Goal: Register for event/course

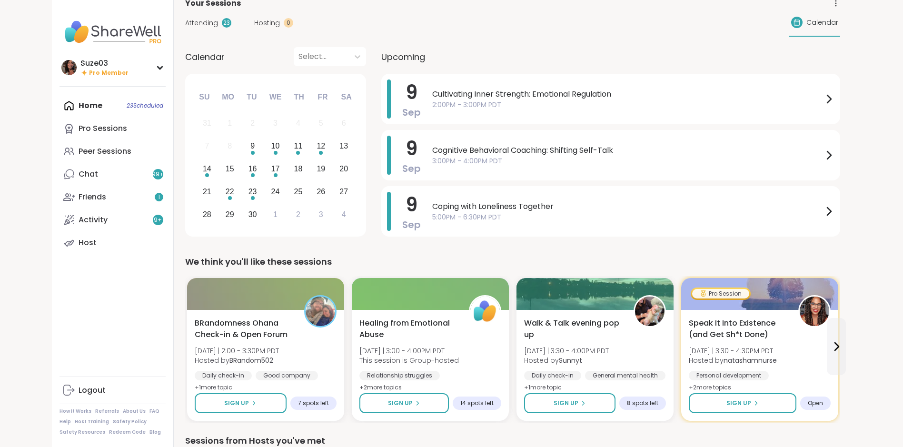
scroll to position [38, 0]
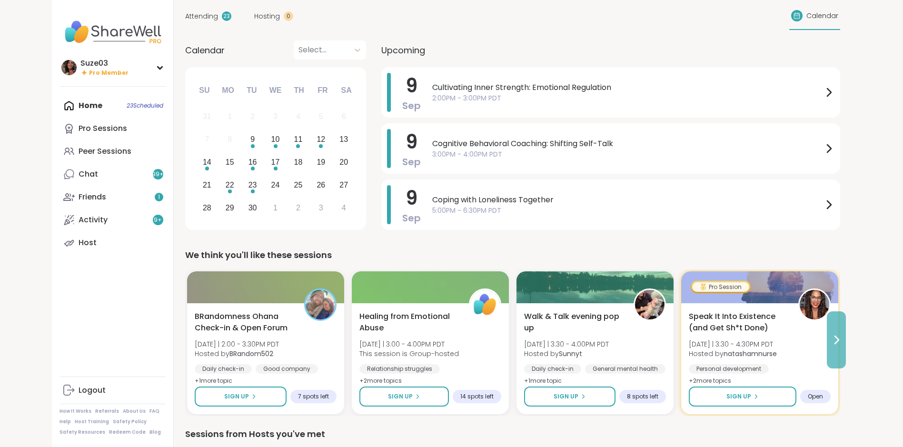
click at [838, 337] on icon at bounding box center [836, 339] width 11 height 11
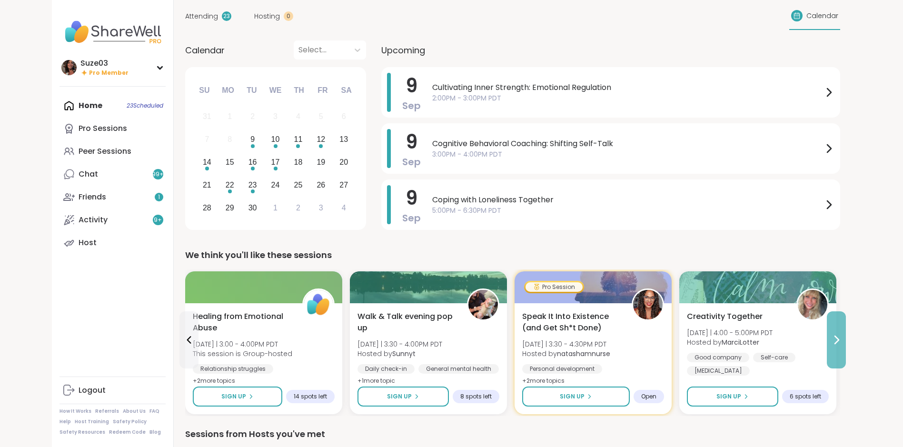
click at [838, 337] on icon at bounding box center [836, 339] width 11 height 11
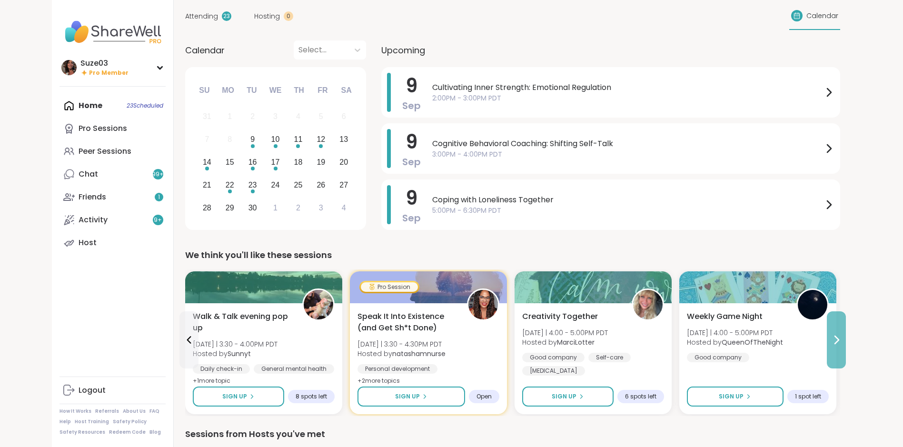
click at [838, 337] on icon at bounding box center [836, 339] width 11 height 11
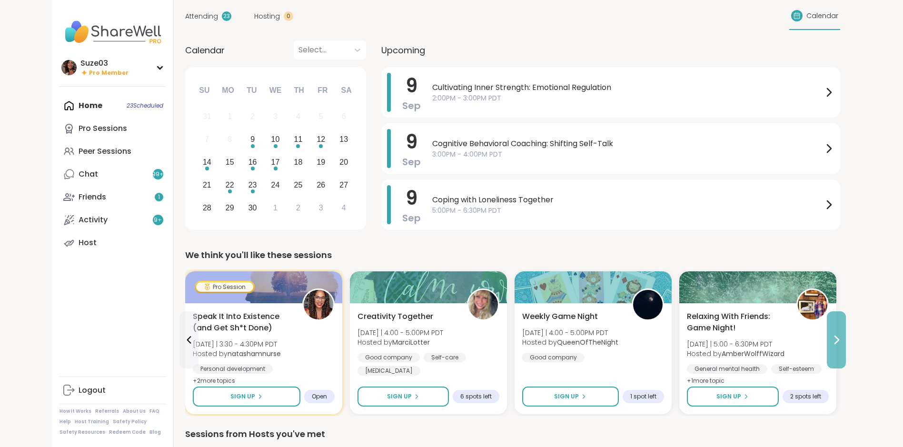
click at [838, 337] on icon at bounding box center [836, 339] width 11 height 11
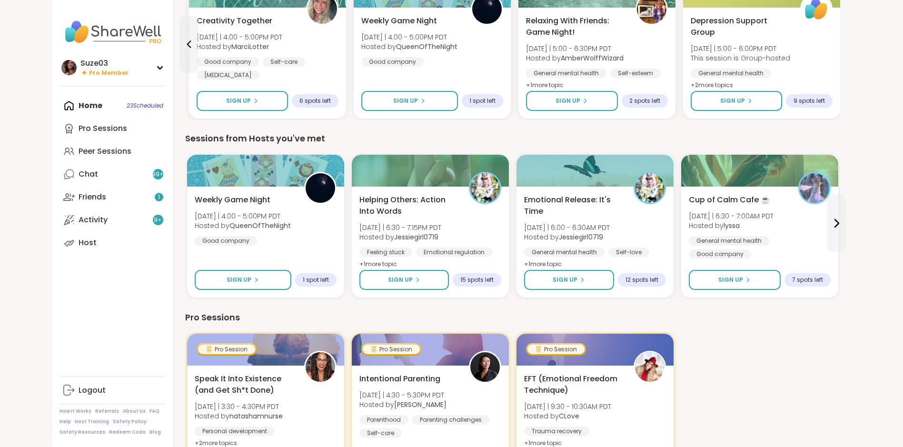
scroll to position [343, 0]
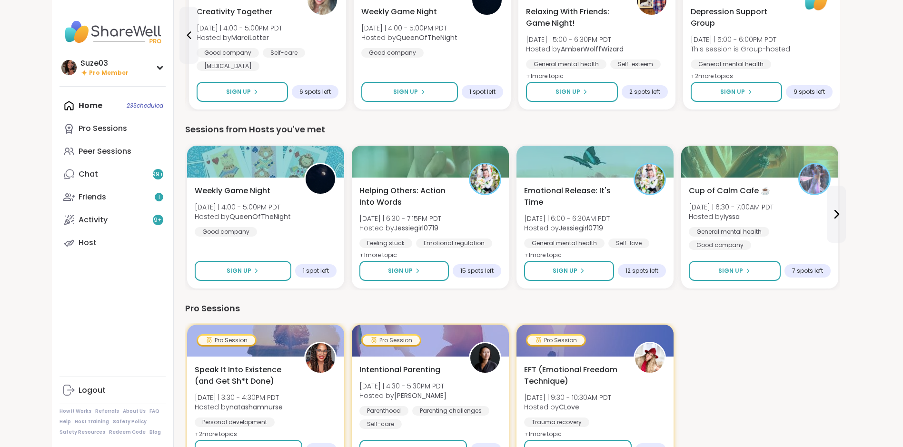
click at [883, 263] on div "Suze03 Pro Member Suze03 Pro Member Profile Membership Settings Help Home 23 Sc…" at bounding box center [451, 450] width 903 height 1551
click at [840, 216] on icon at bounding box center [836, 213] width 11 height 11
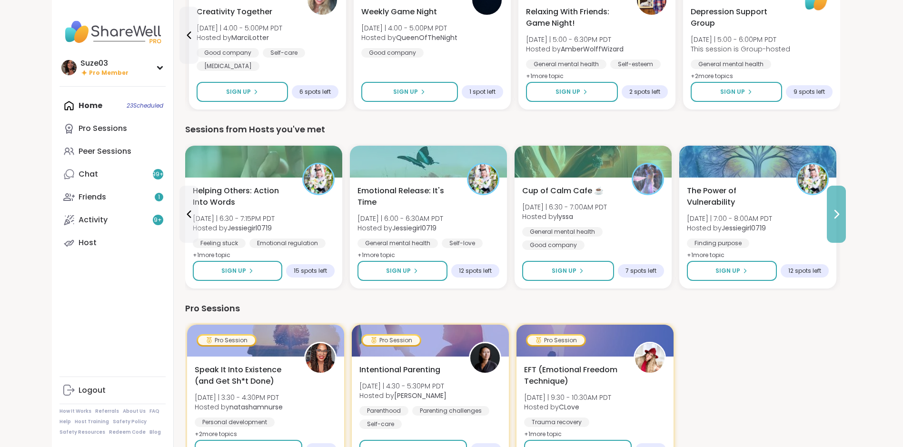
click at [840, 216] on icon at bounding box center [836, 213] width 11 height 11
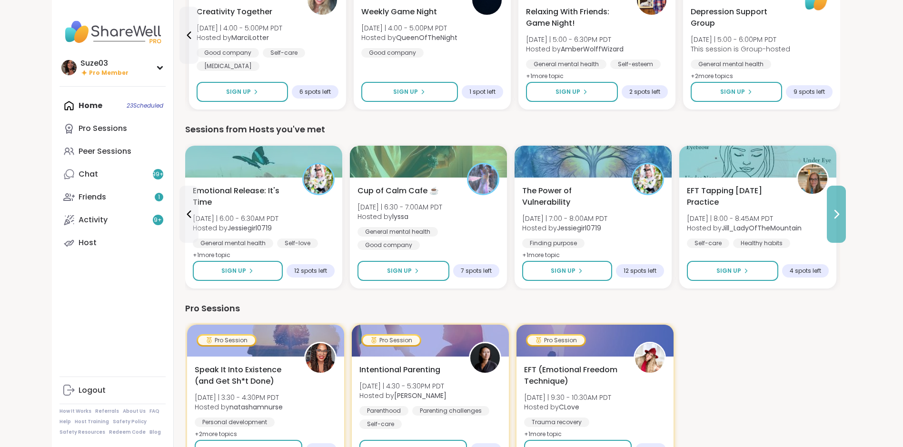
click at [840, 216] on icon at bounding box center [836, 213] width 11 height 11
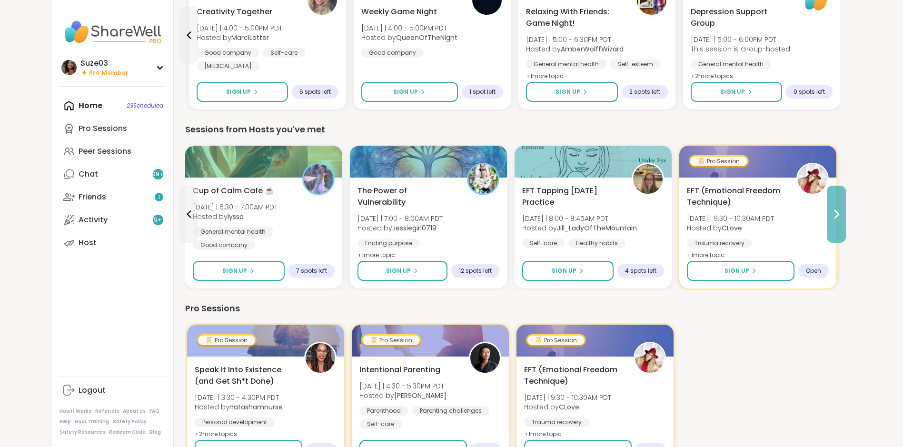
click at [840, 216] on icon at bounding box center [836, 213] width 11 height 11
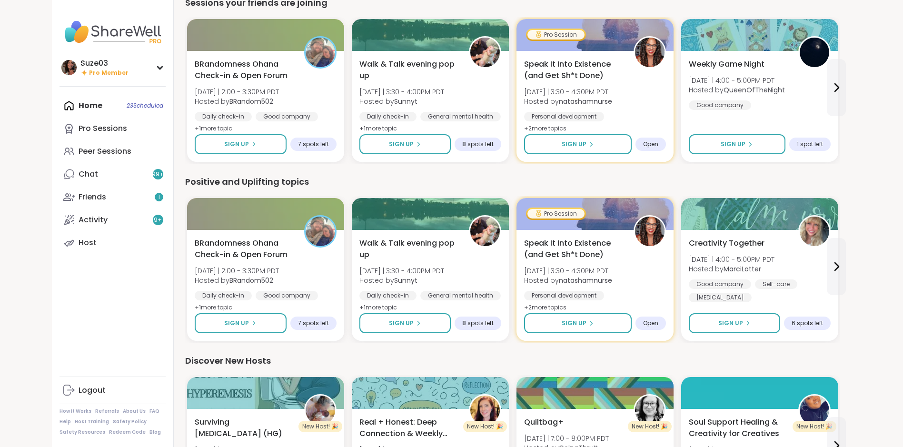
scroll to position [832, 0]
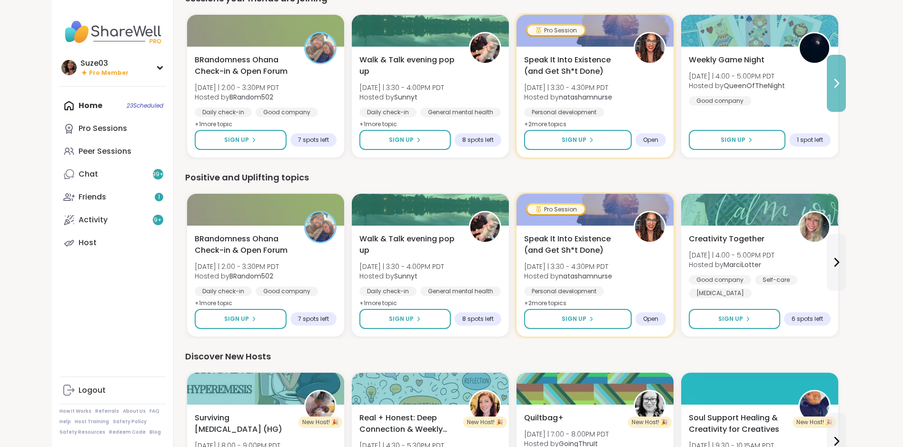
click at [832, 82] on icon at bounding box center [836, 83] width 11 height 11
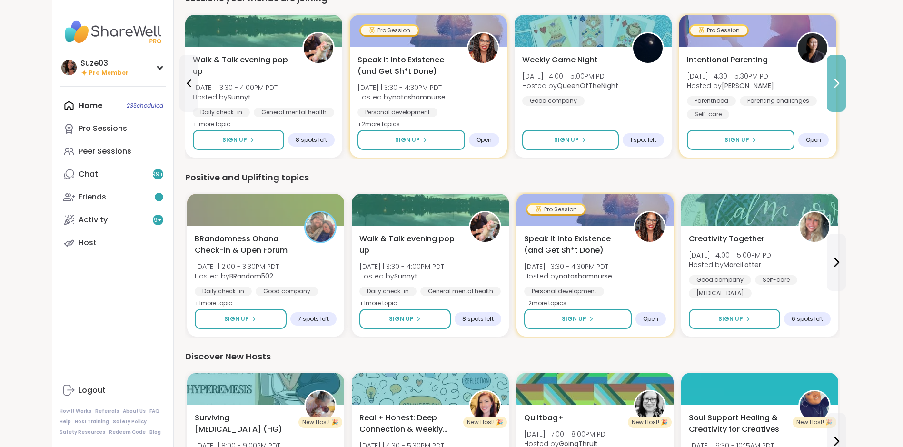
click at [832, 82] on icon at bounding box center [836, 83] width 11 height 11
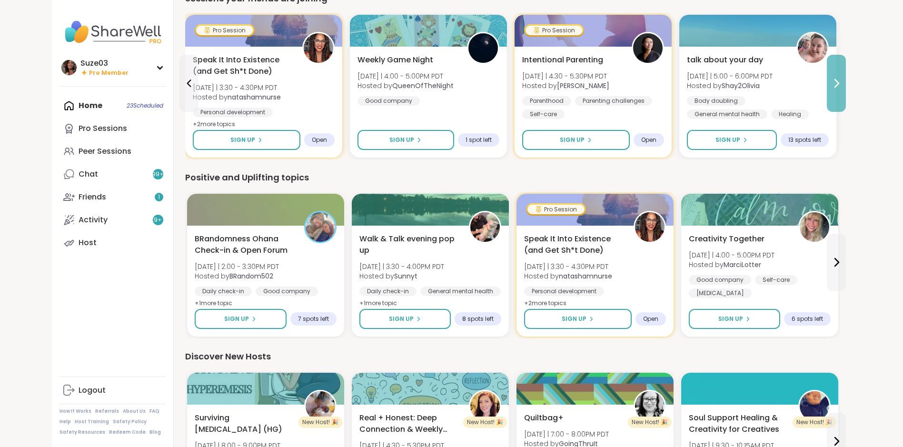
click at [832, 82] on icon at bounding box center [836, 83] width 11 height 11
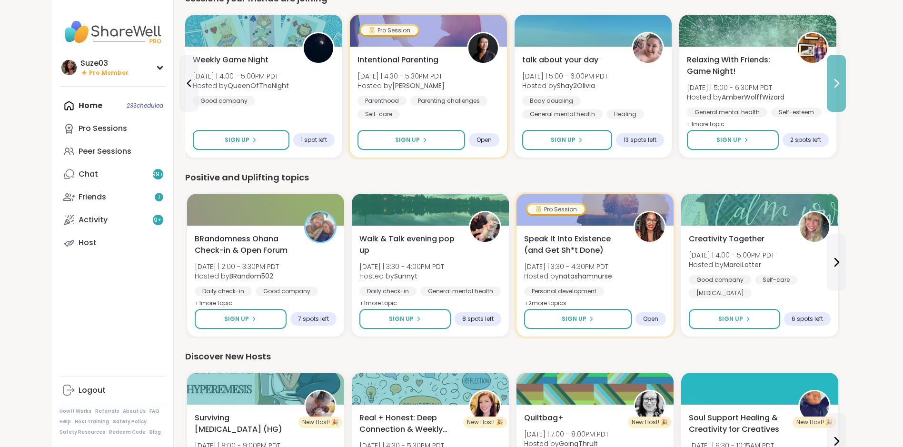
click at [832, 82] on icon at bounding box center [836, 83] width 11 height 11
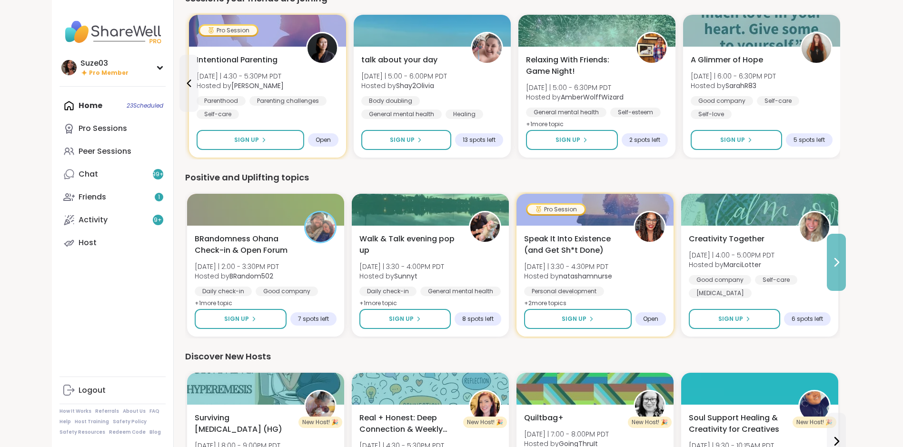
click at [835, 256] on button at bounding box center [836, 262] width 19 height 57
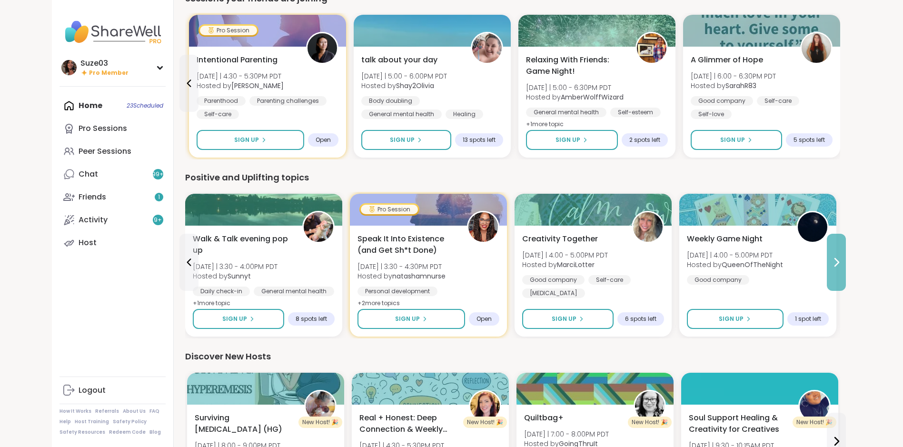
click at [835, 256] on button at bounding box center [836, 262] width 19 height 57
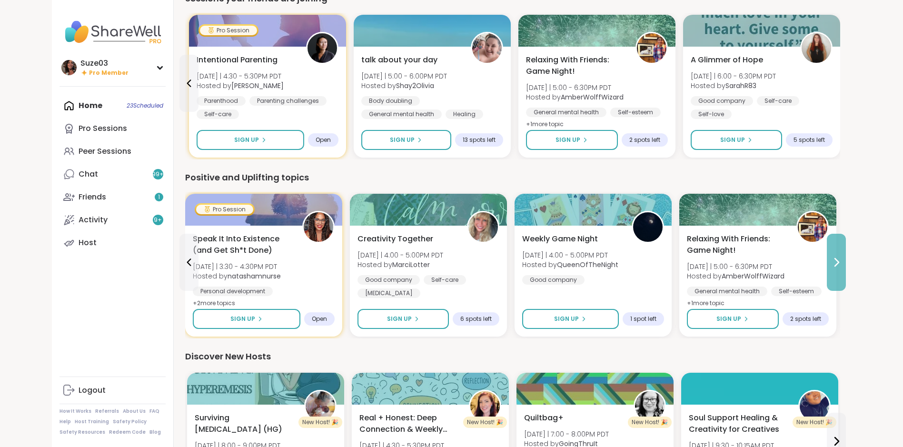
click at [835, 256] on button at bounding box center [836, 262] width 19 height 57
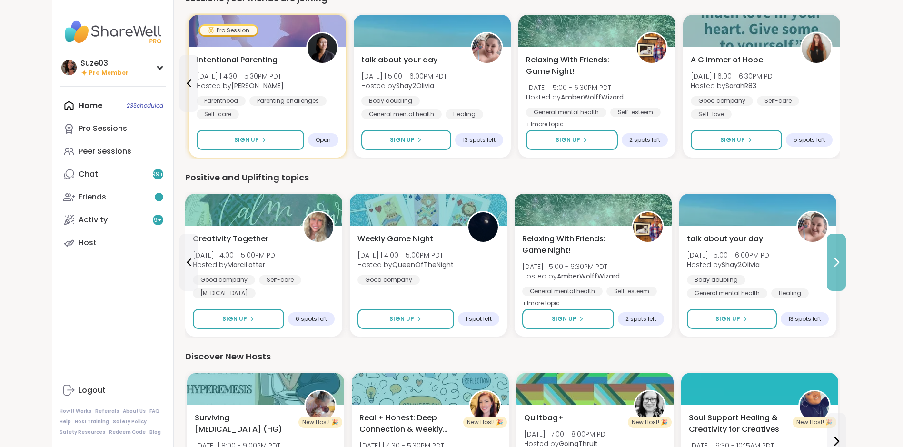
click at [835, 256] on button at bounding box center [836, 262] width 19 height 57
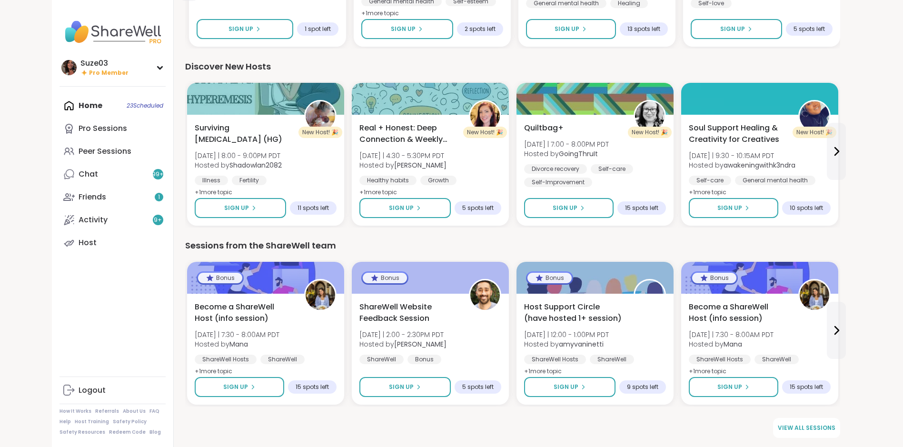
scroll to position [1122, 0]
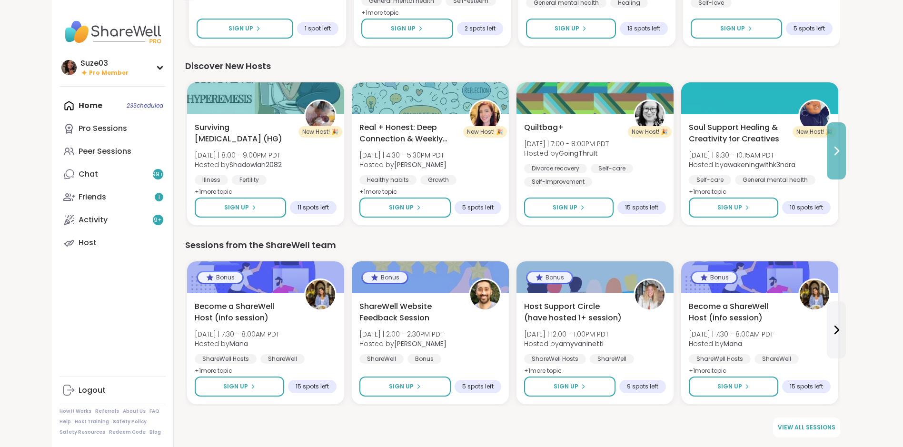
click at [837, 148] on icon at bounding box center [836, 150] width 11 height 11
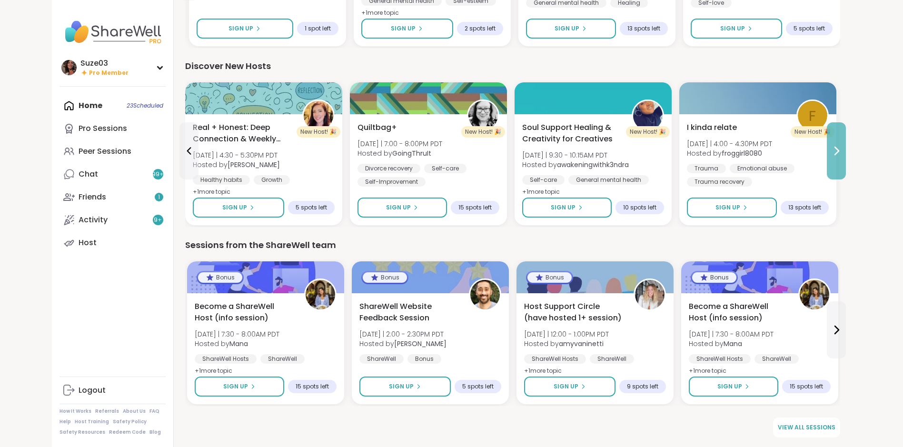
click at [837, 148] on icon at bounding box center [836, 150] width 11 height 11
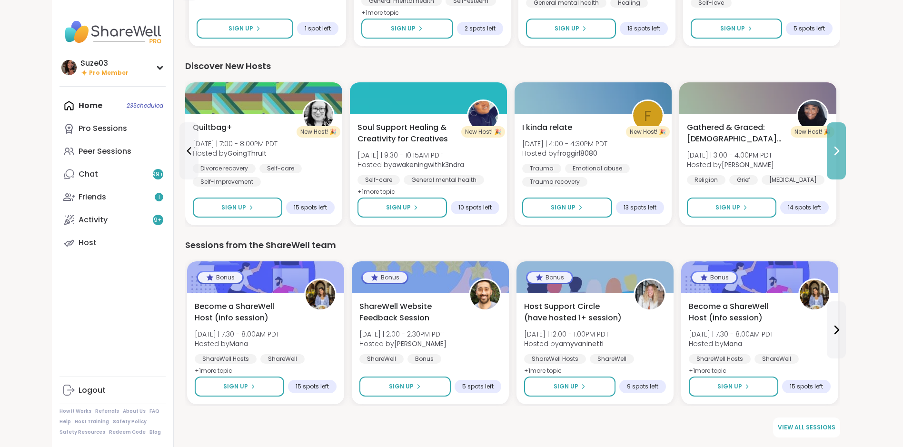
click at [837, 148] on icon at bounding box center [836, 150] width 11 height 11
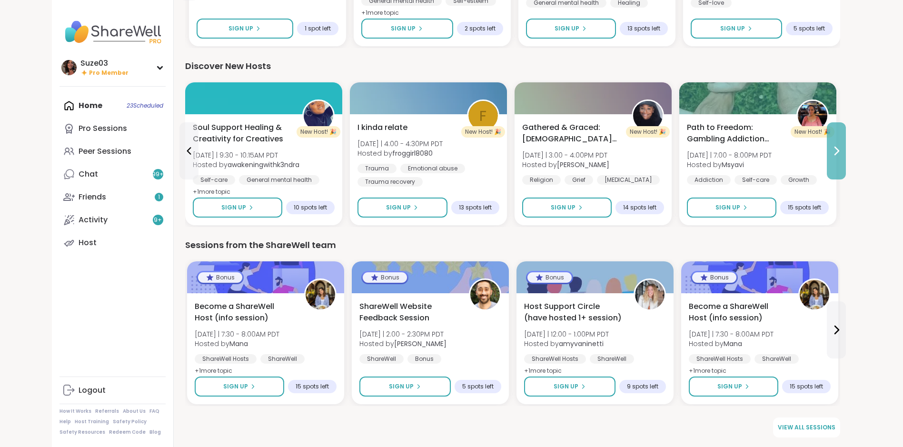
click at [837, 148] on icon at bounding box center [836, 150] width 11 height 11
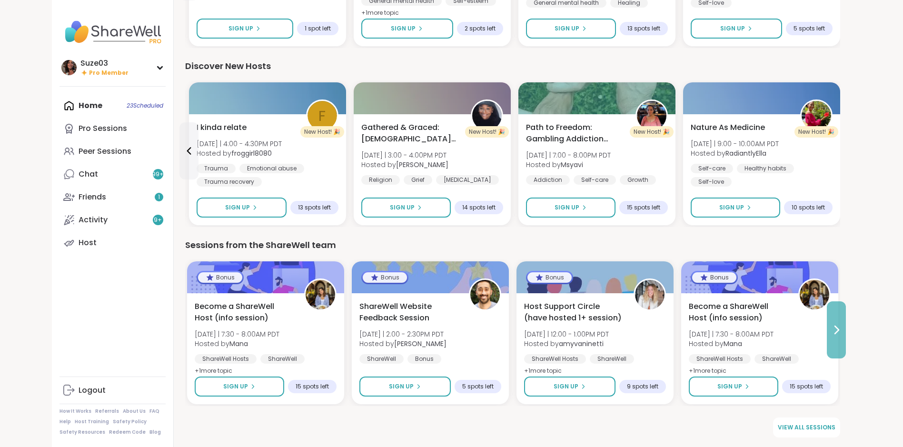
click at [835, 329] on icon at bounding box center [836, 329] width 11 height 11
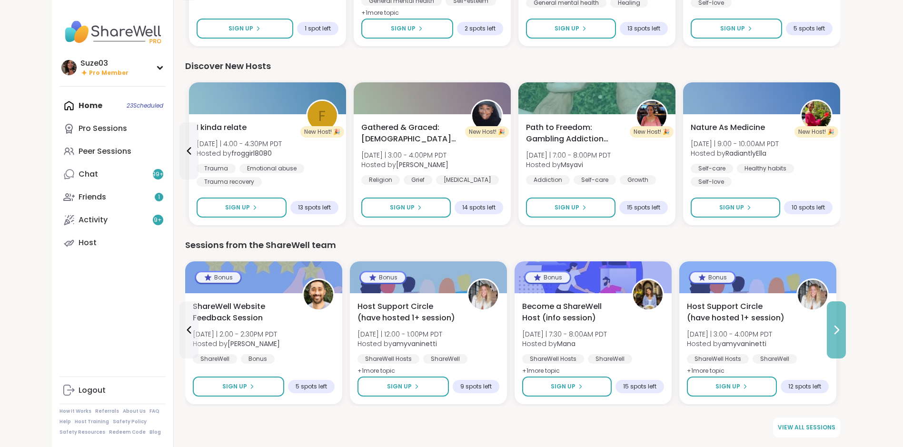
click at [835, 329] on icon at bounding box center [836, 329] width 11 height 11
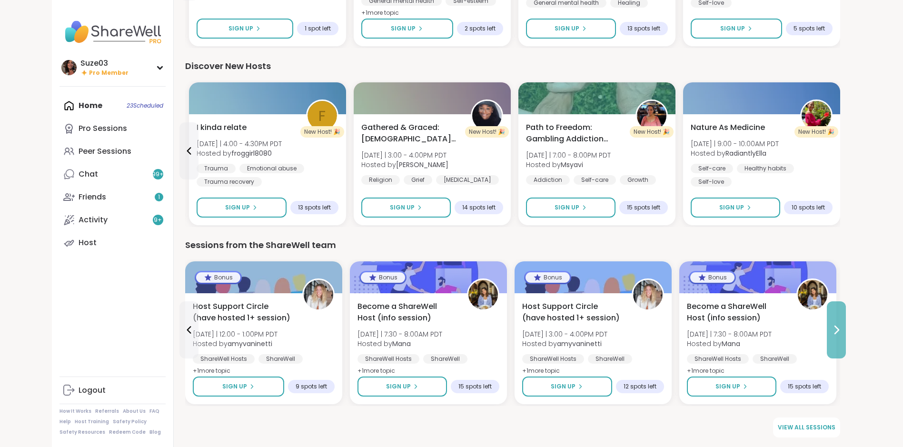
click at [835, 329] on icon at bounding box center [836, 329] width 11 height 11
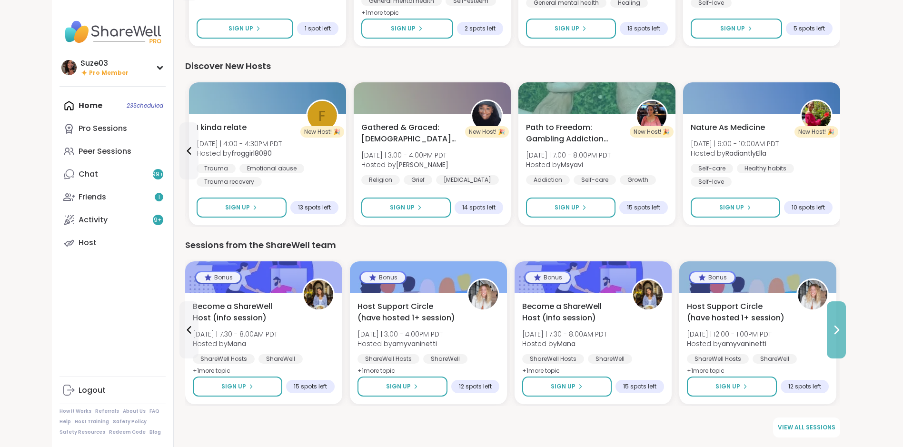
click at [835, 329] on icon at bounding box center [836, 329] width 11 height 11
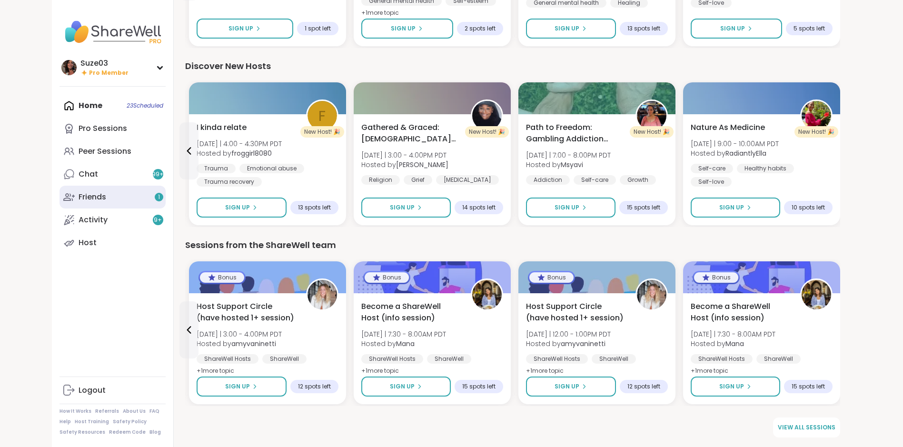
click at [107, 201] on link "Friends 1" at bounding box center [113, 197] width 106 height 23
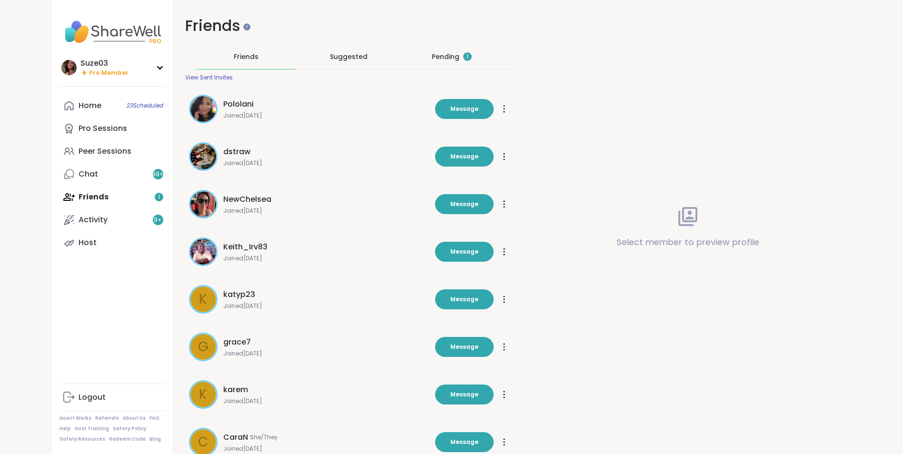
click at [450, 55] on div "Pending 1" at bounding box center [452, 57] width 40 height 10
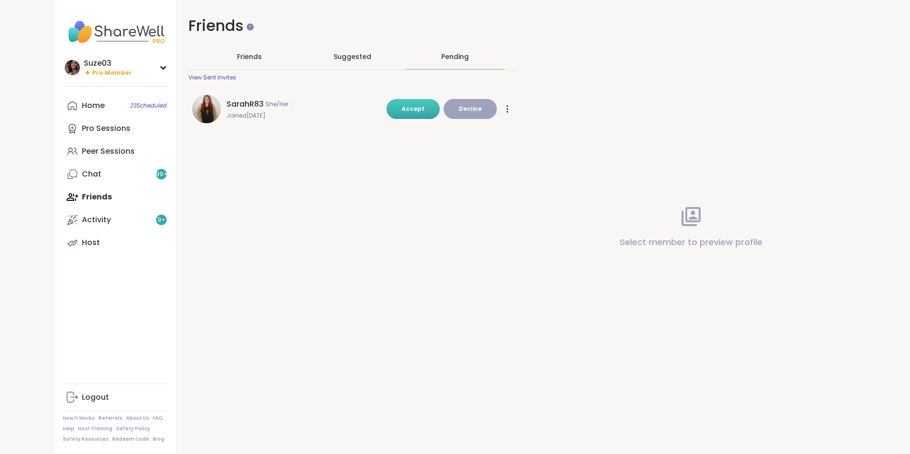
click at [412, 107] on span "Accept" at bounding box center [413, 109] width 23 height 8
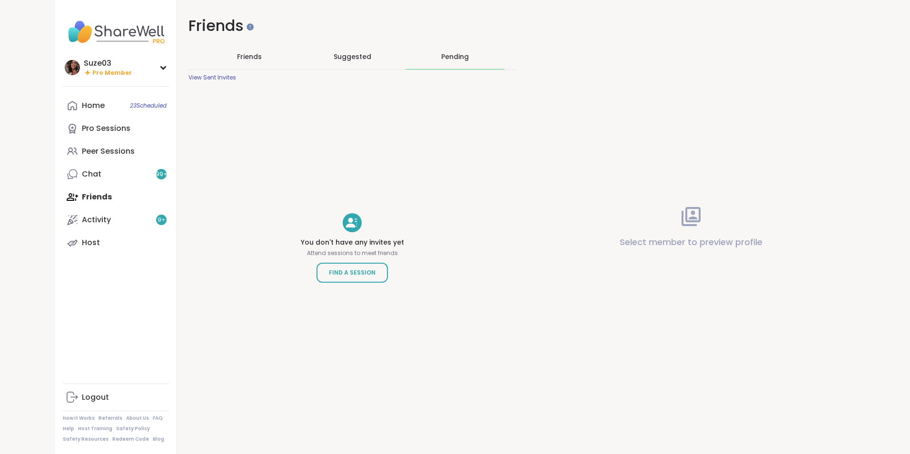
click at [246, 55] on span "Friends" at bounding box center [249, 57] width 25 height 10
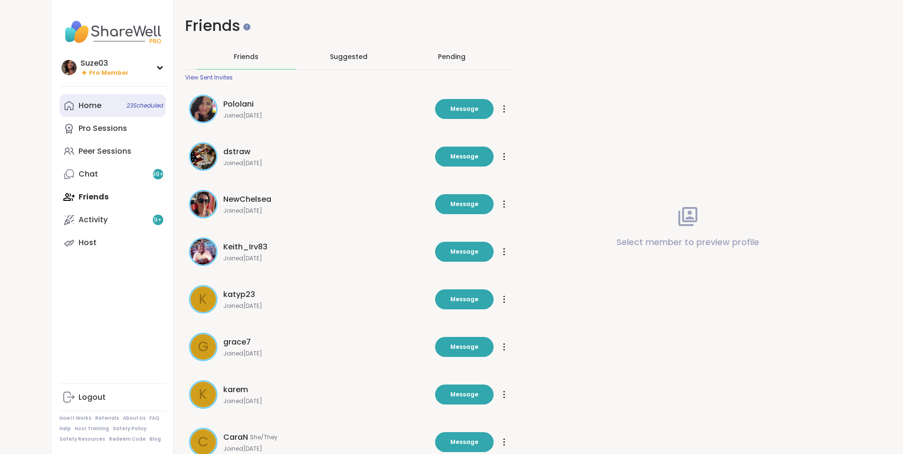
click at [98, 104] on div "Home 23 Scheduled" at bounding box center [90, 105] width 23 height 10
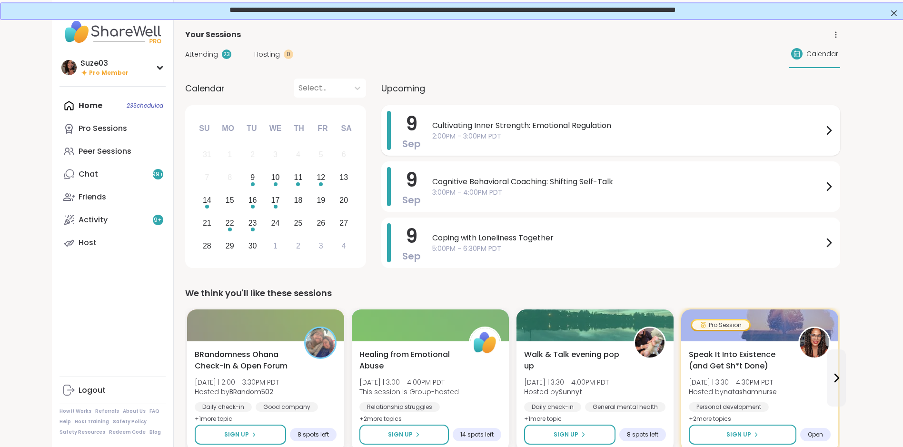
click at [828, 128] on icon at bounding box center [829, 131] width 4 height 8
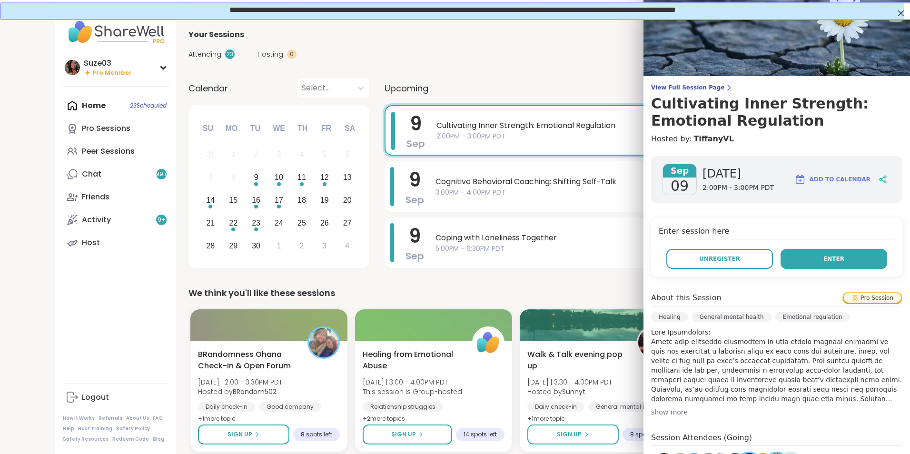
click at [824, 258] on span "Enter" at bounding box center [834, 259] width 21 height 9
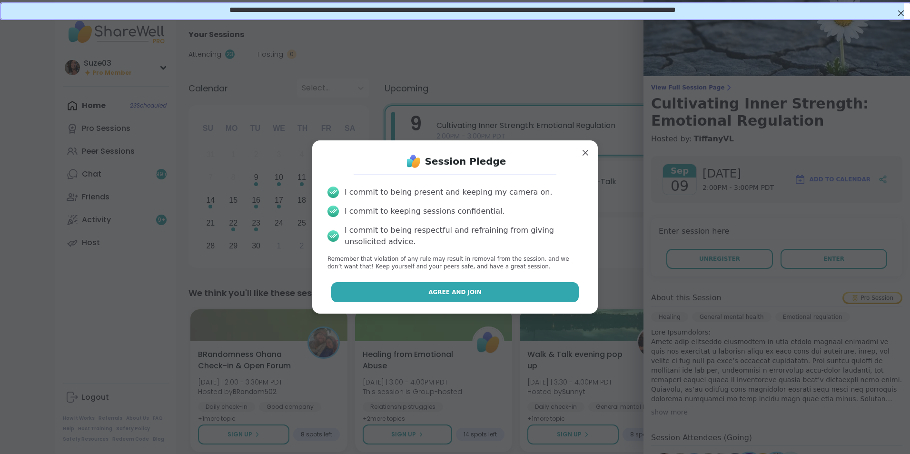
click at [505, 293] on button "Agree and Join" at bounding box center [455, 292] width 248 height 20
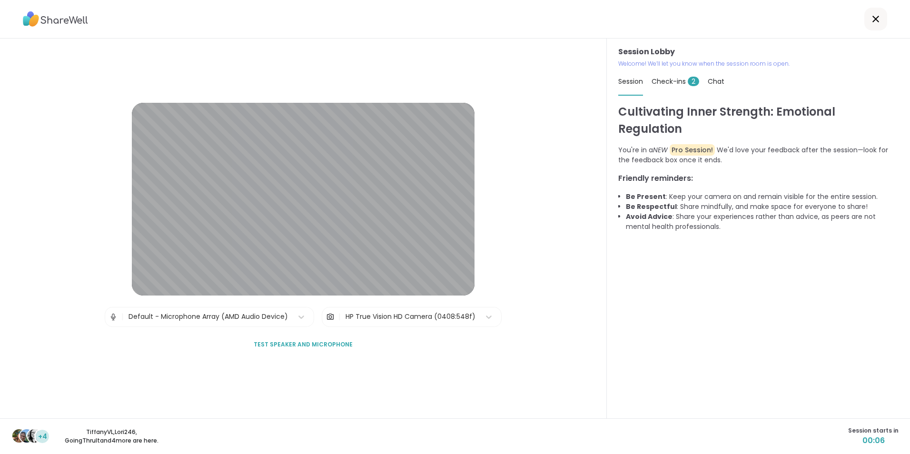
click at [505, 293] on div "Session Lobby | Default - Microphone Array (AMD Audio Device) | HP True Vision …" at bounding box center [303, 229] width 607 height 380
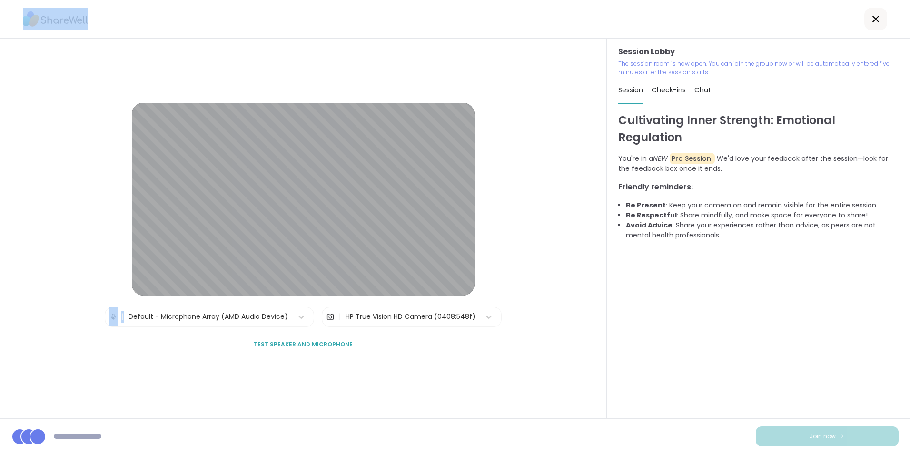
click at [536, 151] on div "Session Lobby | Default - Microphone Array (AMD Audio Device) | HP True Vision …" at bounding box center [303, 229] width 607 height 380
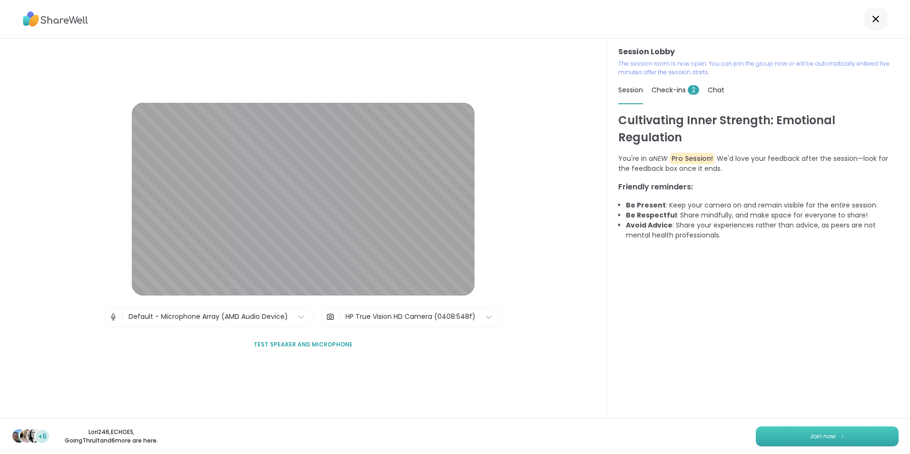
click at [810, 430] on button "Join now" at bounding box center [827, 437] width 143 height 20
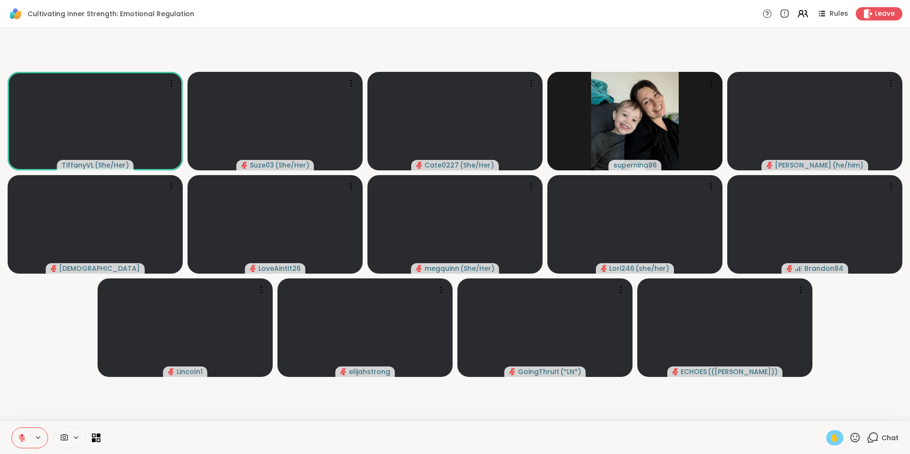
click at [830, 437] on span "✋" at bounding box center [835, 437] width 10 height 11
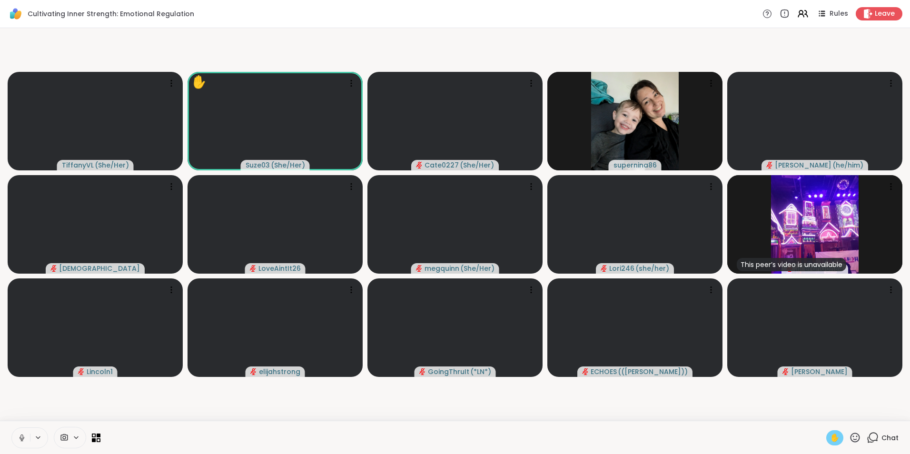
click at [830, 440] on span "✋" at bounding box center [835, 437] width 10 height 11
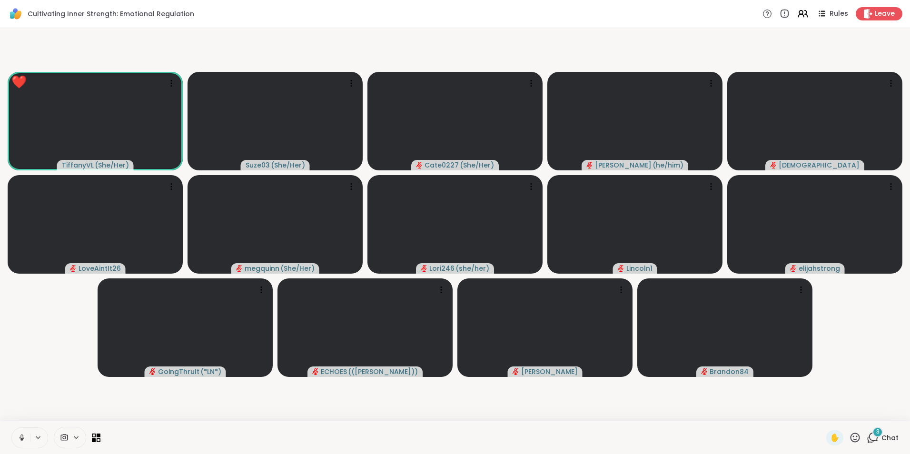
click at [24, 430] on button at bounding box center [21, 438] width 18 height 20
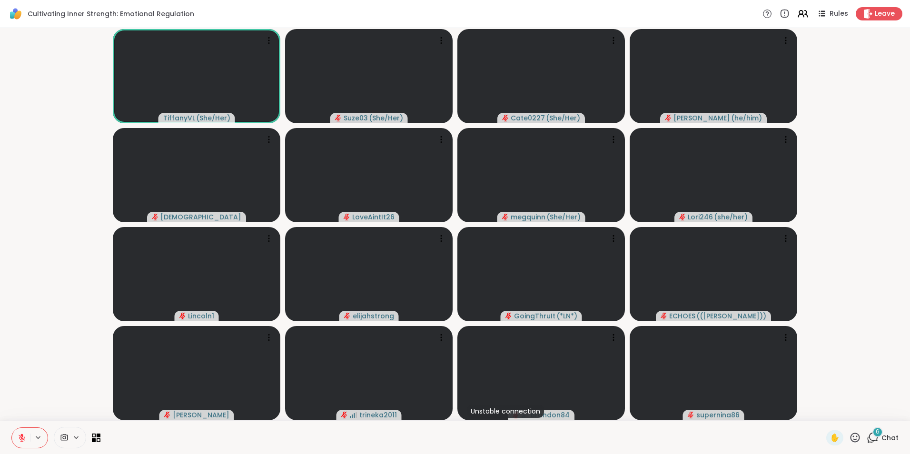
click at [851, 436] on icon at bounding box center [856, 438] width 10 height 10
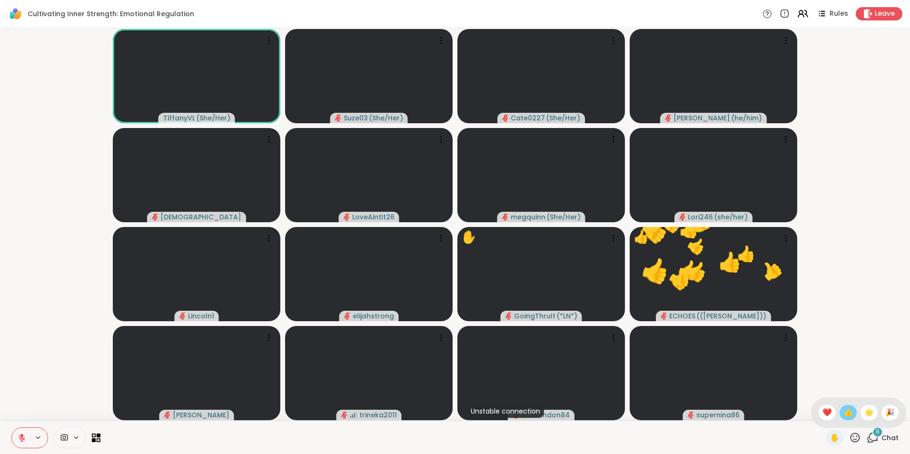
click at [840, 414] on div "👍" at bounding box center [848, 412] width 17 height 15
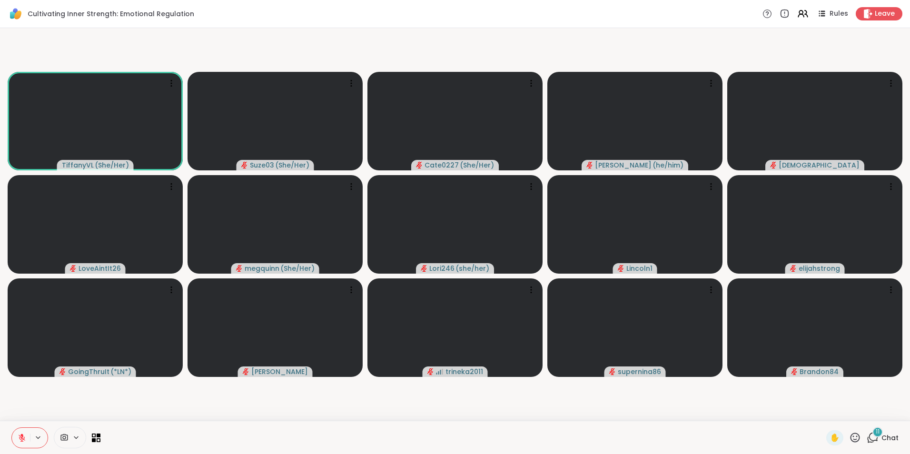
click at [867, 438] on icon at bounding box center [873, 438] width 12 height 12
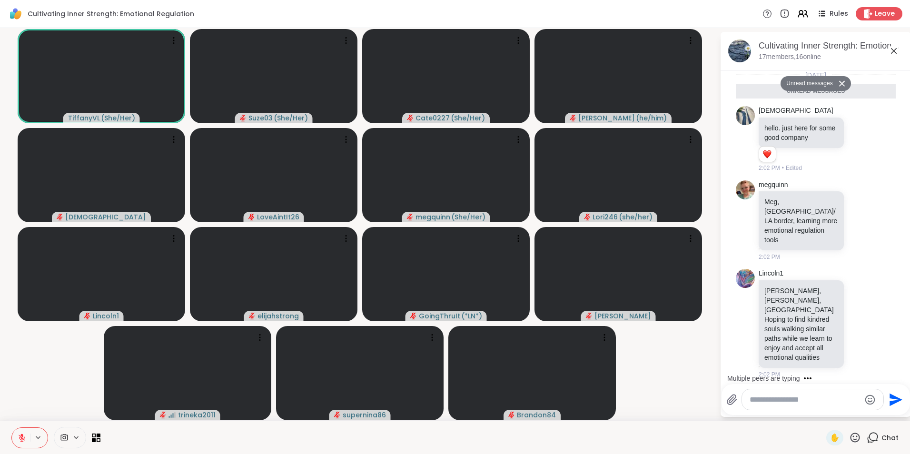
scroll to position [586, 0]
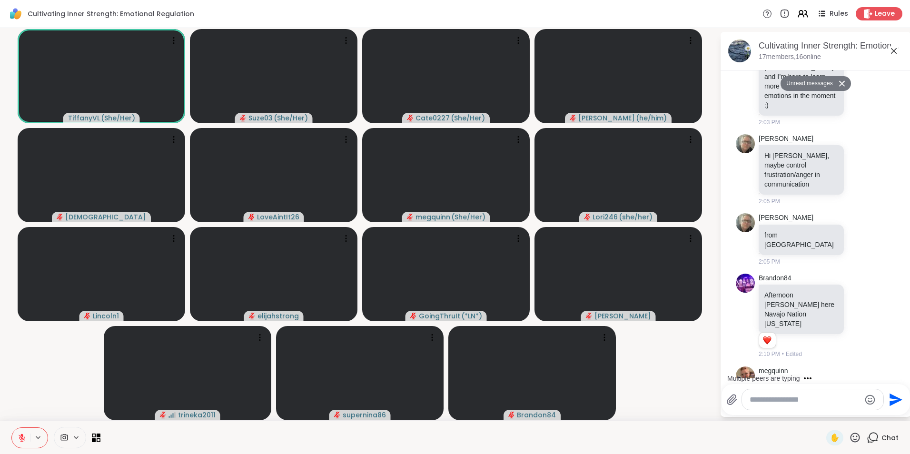
click at [794, 398] on textarea "Type your message" at bounding box center [805, 400] width 111 height 10
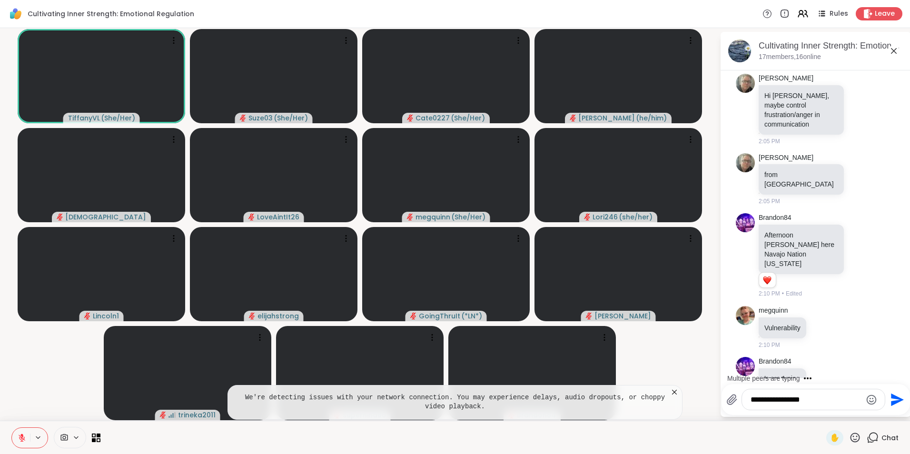
scroll to position [703, 0]
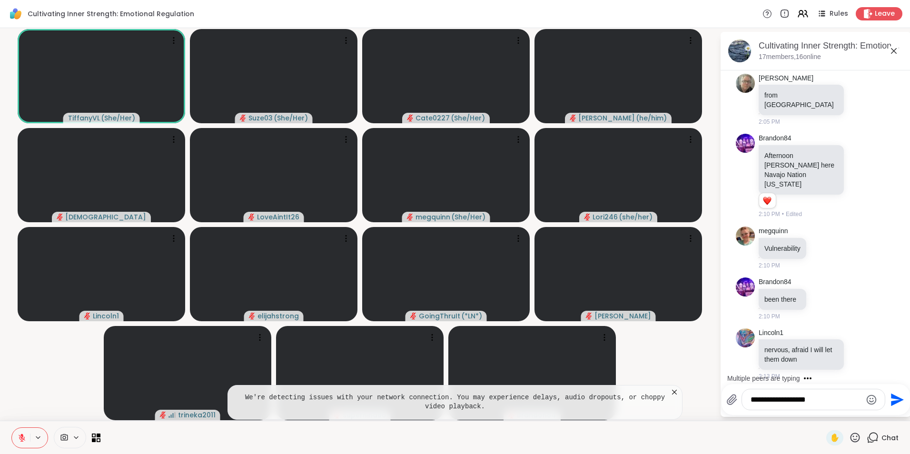
type textarea "**********"
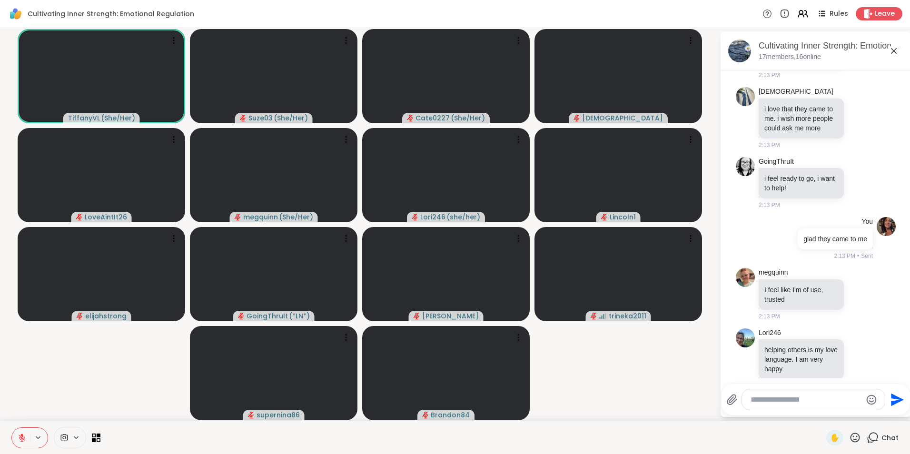
scroll to position [1064, 0]
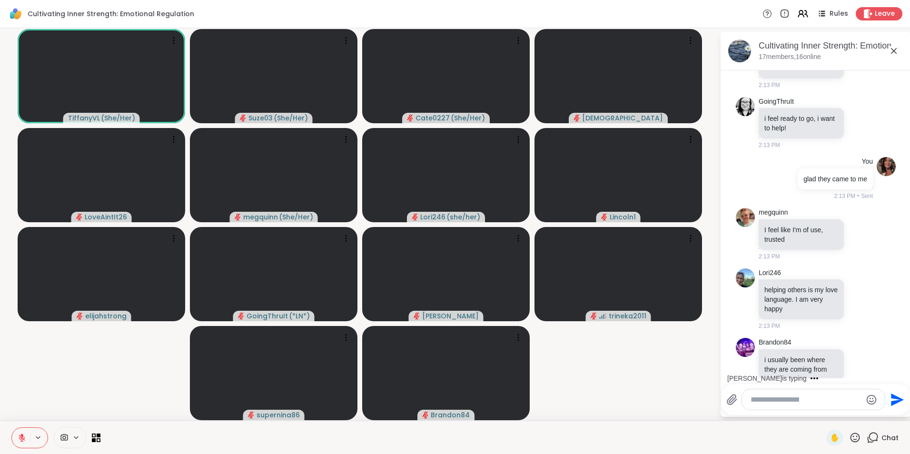
click at [849, 438] on icon at bounding box center [855, 438] width 12 height 12
click at [823, 412] on span "❤️" at bounding box center [828, 412] width 10 height 11
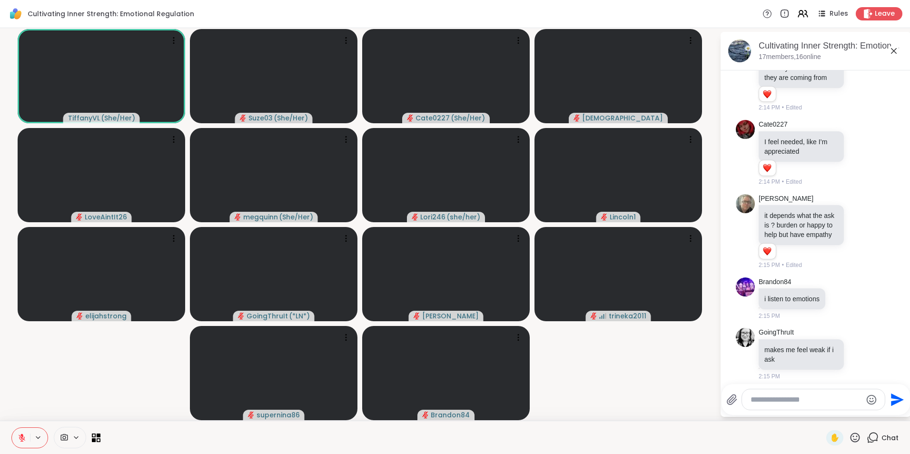
scroll to position [1522, 0]
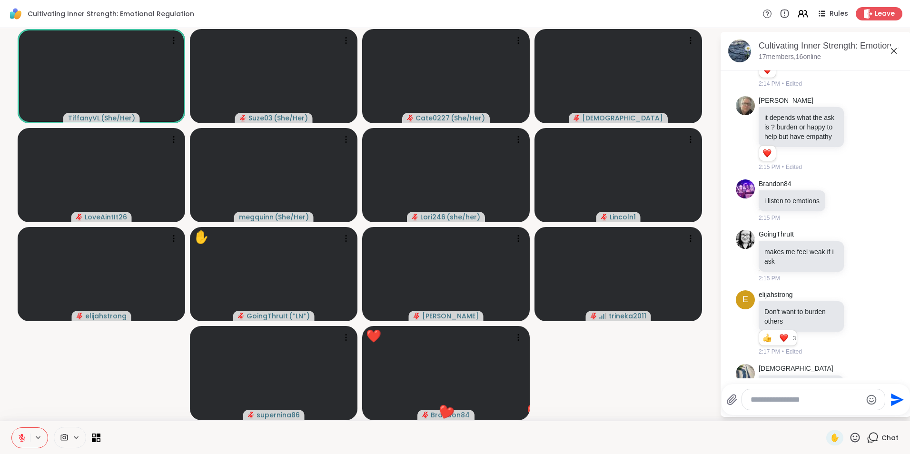
click at [851, 437] on icon at bounding box center [856, 438] width 10 height 10
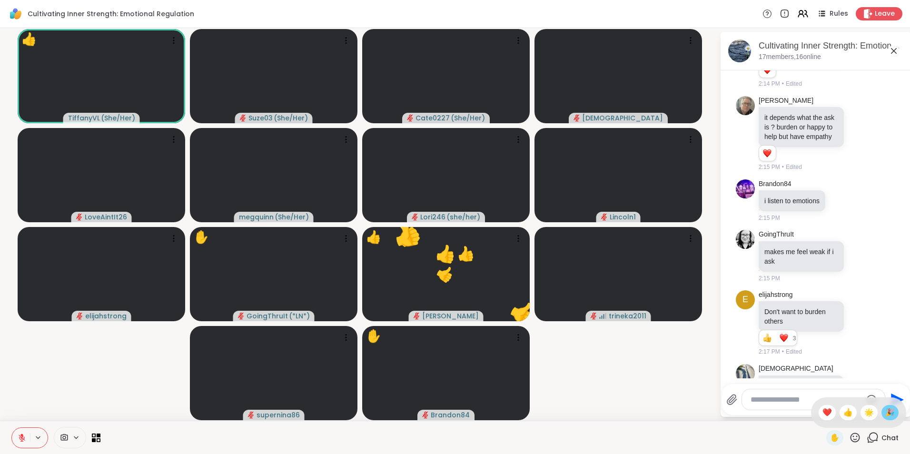
click at [885, 414] on span "🎉" at bounding box center [890, 412] width 10 height 11
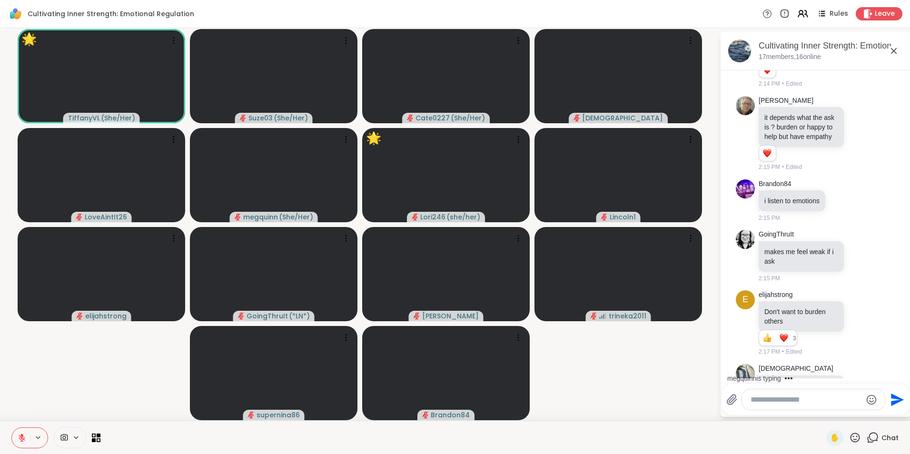
scroll to position [1624, 0]
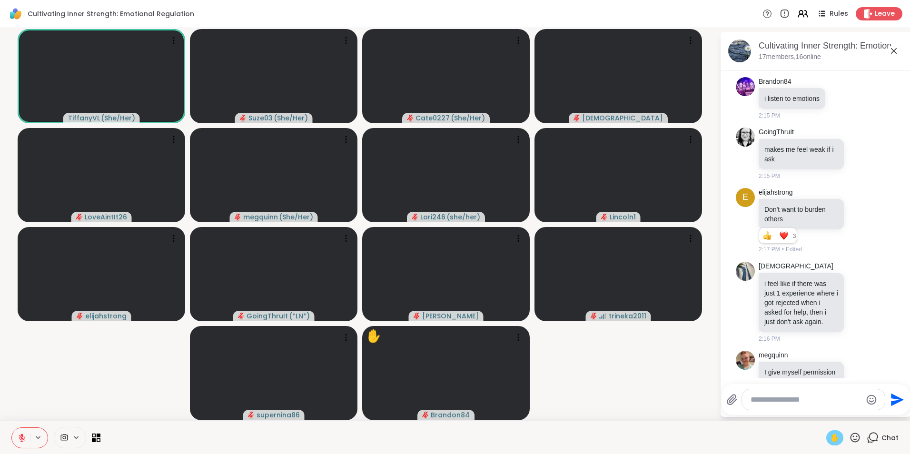
click at [830, 438] on span "✋" at bounding box center [835, 437] width 10 height 11
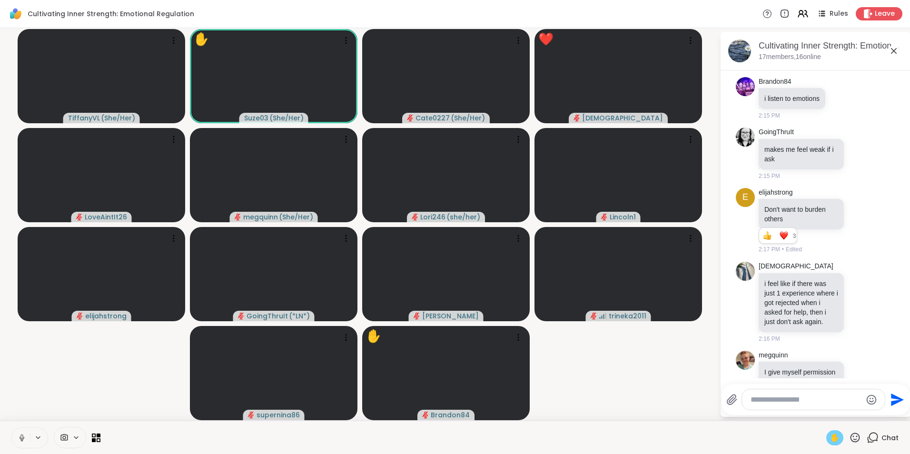
click at [830, 437] on span "✋" at bounding box center [835, 437] width 10 height 11
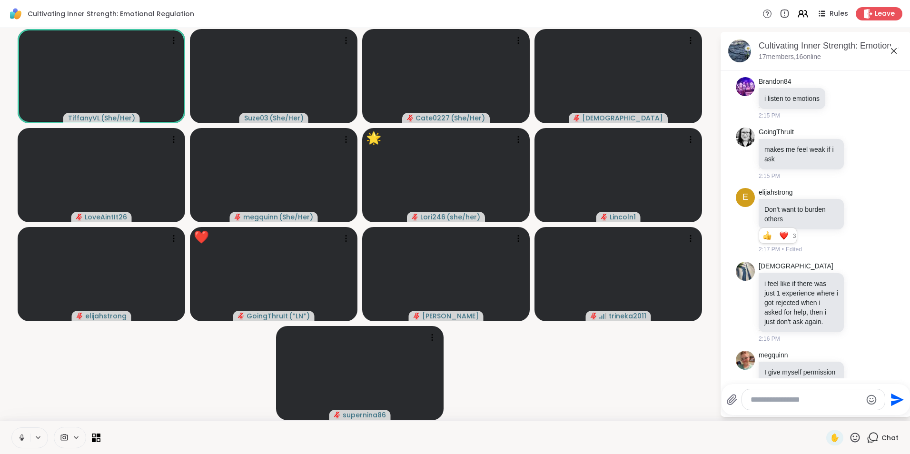
click at [22, 436] on icon at bounding box center [22, 438] width 9 height 9
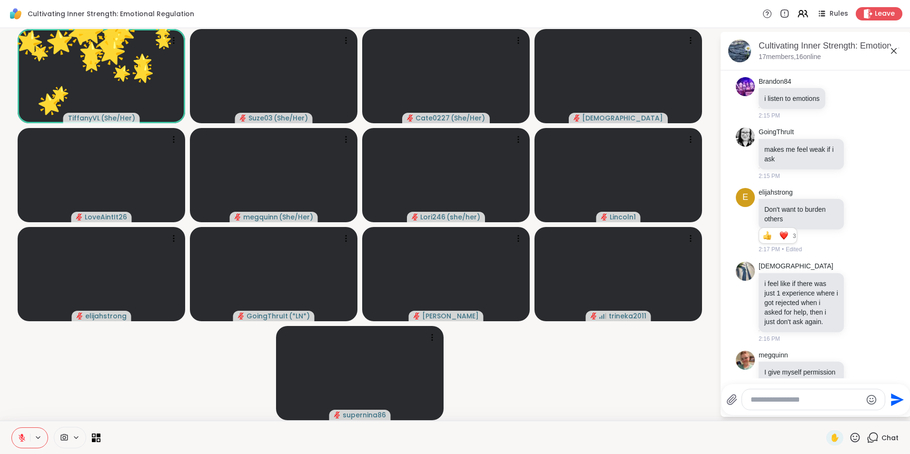
click at [851, 439] on icon at bounding box center [856, 438] width 10 height 10
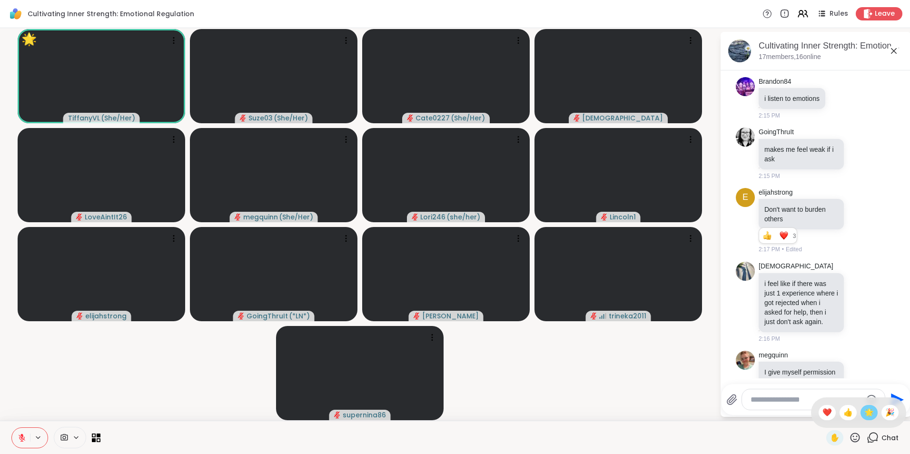
click at [864, 413] on span "🌟" at bounding box center [869, 412] width 10 height 11
click at [849, 432] on icon at bounding box center [855, 438] width 12 height 12
click at [864, 408] on span "🌟" at bounding box center [869, 412] width 10 height 11
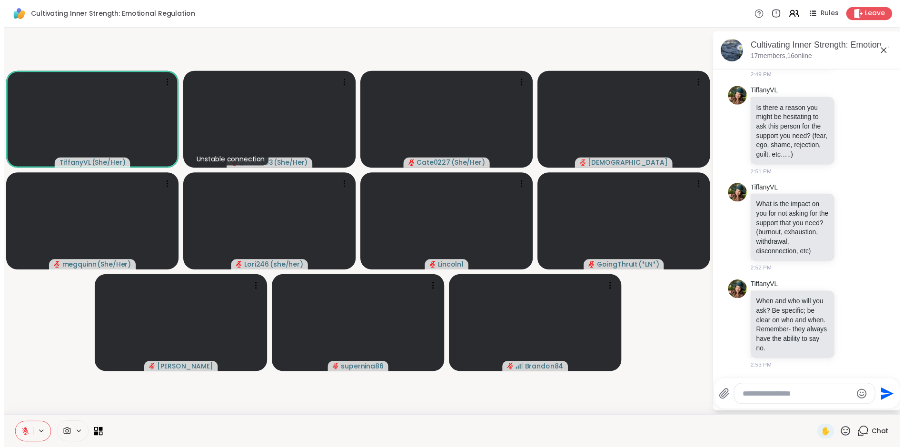
scroll to position [3431, 0]
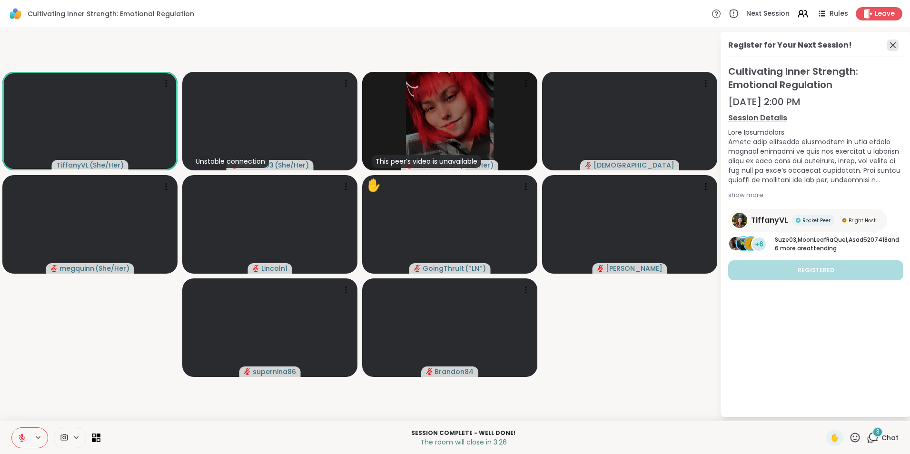
click at [893, 44] on icon at bounding box center [892, 45] width 11 height 11
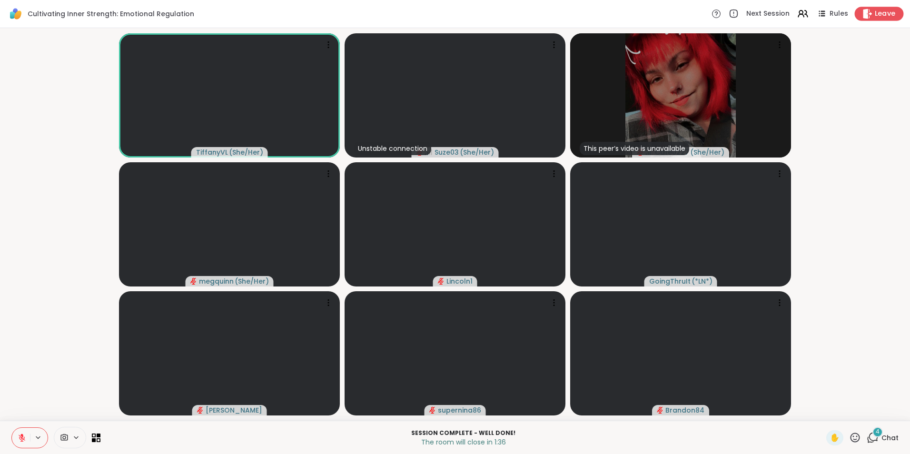
click at [875, 12] on span "Leave" at bounding box center [885, 14] width 21 height 10
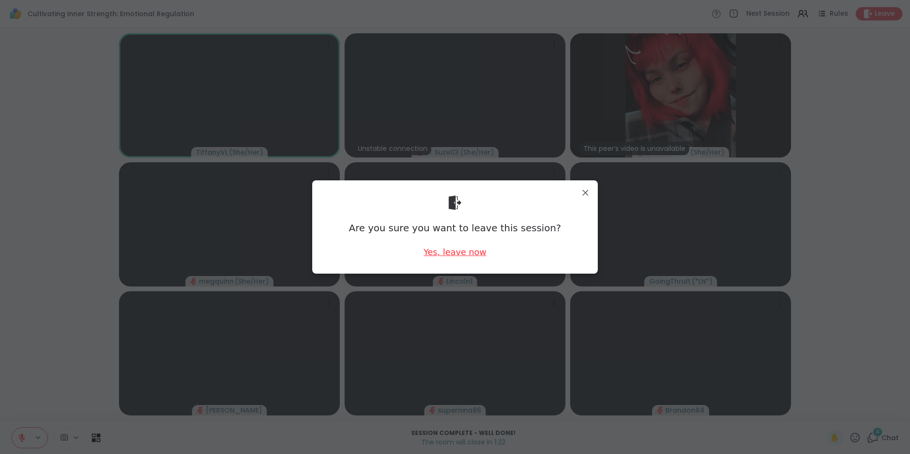
click at [468, 252] on div "Yes, leave now" at bounding box center [455, 252] width 63 height 12
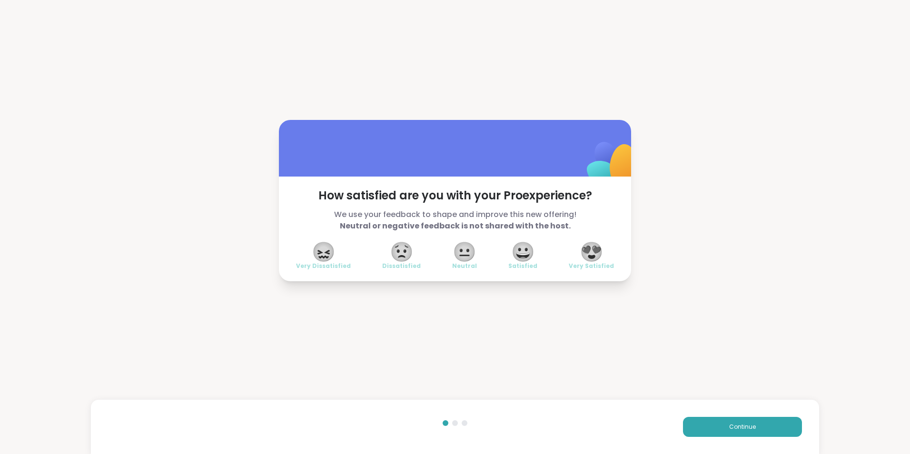
click at [591, 254] on span "😍" at bounding box center [592, 251] width 24 height 17
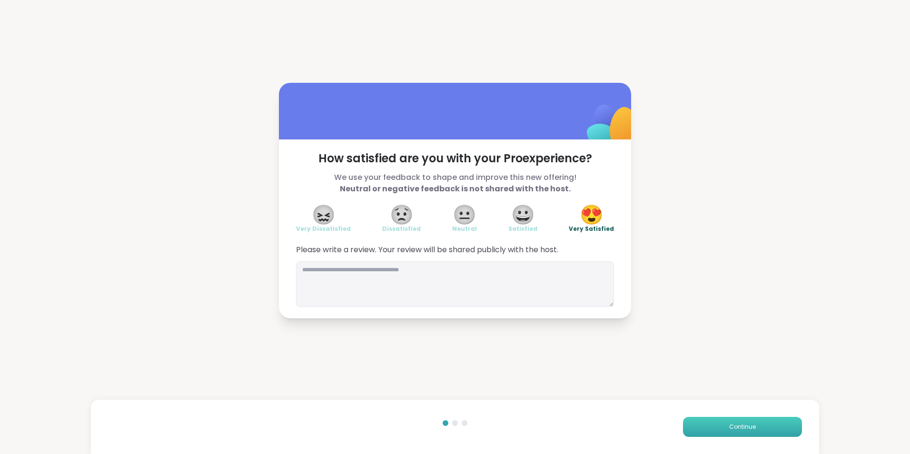
click at [712, 426] on button "Continue" at bounding box center [742, 427] width 119 height 20
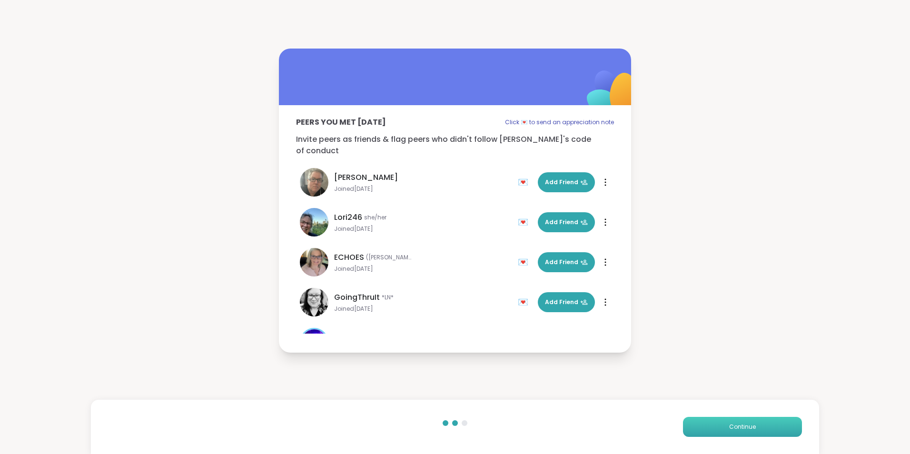
click at [712, 426] on button "Continue" at bounding box center [742, 427] width 119 height 20
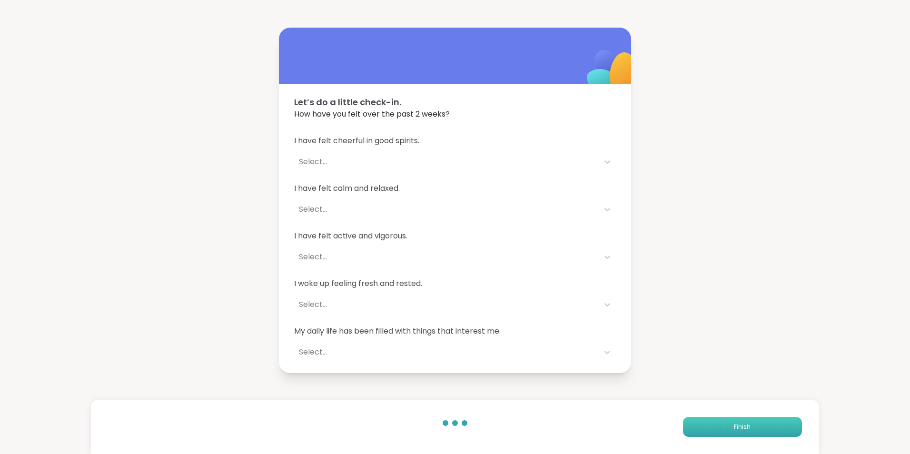
click at [712, 426] on button "Finish" at bounding box center [742, 427] width 119 height 20
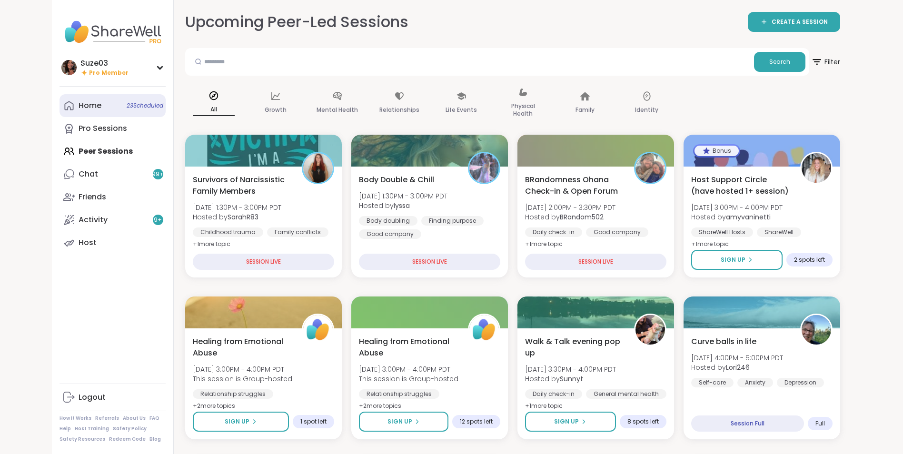
click at [88, 103] on div "Home 23 Scheduled" at bounding box center [90, 105] width 23 height 10
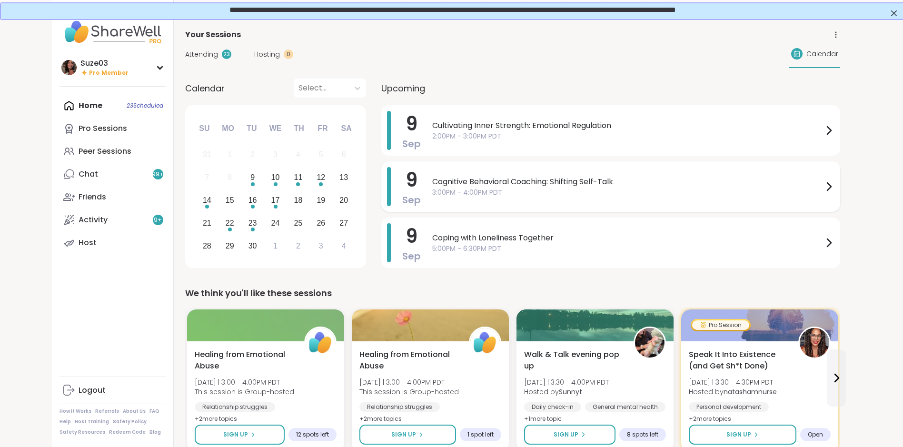
click at [827, 186] on icon at bounding box center [828, 186] width 11 height 11
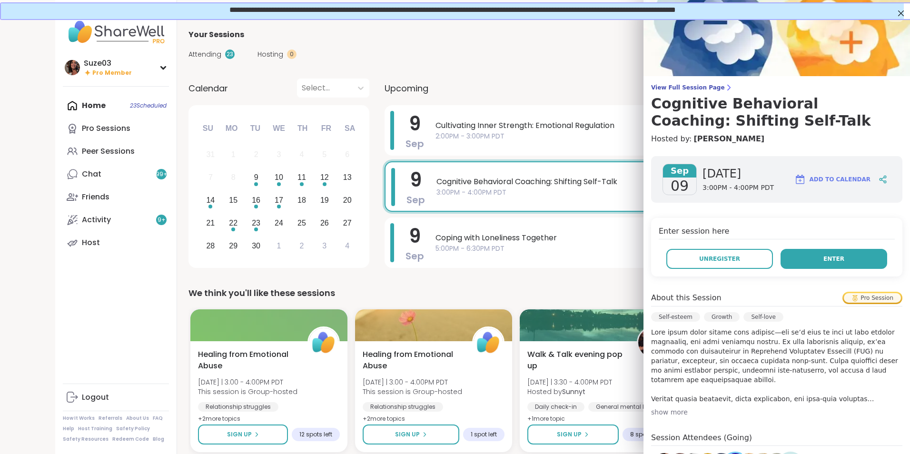
click at [824, 259] on span "Enter" at bounding box center [834, 259] width 21 height 9
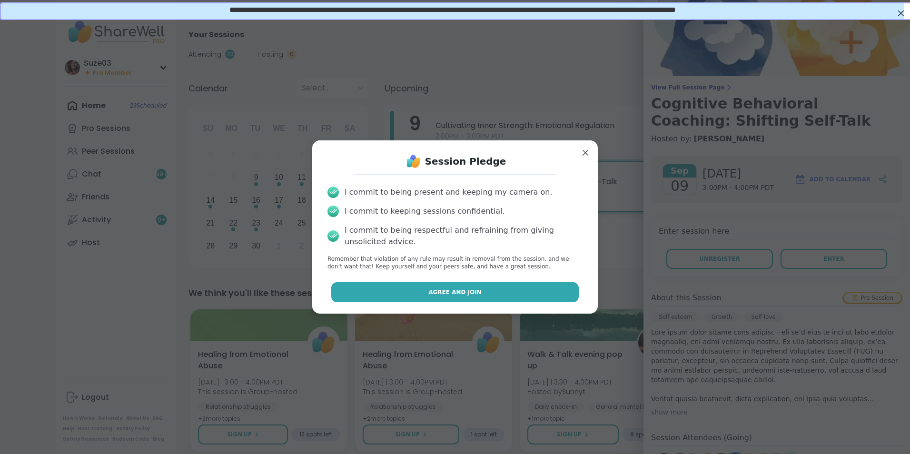
click at [495, 294] on button "Agree and Join" at bounding box center [455, 292] width 248 height 20
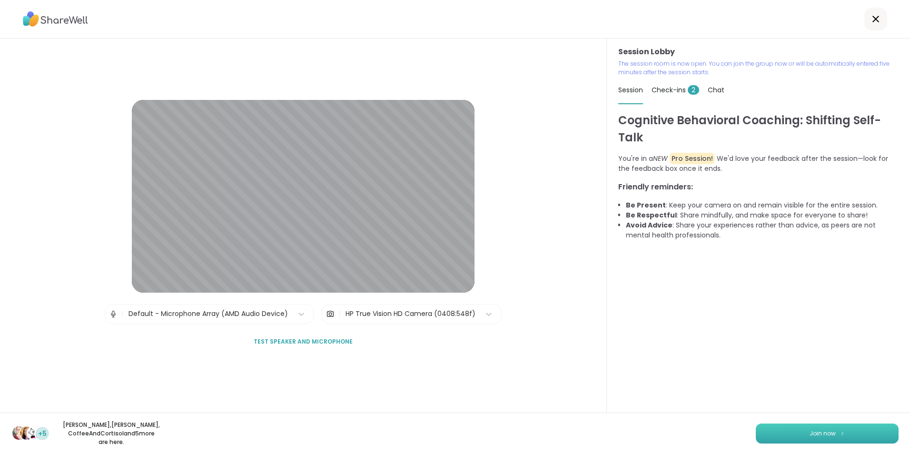
click at [827, 433] on span "Join now" at bounding box center [823, 433] width 26 height 9
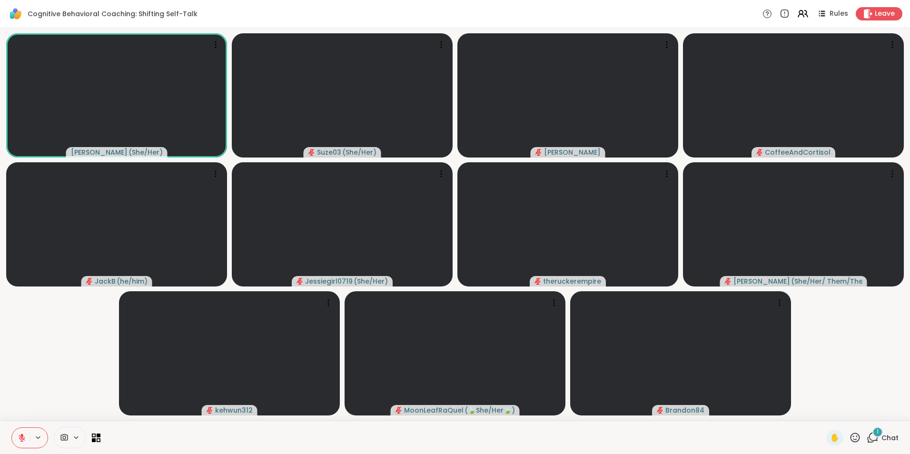
click at [867, 437] on icon at bounding box center [873, 438] width 12 height 12
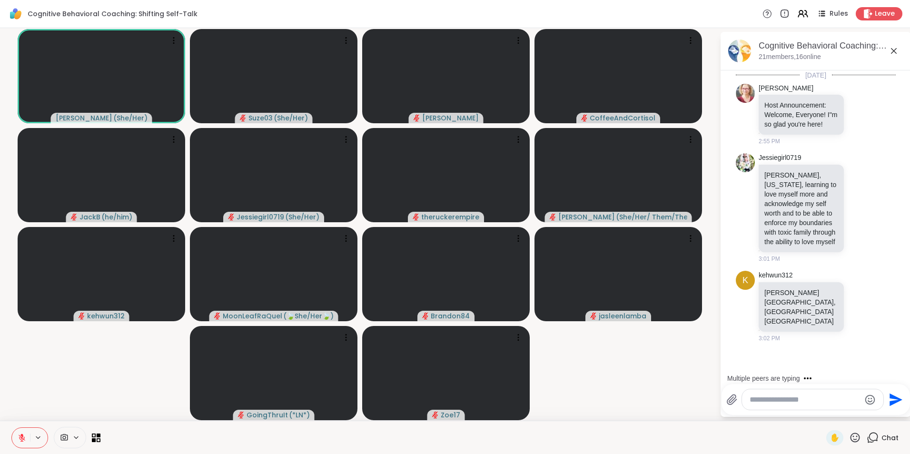
click at [807, 401] on textarea "Type your message" at bounding box center [805, 400] width 111 height 10
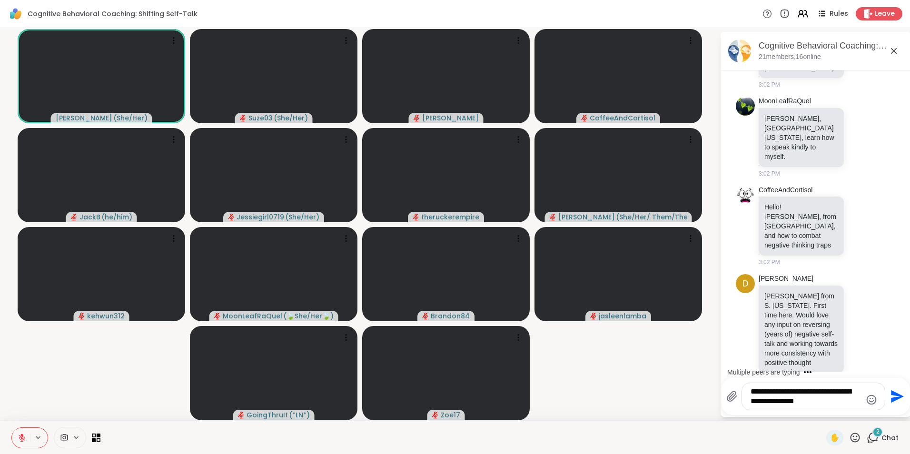
scroll to position [372, 0]
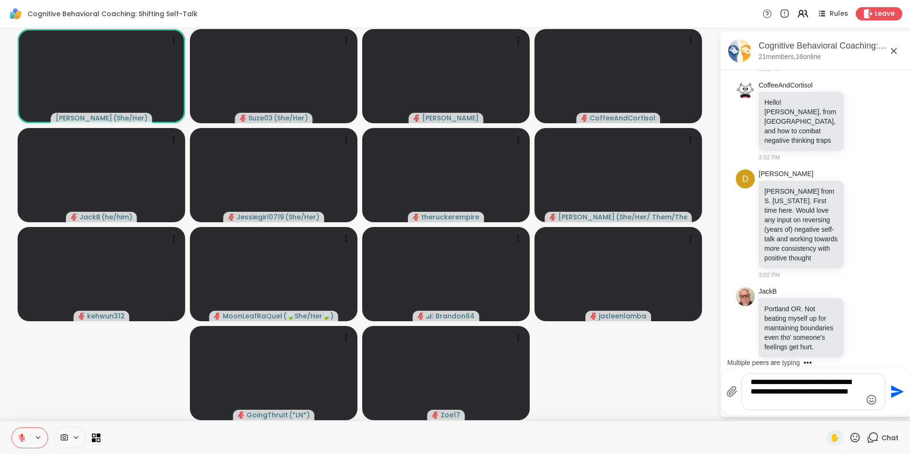
type textarea "**********"
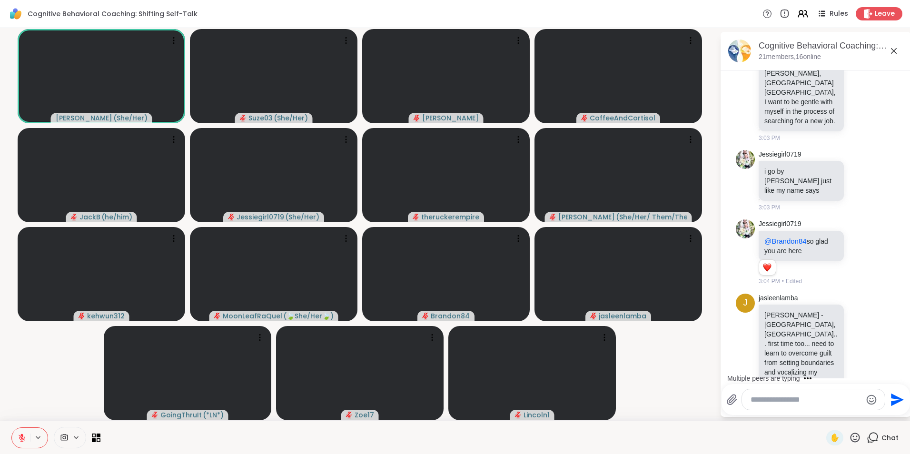
scroll to position [836, 0]
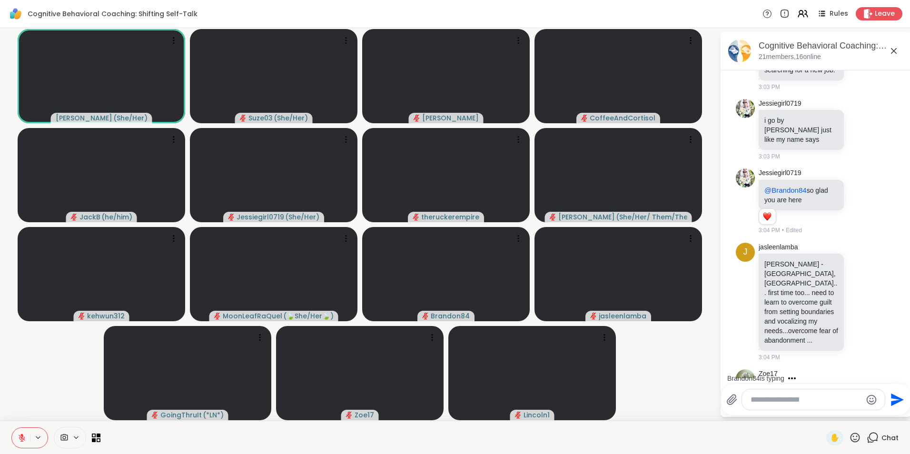
click at [671, 399] on video-player-container "[PERSON_NAME] ( She/Her ) Suze03 ( She/Her ) [PERSON_NAME] JackB ( he/him ) Jes…" at bounding box center [360, 224] width 708 height 385
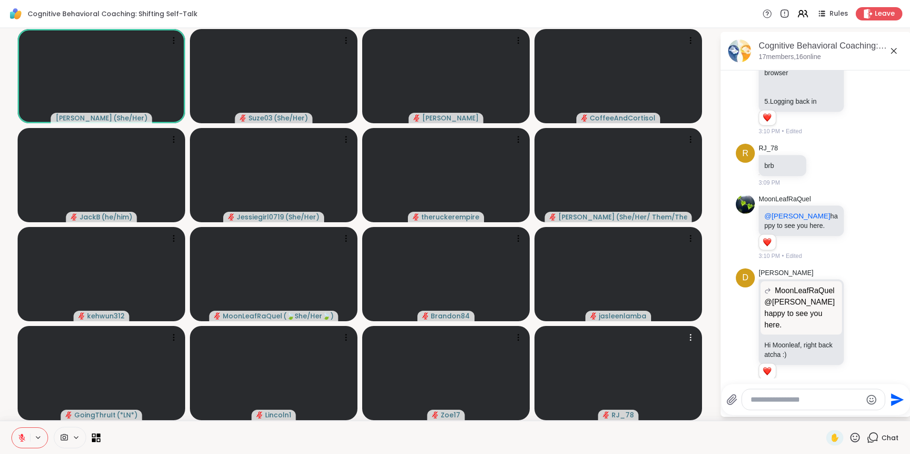
scroll to position [2189, 0]
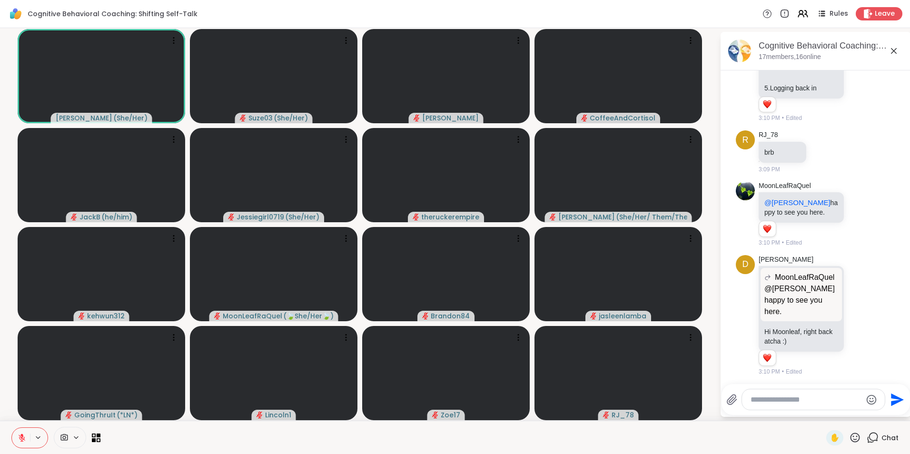
click at [896, 48] on icon at bounding box center [894, 51] width 6 height 6
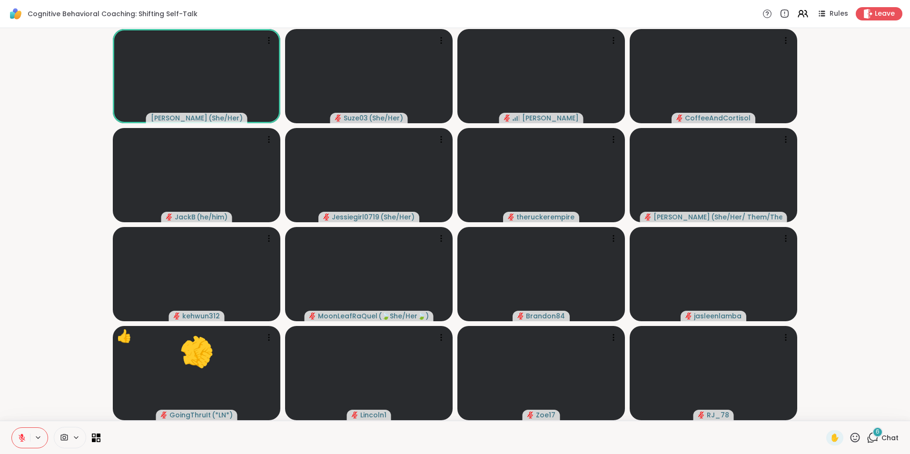
click at [876, 431] on span "6" at bounding box center [878, 432] width 4 height 8
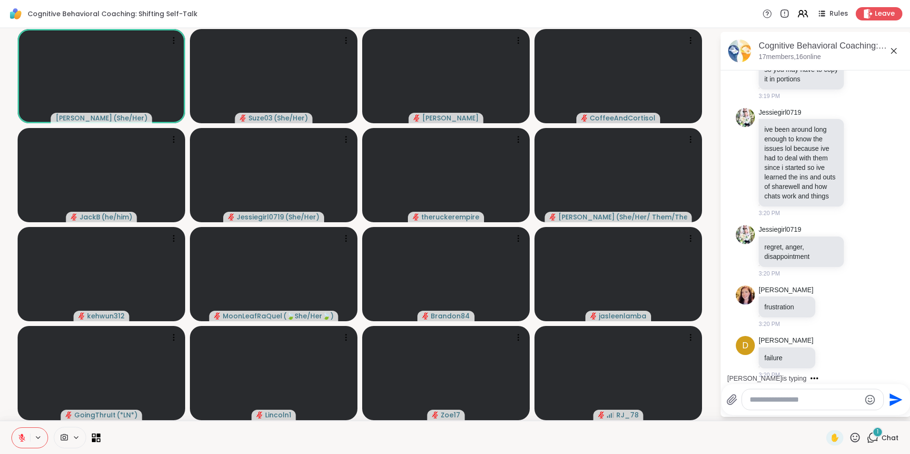
scroll to position [3068, 0]
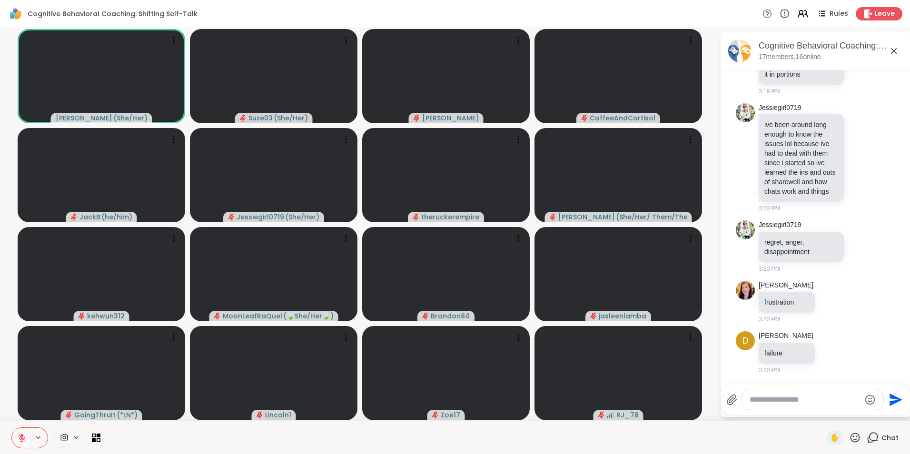
click at [819, 402] on textarea "Type your message" at bounding box center [805, 400] width 111 height 10
type textarea "*****"
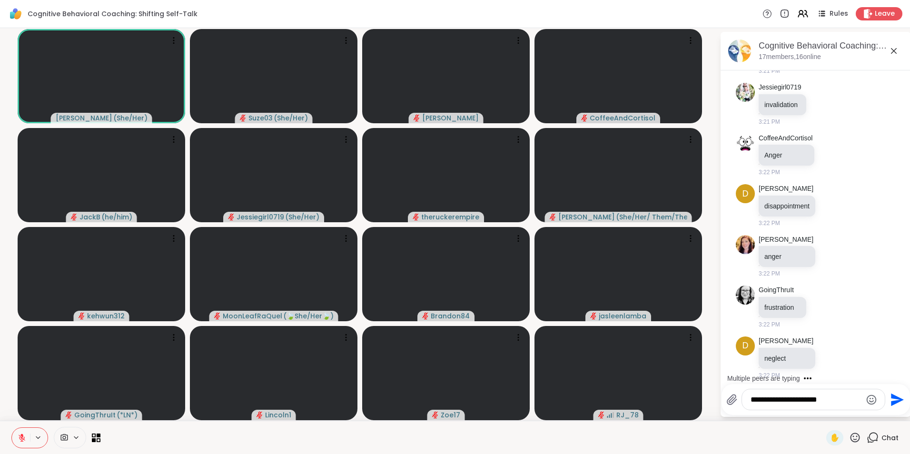
scroll to position [3636, 0]
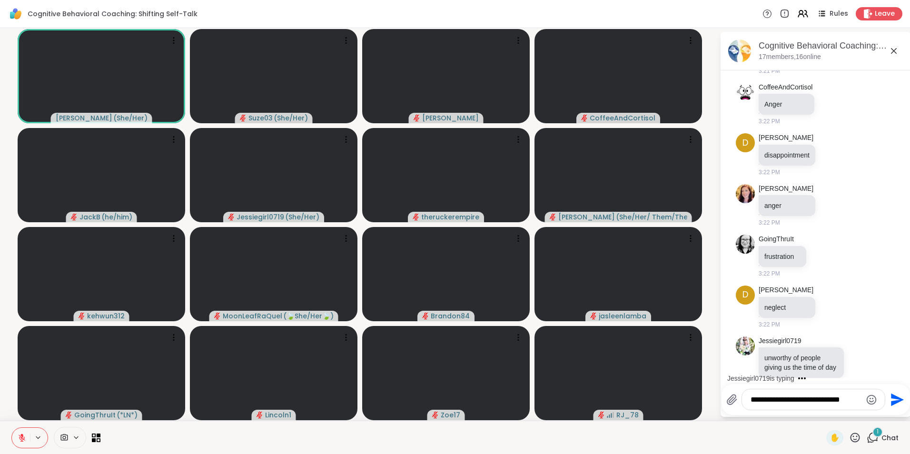
type textarea "**********"
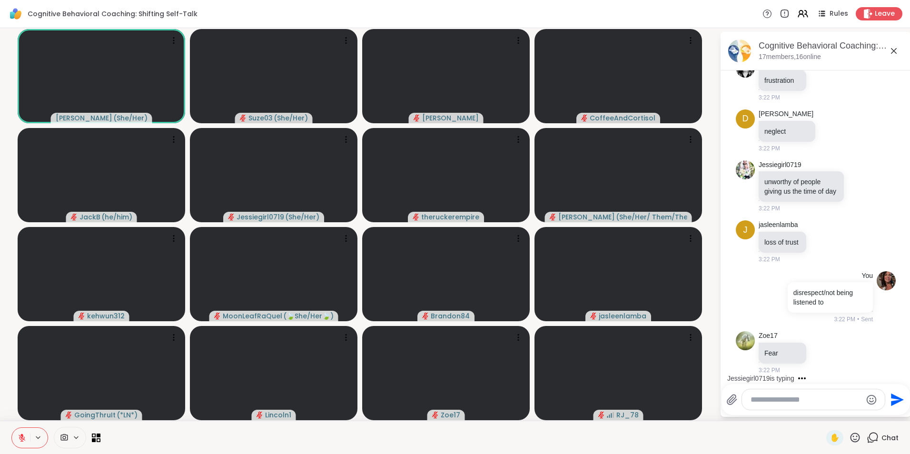
scroll to position [3956, 0]
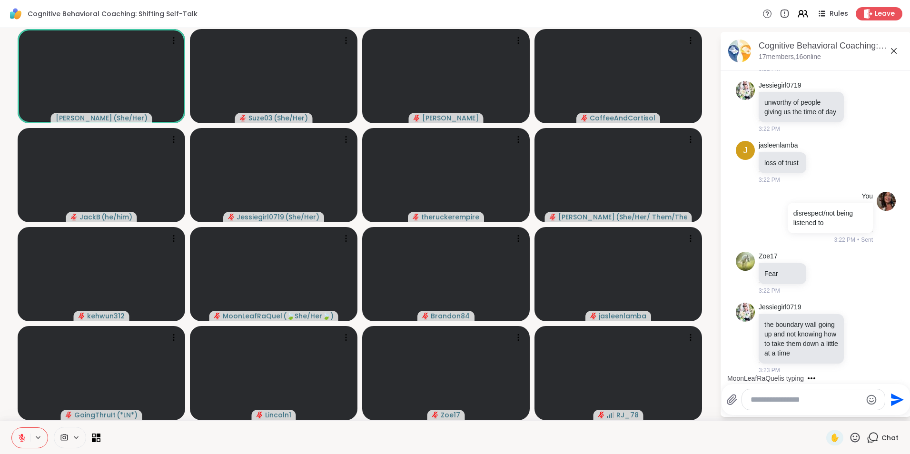
click at [894, 51] on icon at bounding box center [894, 51] width 6 height 6
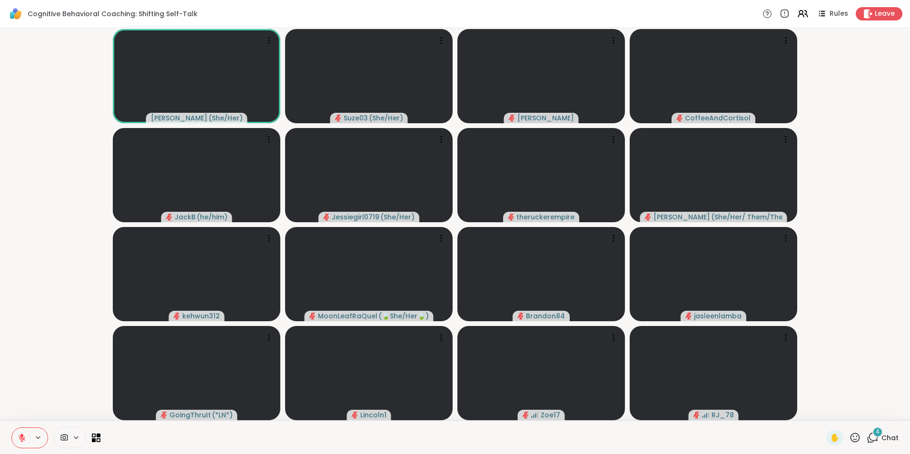
click at [873, 431] on div "4" at bounding box center [878, 432] width 10 height 10
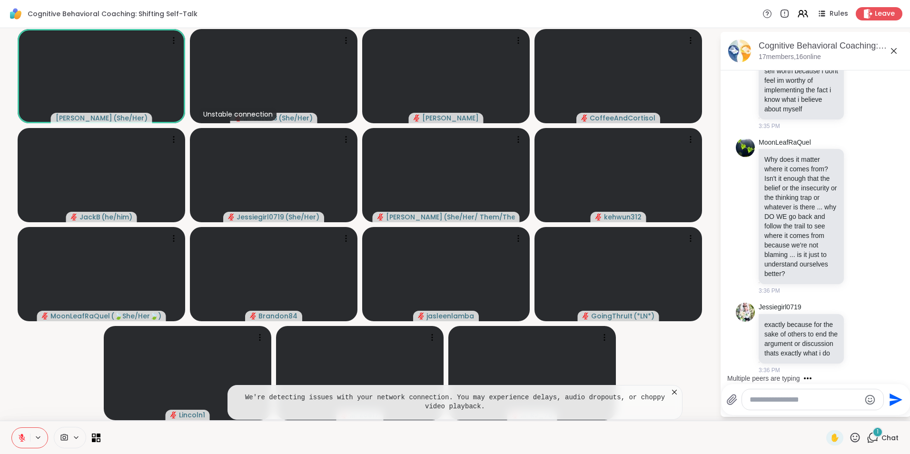
scroll to position [5305, 0]
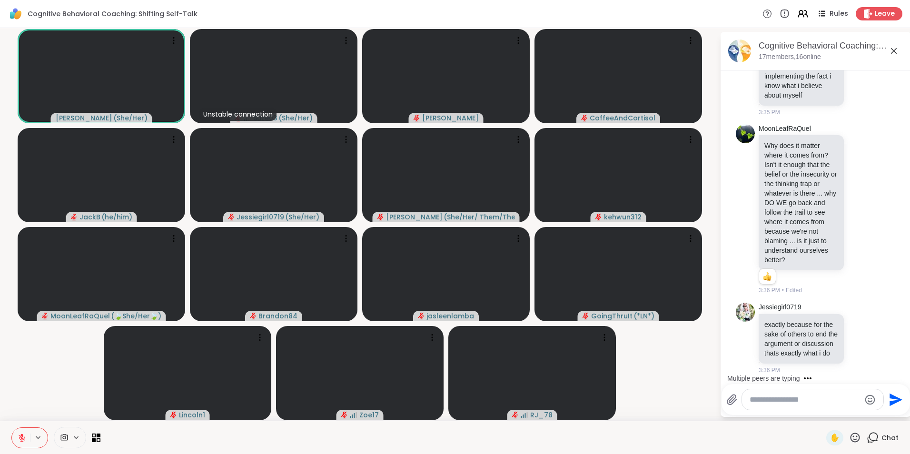
click at [901, 372] on div "Multiple peers are typing" at bounding box center [818, 378] width 187 height 15
click at [901, 372] on div "JackB is typing" at bounding box center [818, 378] width 187 height 15
click at [901, 372] on div "Multiple peers are typing" at bounding box center [818, 378] width 187 height 15
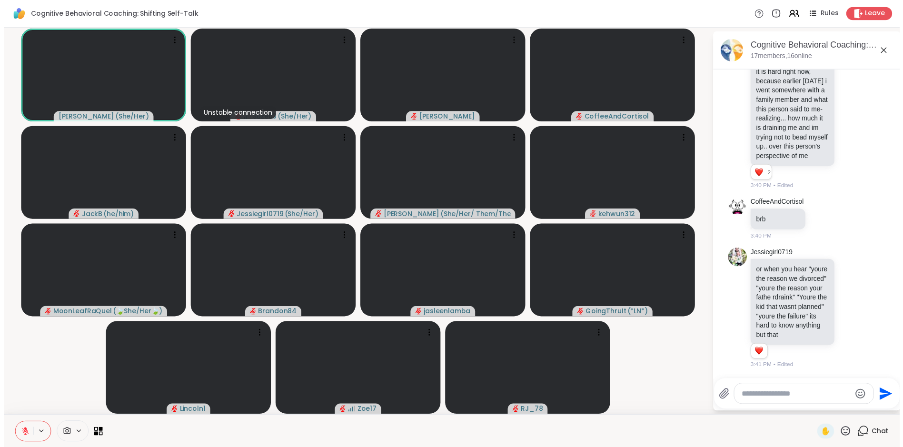
scroll to position [5967, 0]
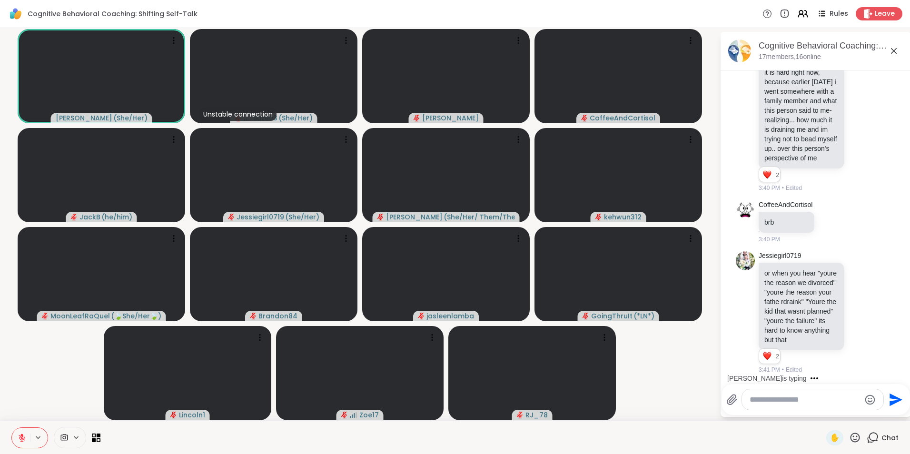
click at [895, 49] on icon at bounding box center [893, 50] width 11 height 11
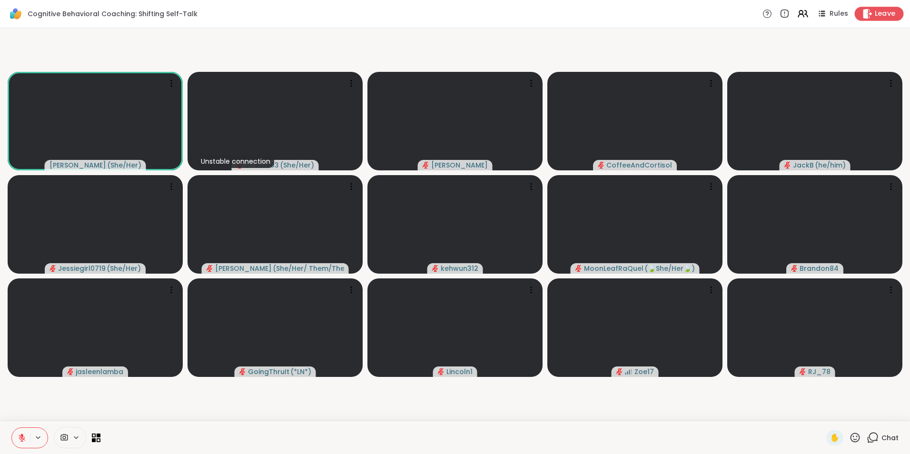
click at [875, 16] on span "Leave" at bounding box center [885, 14] width 21 height 10
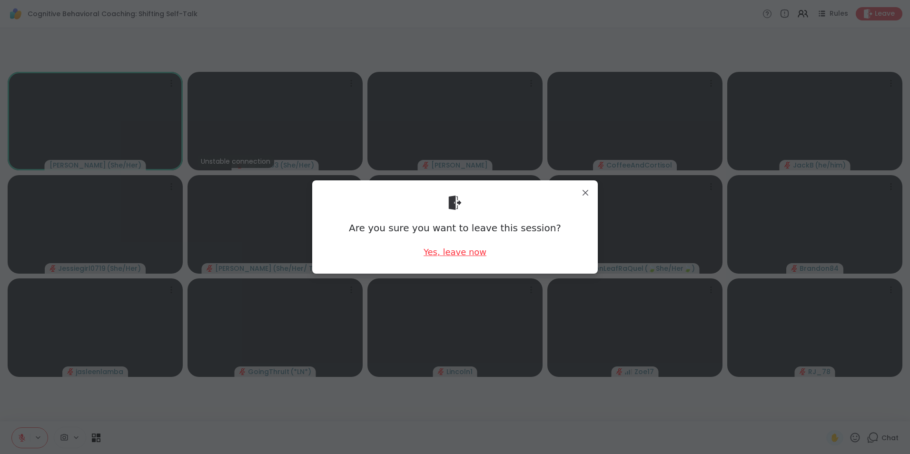
click at [460, 253] on div "Yes, leave now" at bounding box center [455, 252] width 63 height 12
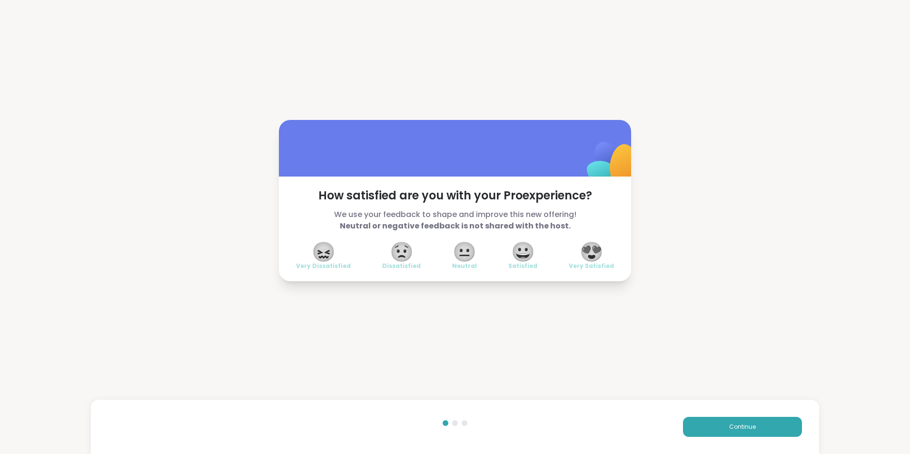
click at [588, 251] on span "😍" at bounding box center [592, 251] width 24 height 17
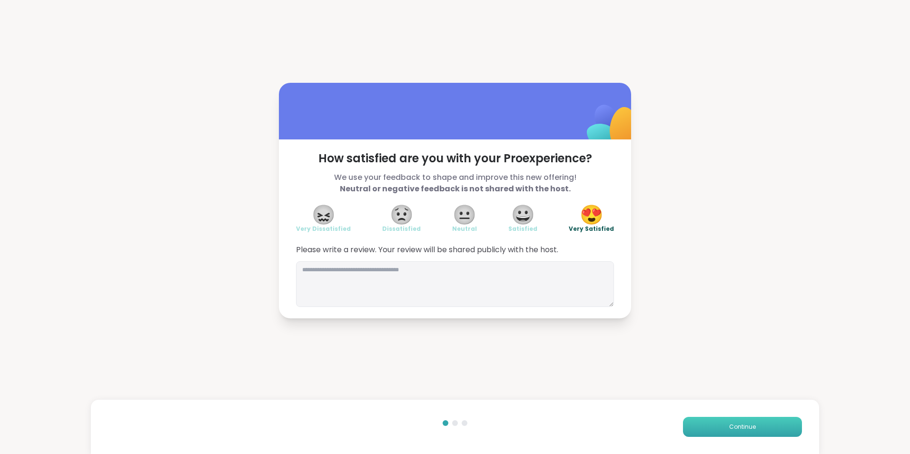
click at [722, 427] on button "Continue" at bounding box center [742, 427] width 119 height 20
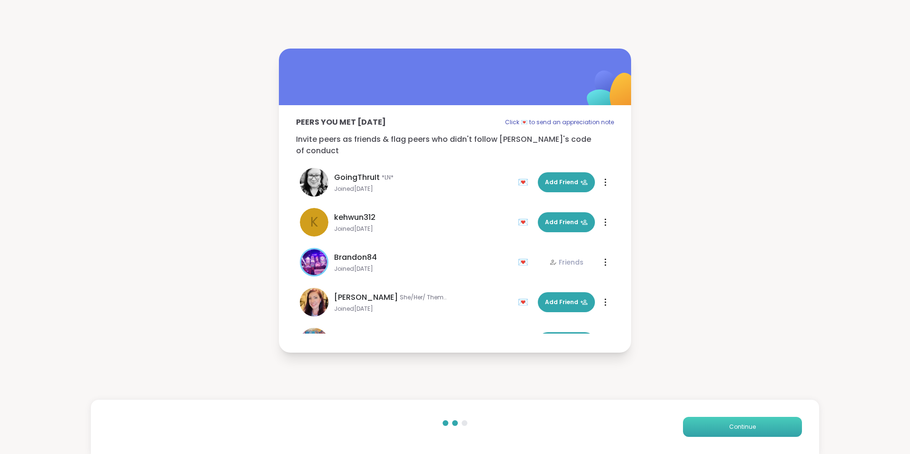
click at [722, 427] on button "Continue" at bounding box center [742, 427] width 119 height 20
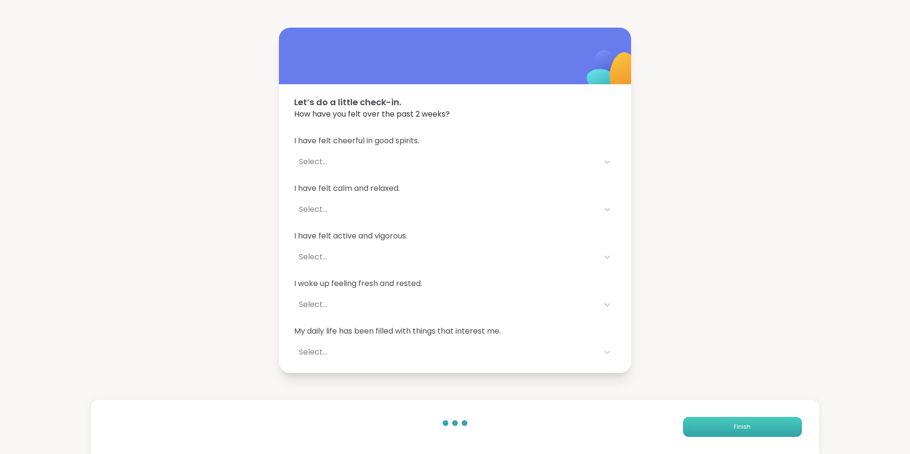
click at [722, 427] on button "Finish" at bounding box center [742, 427] width 119 height 20
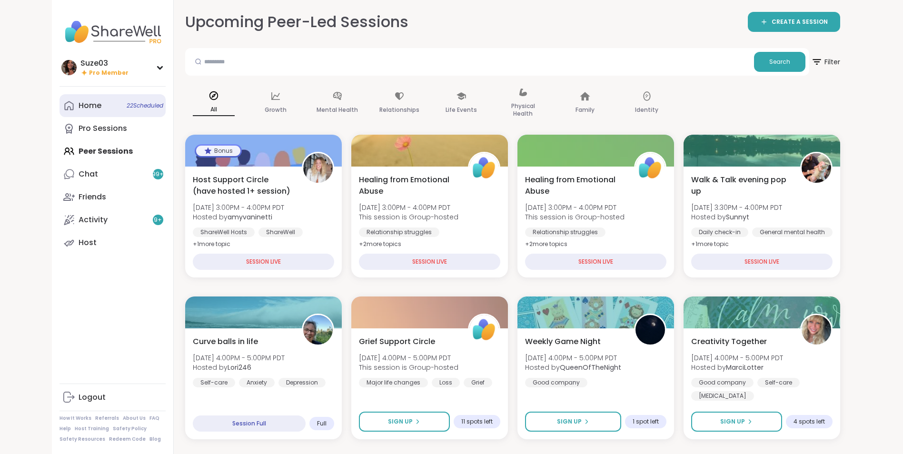
click at [105, 109] on link "Home 22 Scheduled" at bounding box center [113, 105] width 106 height 23
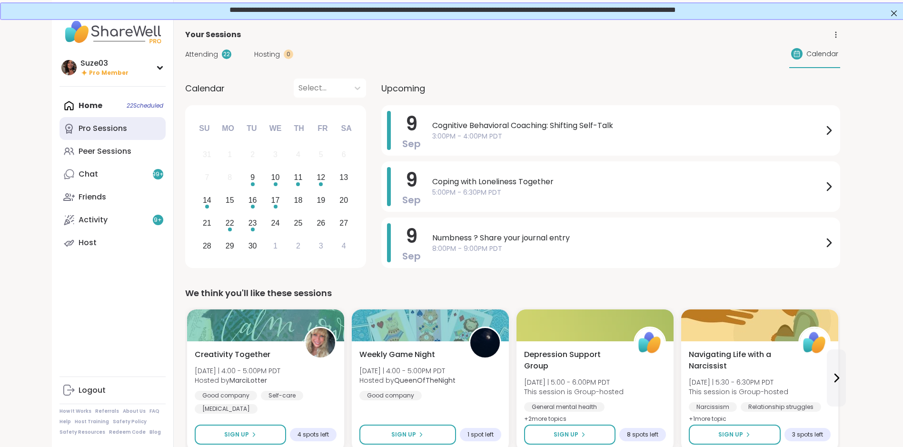
click at [139, 132] on link "Pro Sessions" at bounding box center [113, 128] width 106 height 23
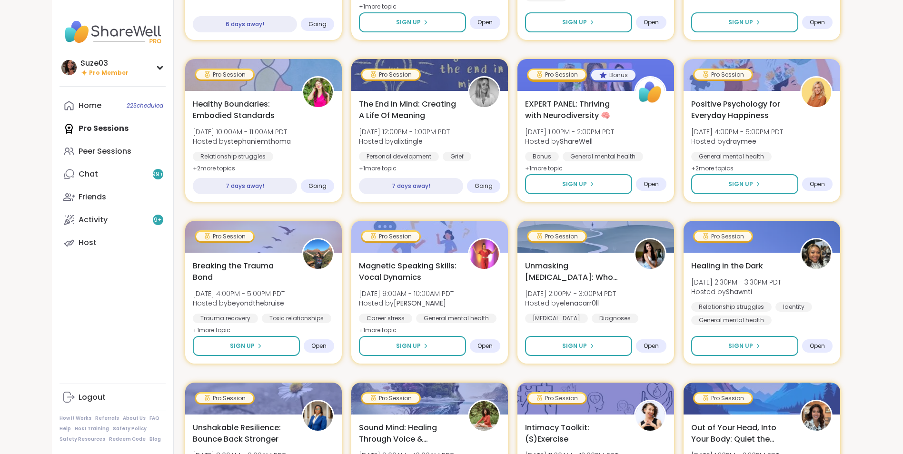
scroll to position [1066, 0]
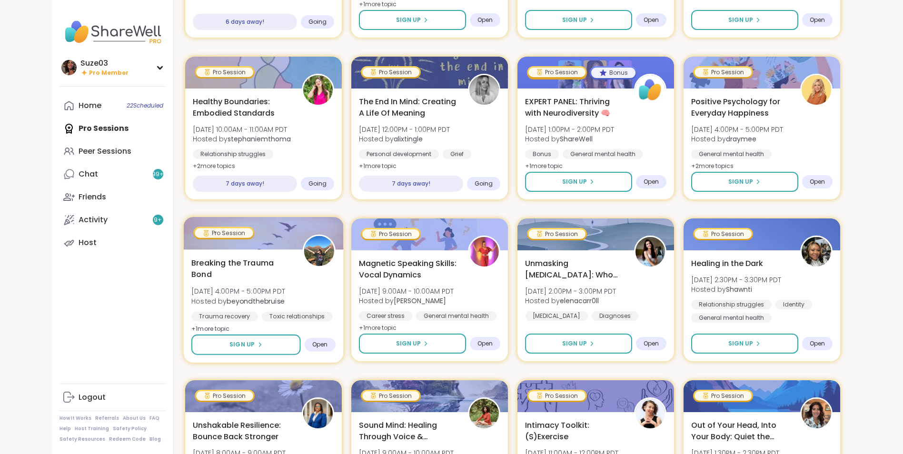
click at [253, 237] on div "Pro Session" at bounding box center [223, 233] width 61 height 13
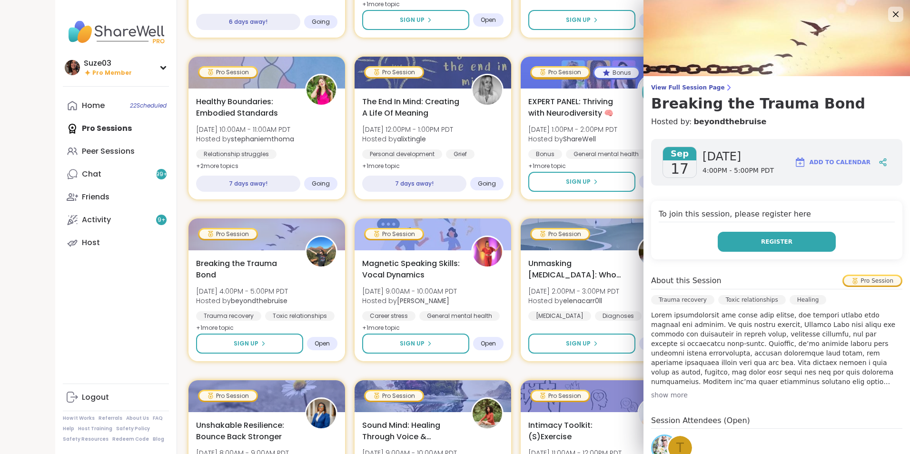
click at [767, 241] on span "Register" at bounding box center [776, 242] width 31 height 9
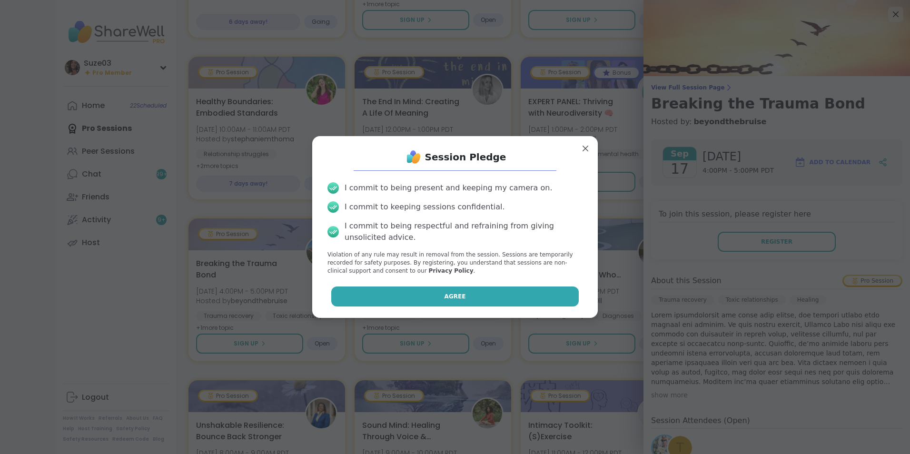
click at [518, 302] on button "Agree" at bounding box center [455, 297] width 248 height 20
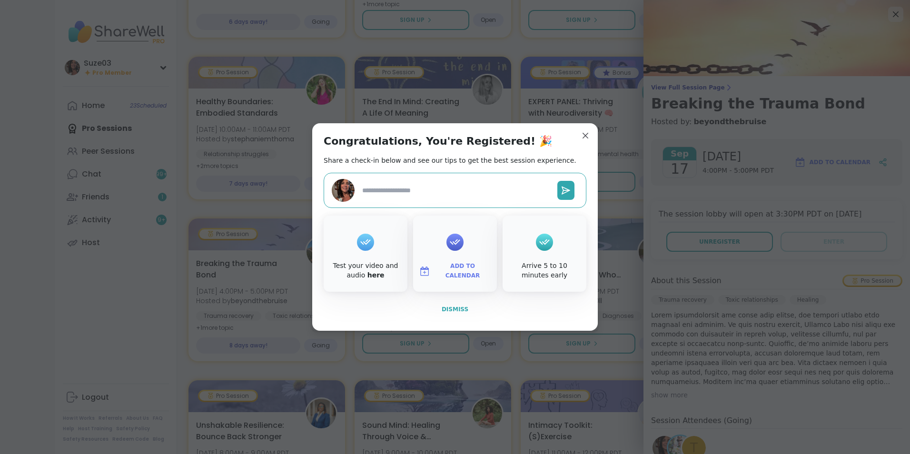
click at [456, 308] on span "Dismiss" at bounding box center [455, 309] width 27 height 7
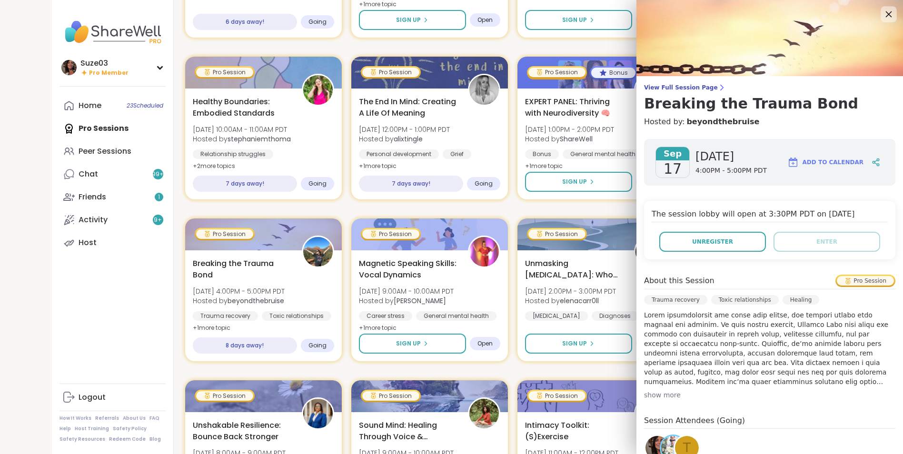
click at [883, 13] on icon at bounding box center [889, 14] width 12 height 12
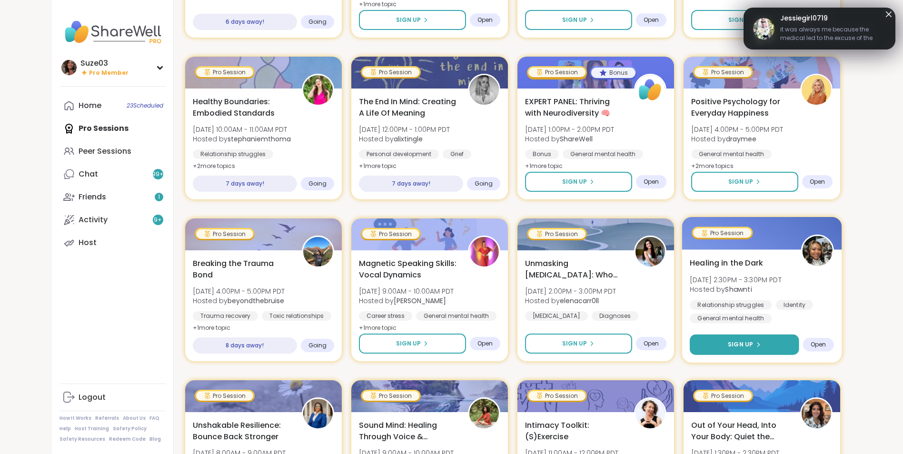
click at [747, 337] on button "Sign Up" at bounding box center [744, 345] width 109 height 20
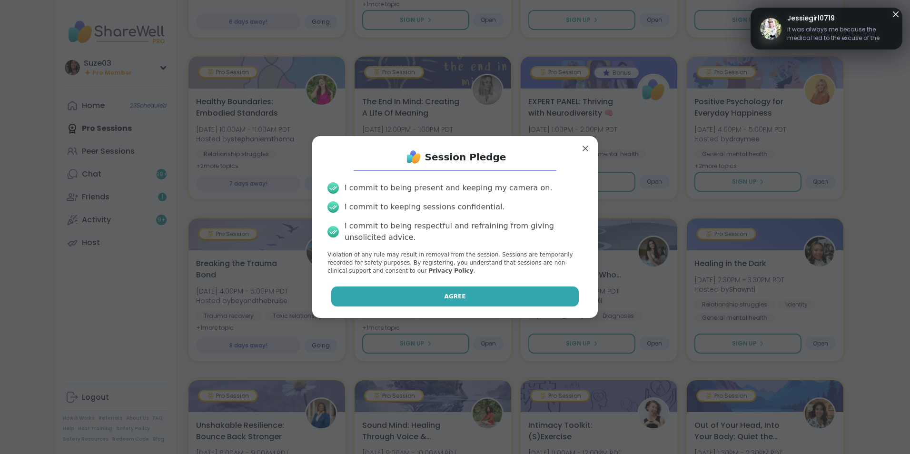
click at [529, 295] on button "Agree" at bounding box center [455, 297] width 248 height 20
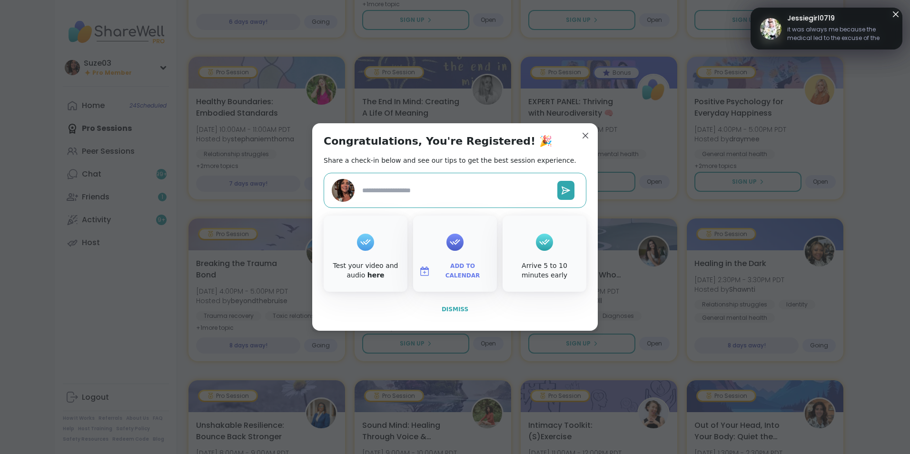
click at [457, 309] on span "Dismiss" at bounding box center [455, 309] width 27 height 7
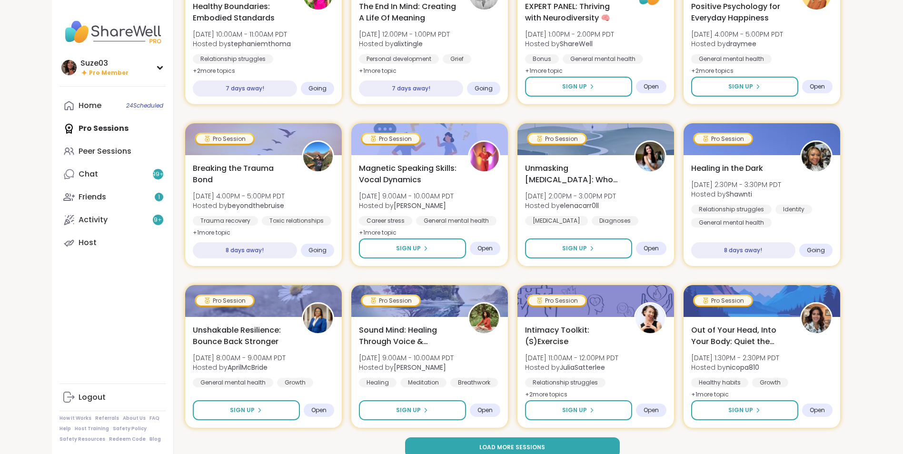
scroll to position [1174, 0]
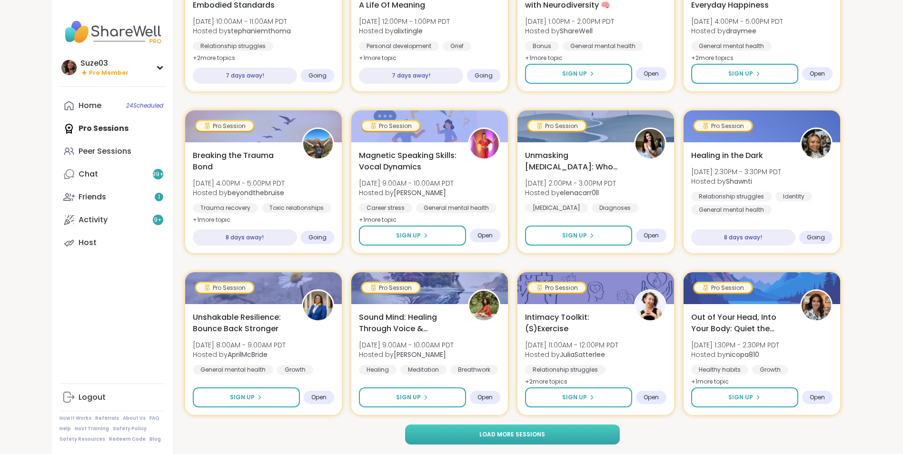
click at [552, 437] on button "Load more sessions" at bounding box center [512, 435] width 215 height 20
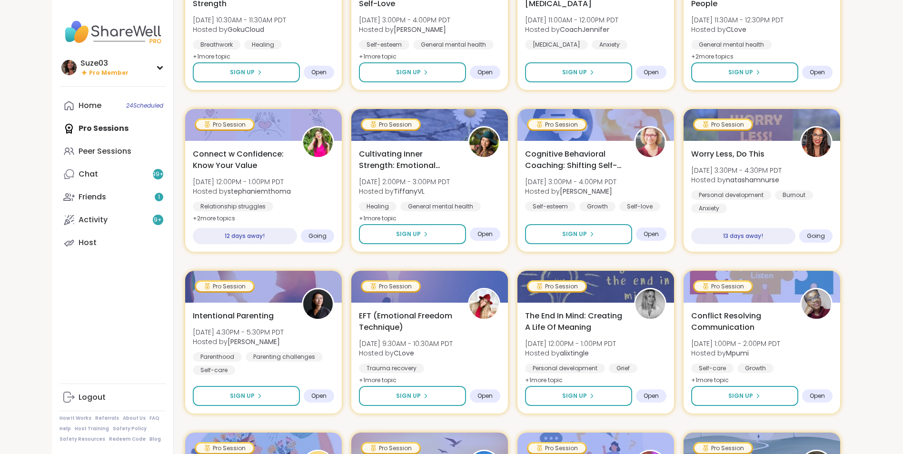
scroll to position [1663, 0]
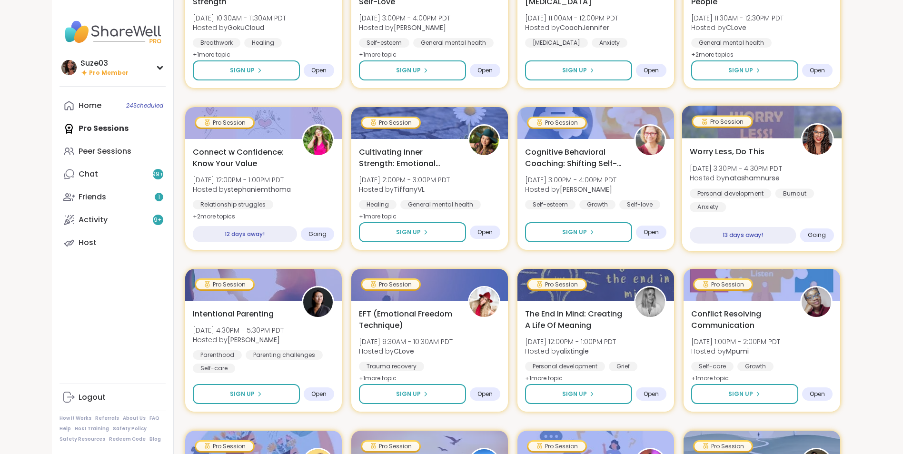
click at [732, 149] on span "Worry Less, Do This" at bounding box center [727, 151] width 75 height 11
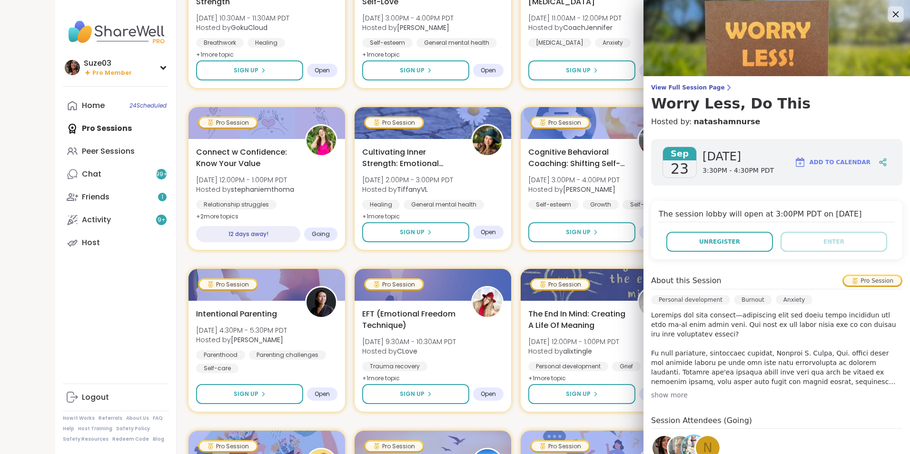
click at [890, 13] on icon at bounding box center [896, 14] width 12 height 12
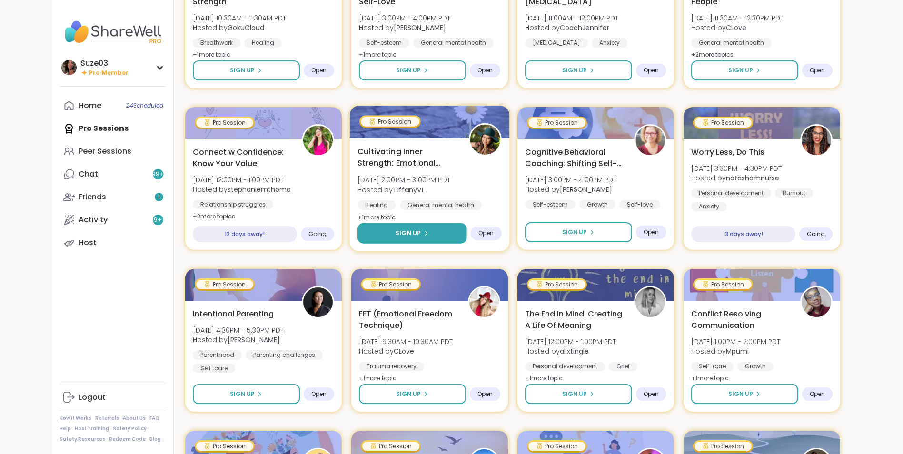
click at [419, 233] on span "Sign Up" at bounding box center [408, 233] width 25 height 9
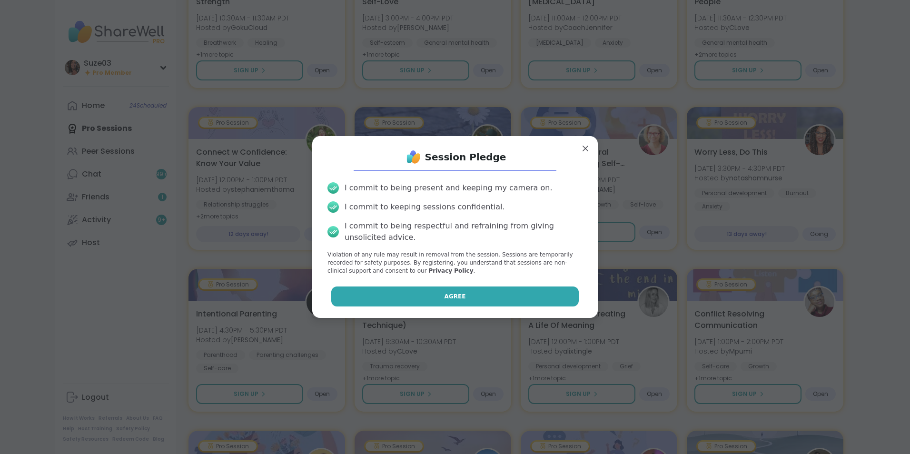
click at [446, 297] on span "Agree" at bounding box center [455, 296] width 21 height 9
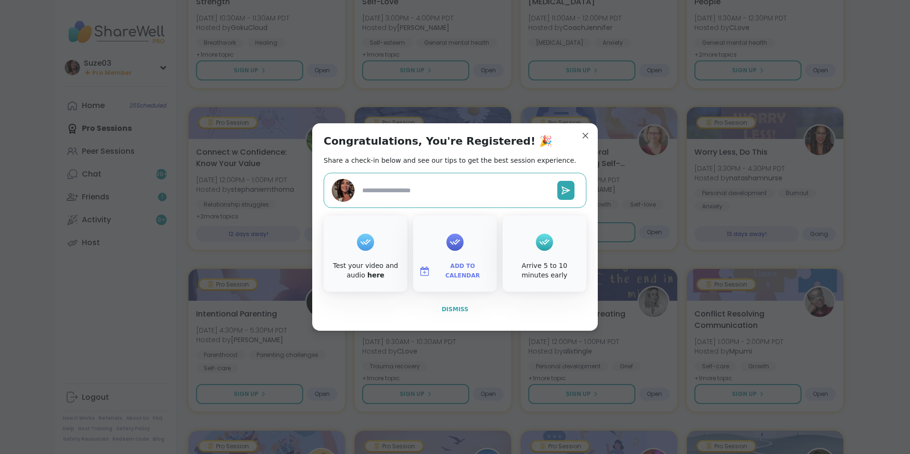
click at [451, 310] on span "Dismiss" at bounding box center [455, 309] width 27 height 7
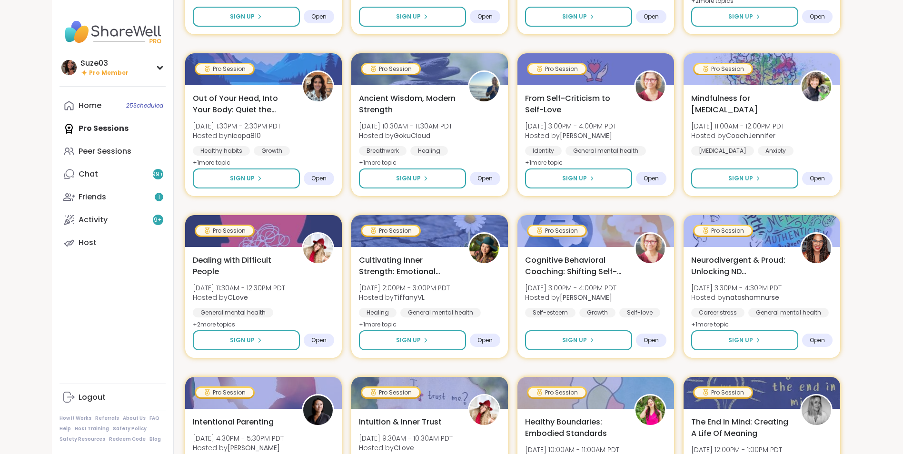
scroll to position [2345, 0]
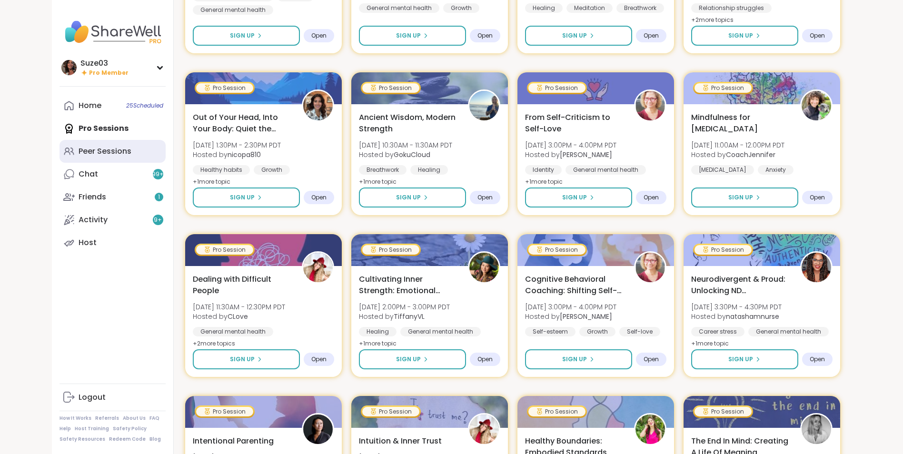
click at [116, 146] on div "Peer Sessions" at bounding box center [105, 151] width 53 height 10
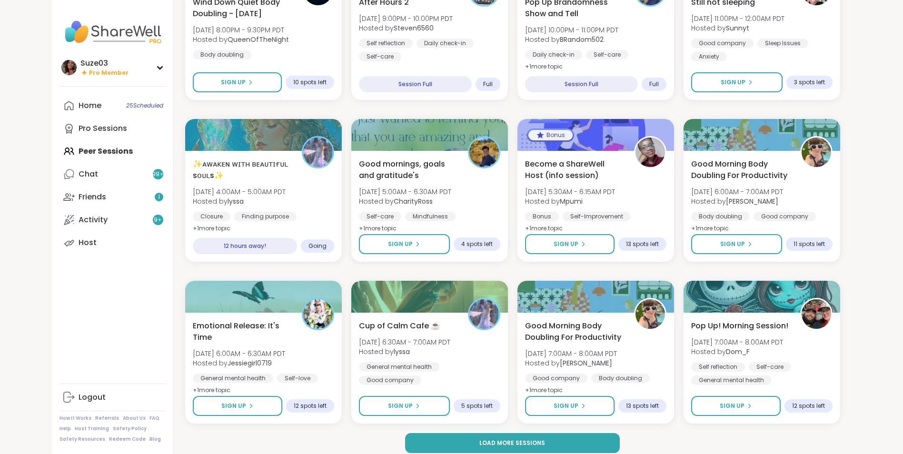
scroll to position [1157, 0]
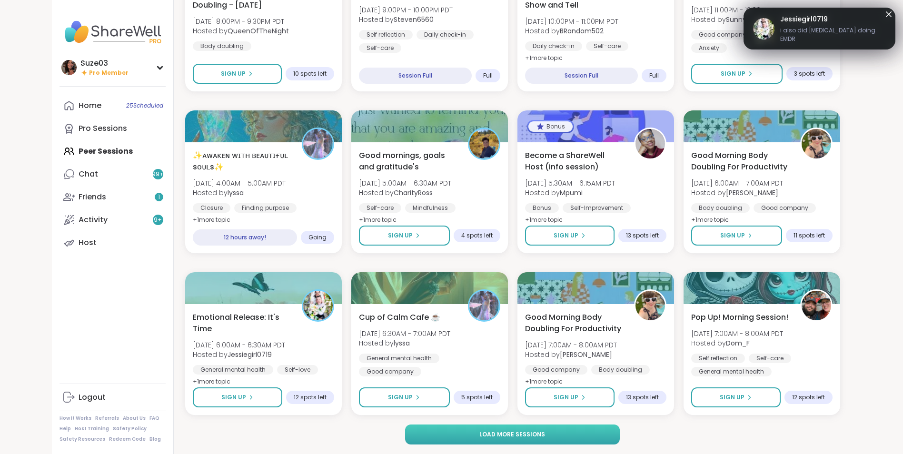
click at [567, 438] on button "Load more sessions" at bounding box center [512, 435] width 215 height 20
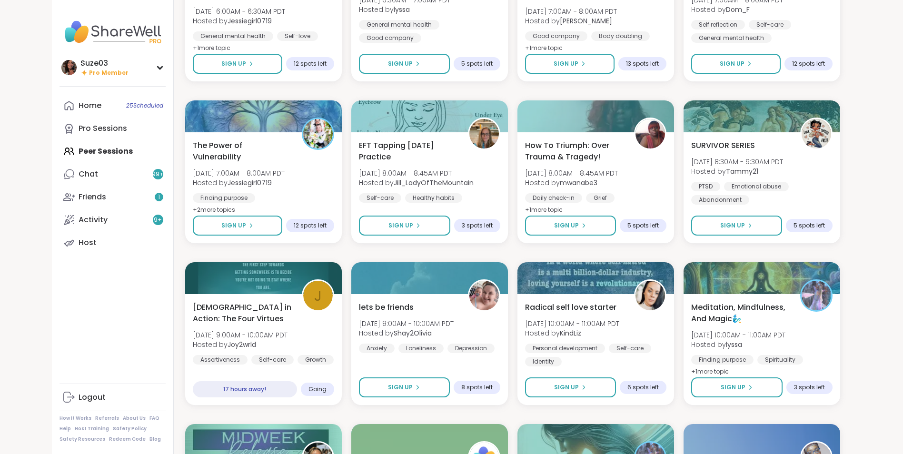
scroll to position [1500, 0]
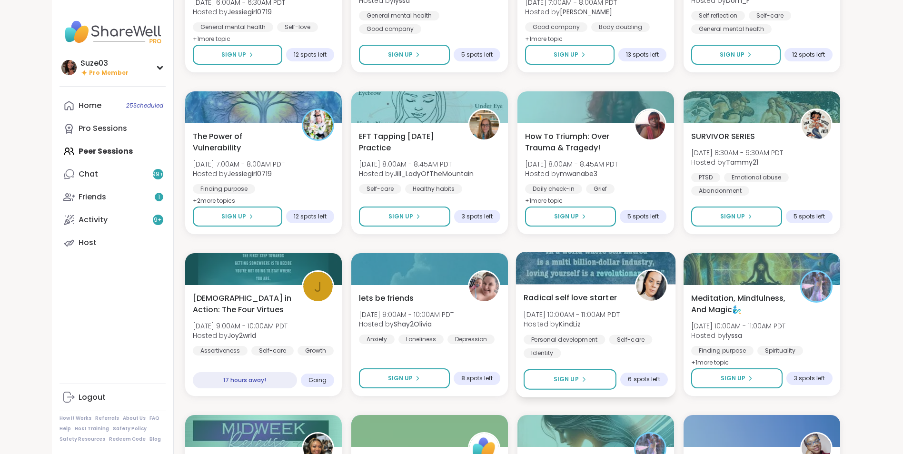
click at [582, 299] on span "Radical self love starter" at bounding box center [570, 297] width 93 height 11
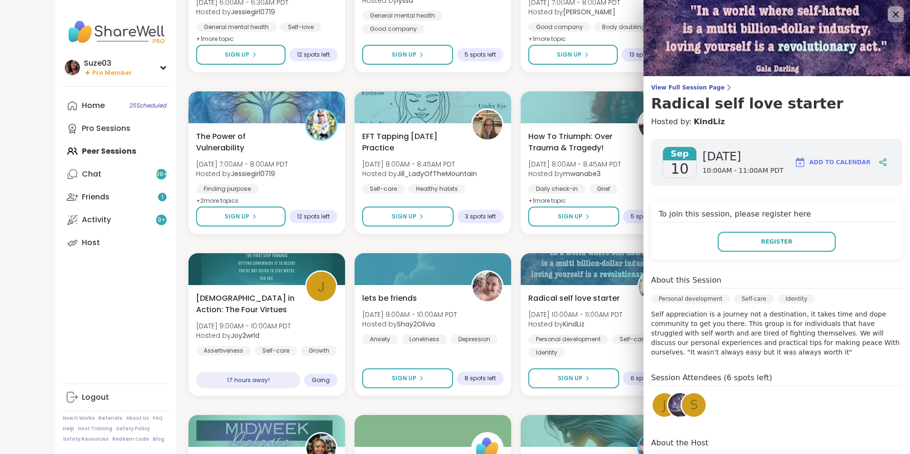
click at [893, 12] on icon at bounding box center [896, 14] width 6 height 6
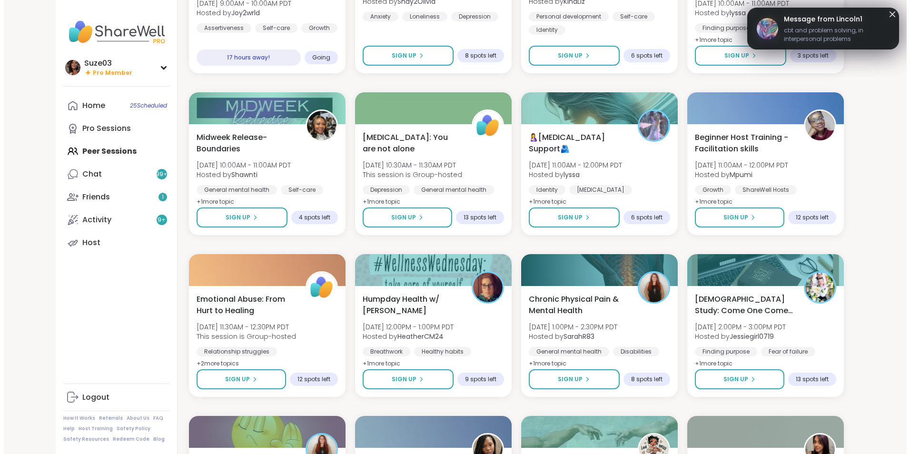
scroll to position [1832, 0]
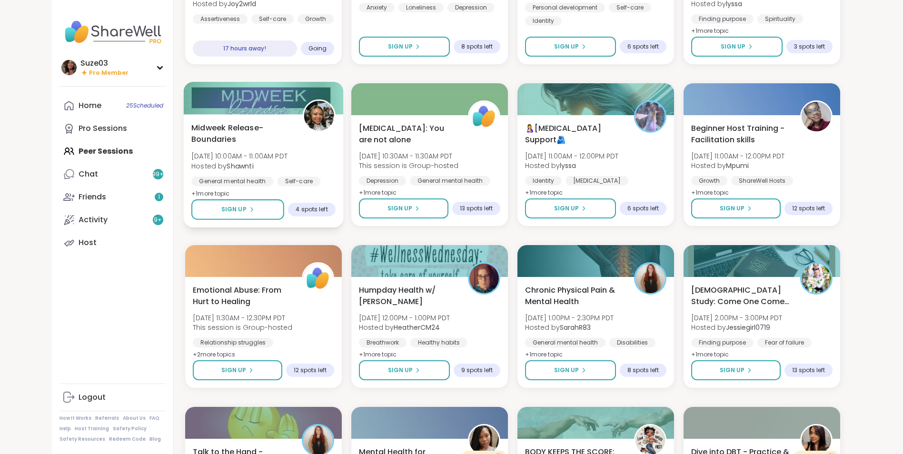
click at [230, 135] on span "Midweek Release-Boundaries" at bounding box center [241, 133] width 100 height 23
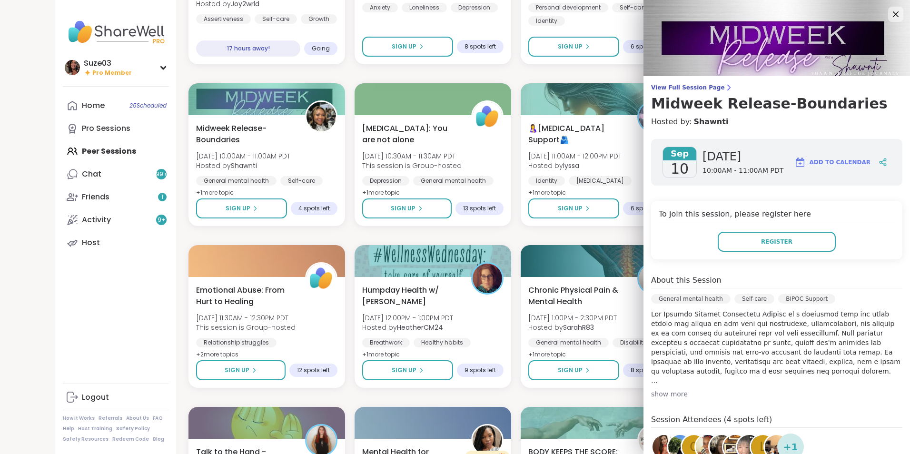
click at [663, 393] on div "show more" at bounding box center [776, 394] width 251 height 10
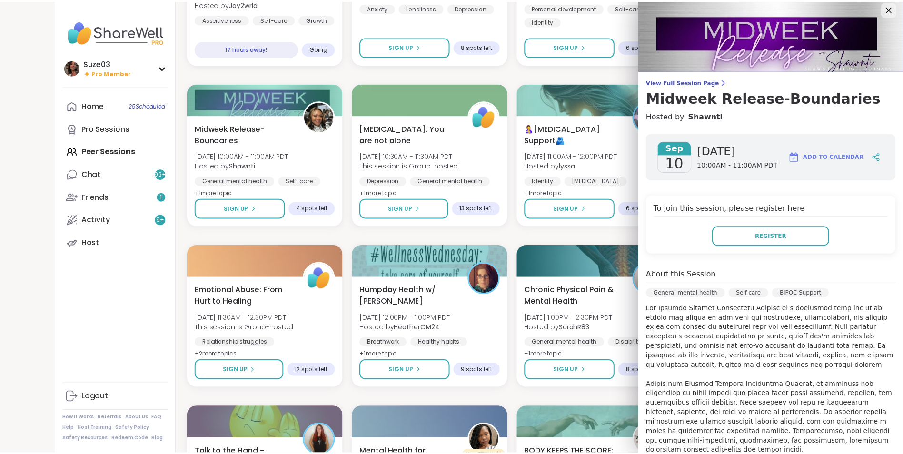
scroll to position [0, 0]
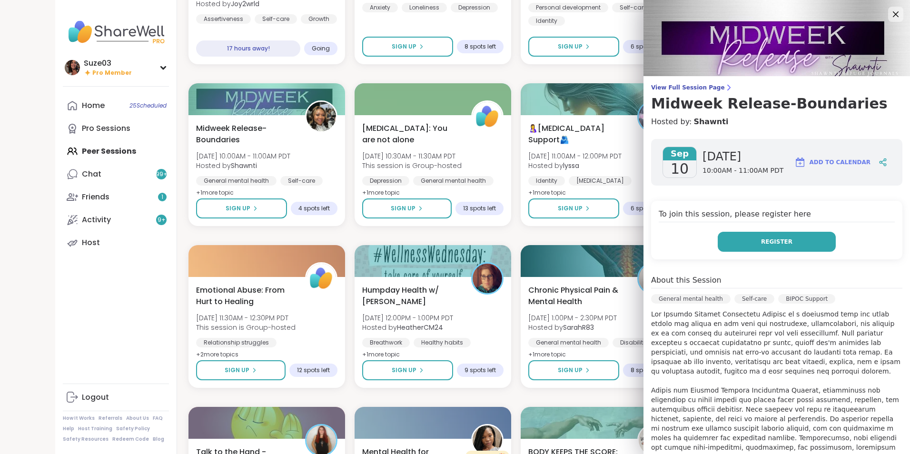
click at [764, 237] on button "Register" at bounding box center [777, 242] width 118 height 20
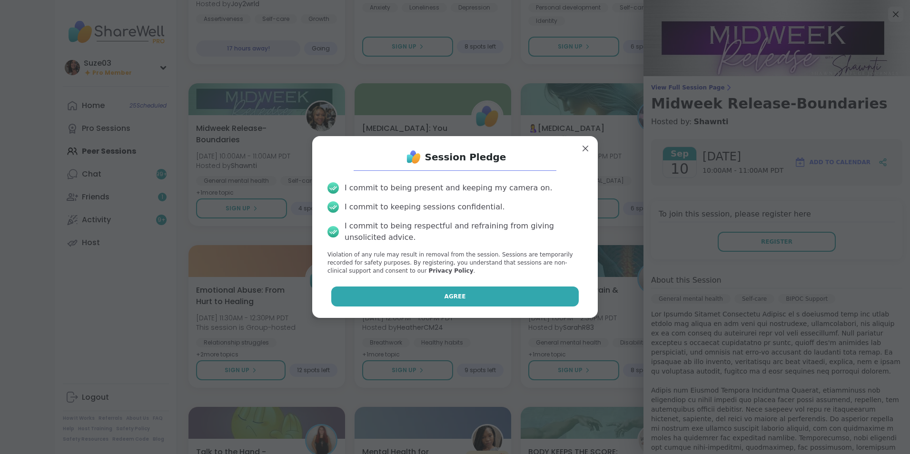
click at [508, 297] on button "Agree" at bounding box center [455, 297] width 248 height 20
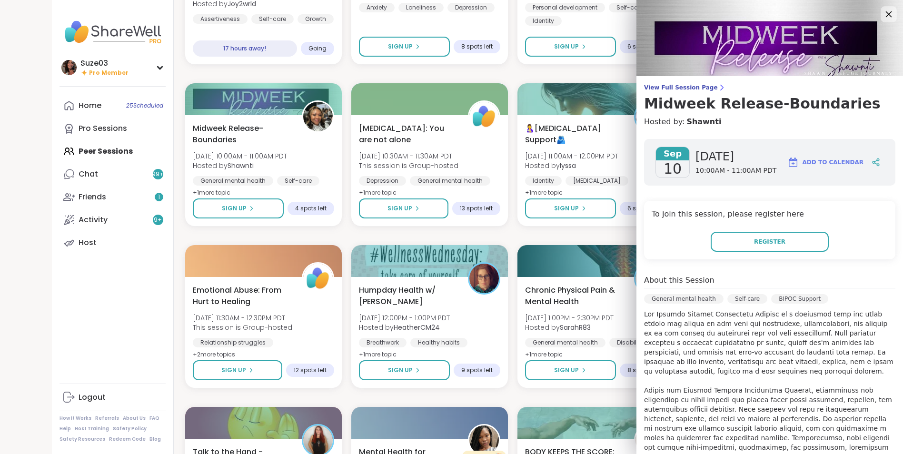
click at [885, 12] on icon at bounding box center [889, 14] width 12 height 12
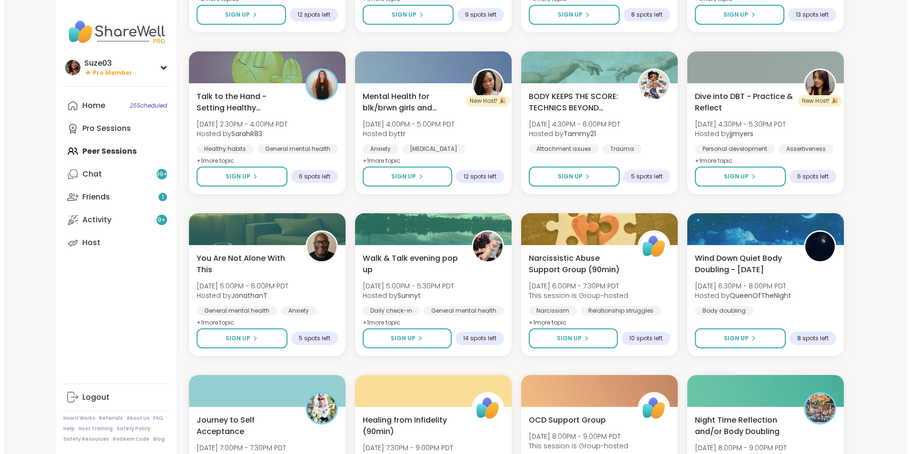
scroll to position [2194, 0]
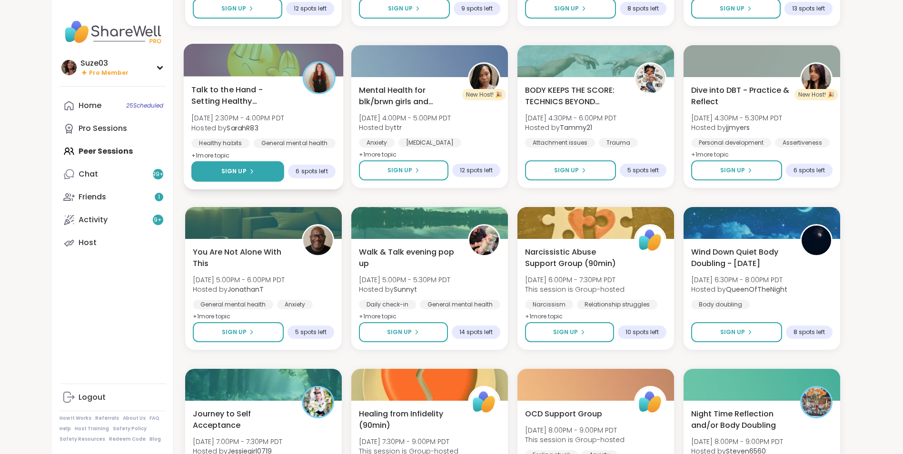
click at [256, 167] on button "Sign Up" at bounding box center [237, 171] width 93 height 20
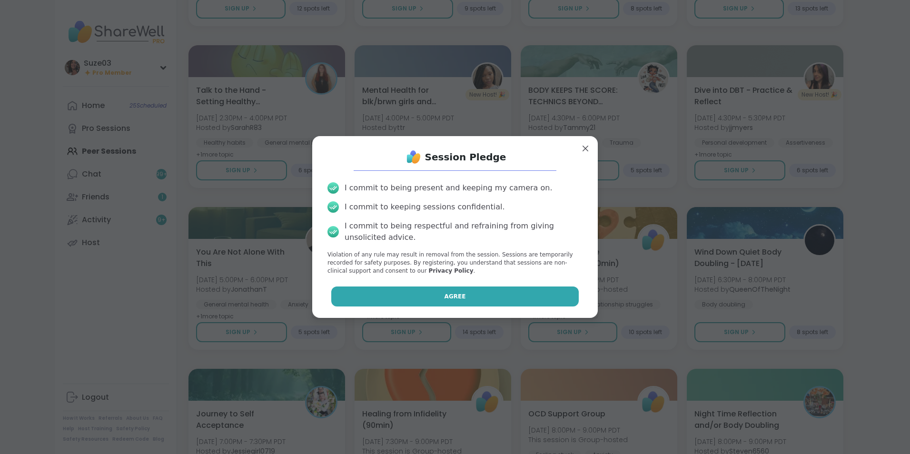
click at [435, 293] on button "Agree" at bounding box center [455, 297] width 248 height 20
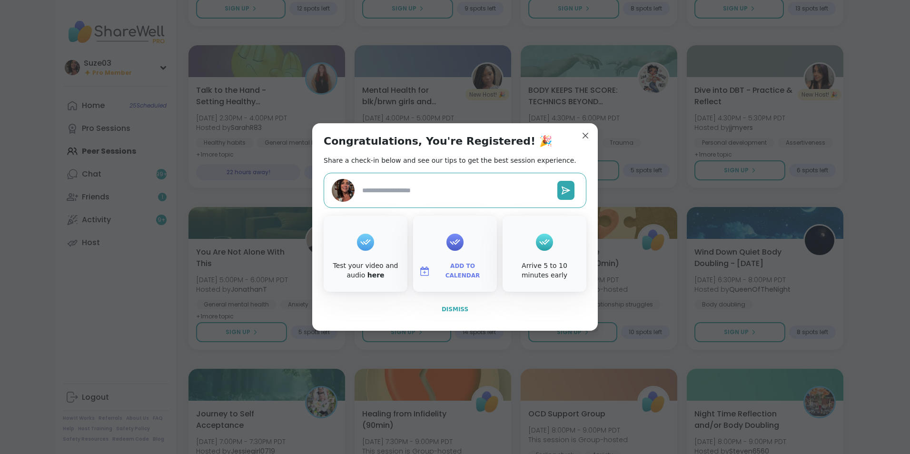
type textarea "*"
click at [456, 306] on span "Dismiss" at bounding box center [455, 309] width 27 height 7
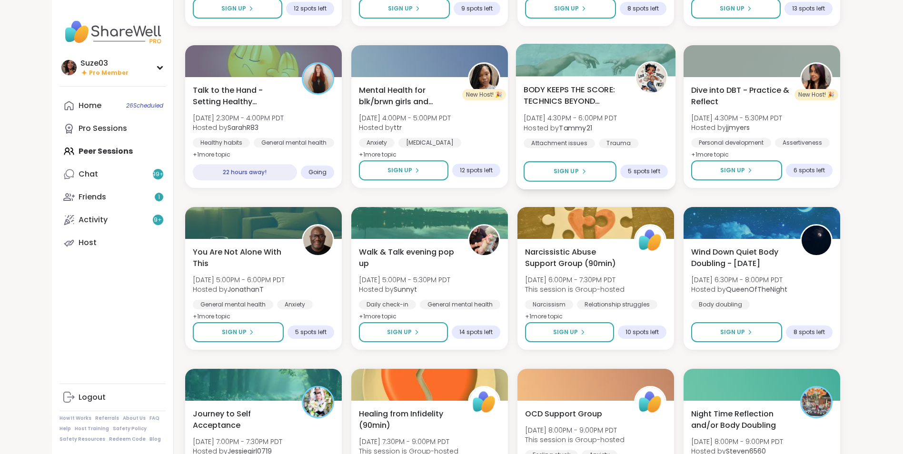
click at [577, 97] on span "BODY KEEPS THE SCORE: TECHNICS BEYOND TRAUMA" at bounding box center [574, 95] width 100 height 23
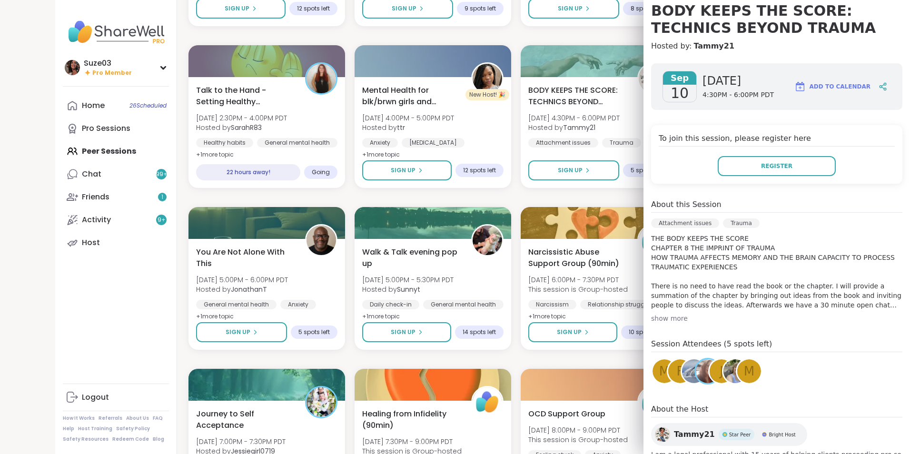
scroll to position [101, 0]
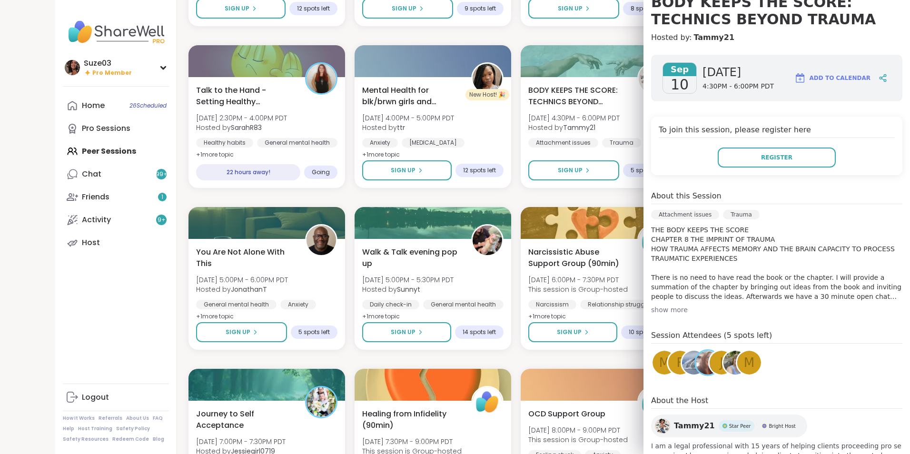
click at [664, 309] on div "show more" at bounding box center [776, 310] width 251 height 10
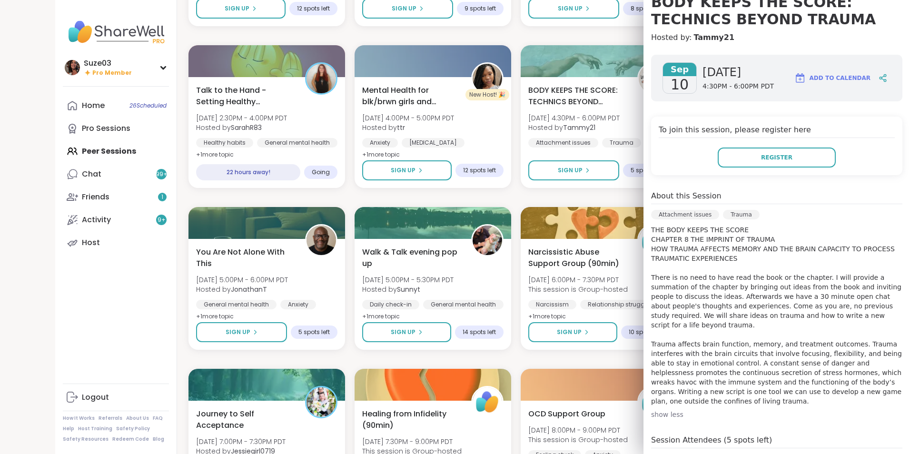
click at [860, 31] on div "View Full Session Page BODY KEEPS THE SCORE: TECHNICS BEYOND TRAUMA Hosted by: …" at bounding box center [777, 12] width 267 height 61
click at [599, 58] on div at bounding box center [599, 60] width 160 height 32
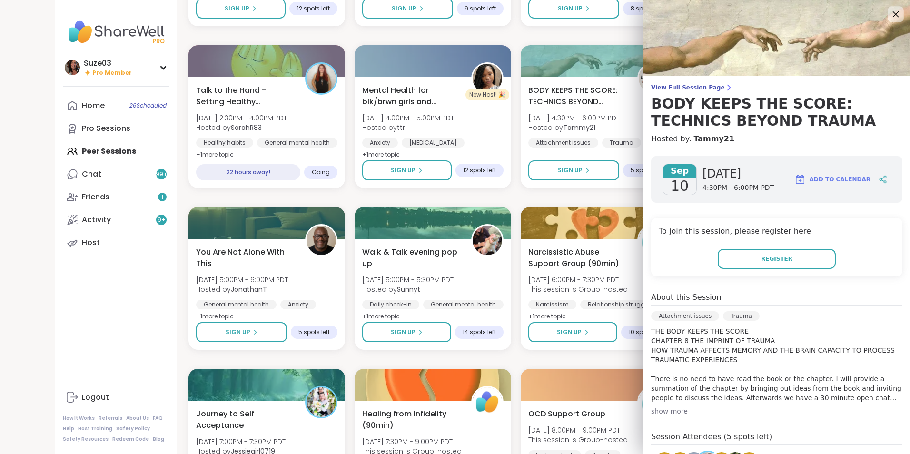
click at [890, 9] on icon at bounding box center [896, 14] width 12 height 12
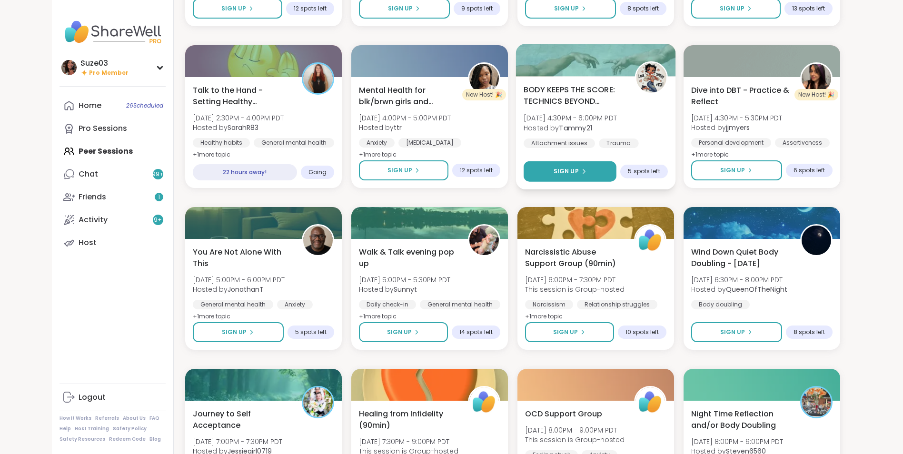
click at [577, 169] on span "Sign Up" at bounding box center [565, 171] width 25 height 9
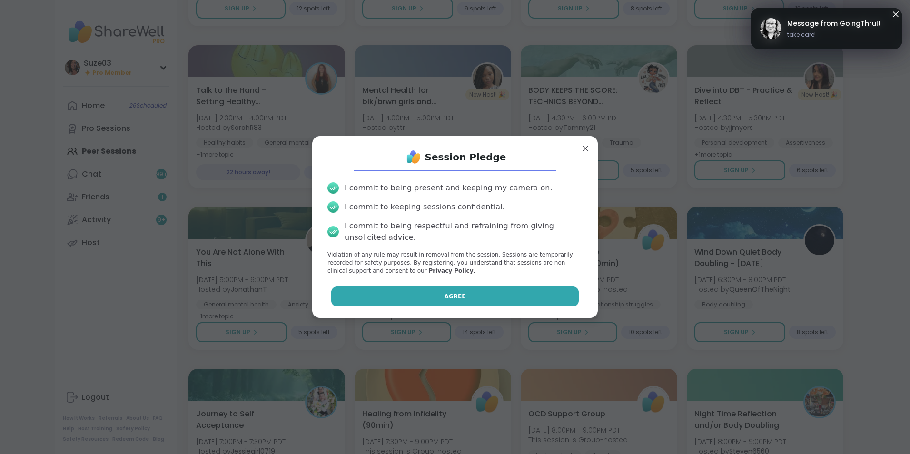
click at [456, 294] on span "Agree" at bounding box center [455, 296] width 21 height 9
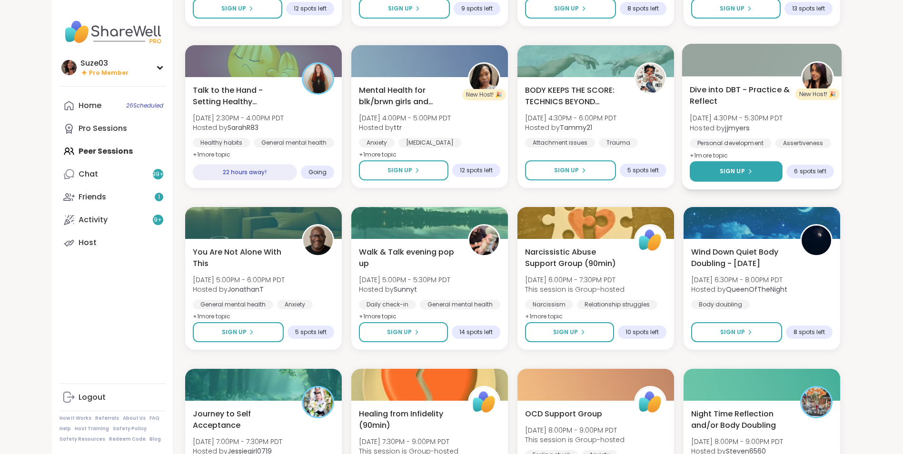
click at [735, 170] on span "Sign Up" at bounding box center [731, 171] width 25 height 9
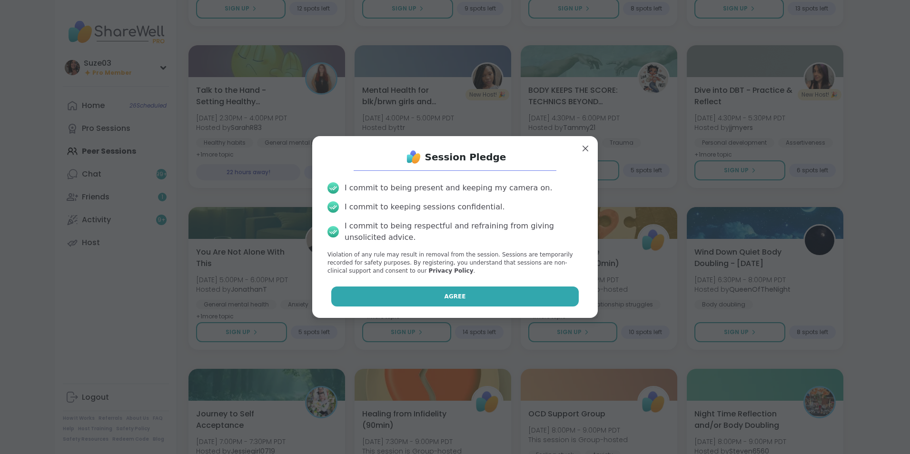
click at [479, 291] on button "Agree" at bounding box center [455, 297] width 248 height 20
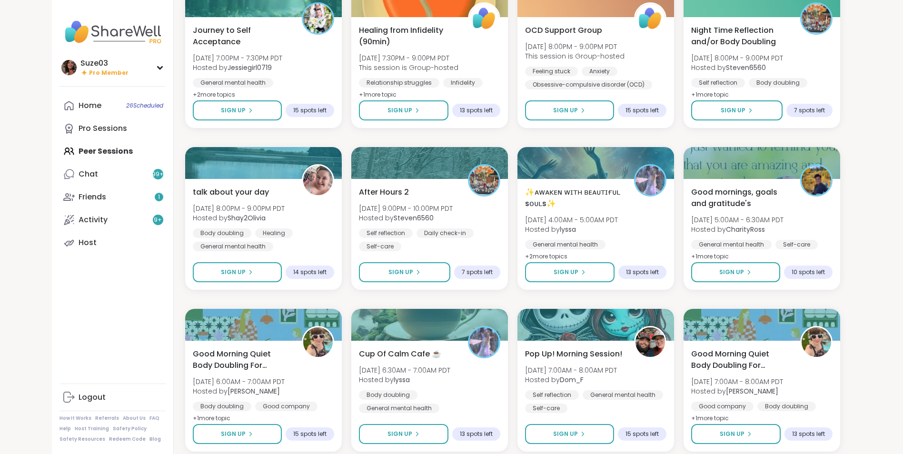
scroll to position [2581, 0]
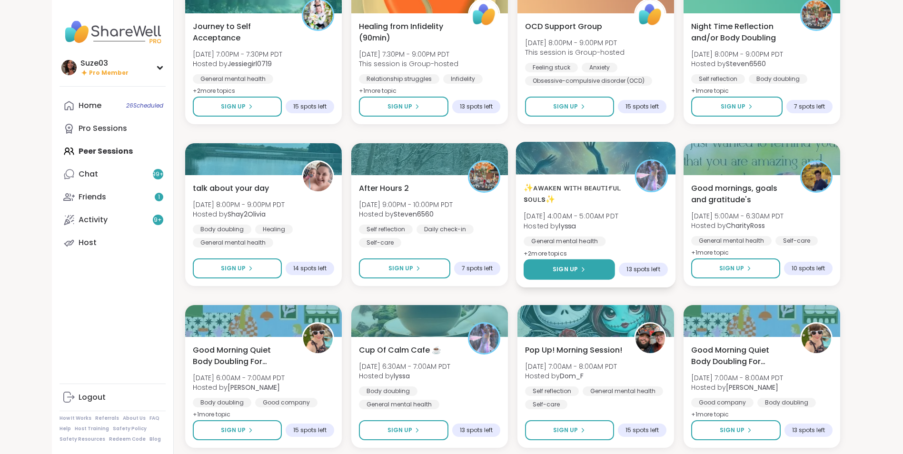
click at [573, 266] on span "Sign Up" at bounding box center [565, 269] width 25 height 9
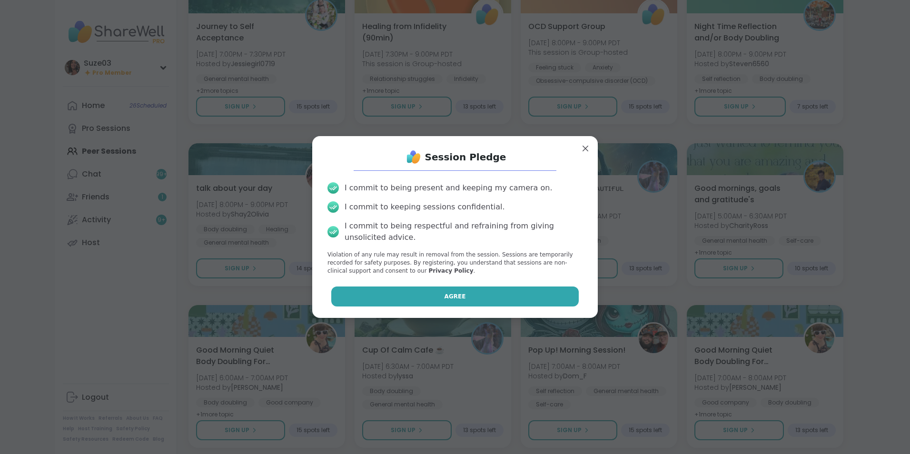
click at [479, 291] on button "Agree" at bounding box center [455, 297] width 248 height 20
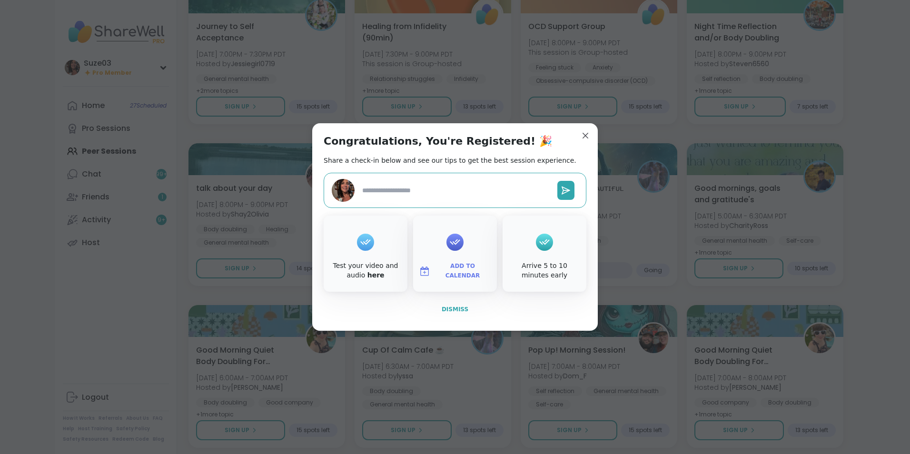
click at [455, 305] on span "Dismiss" at bounding box center [455, 309] width 27 height 9
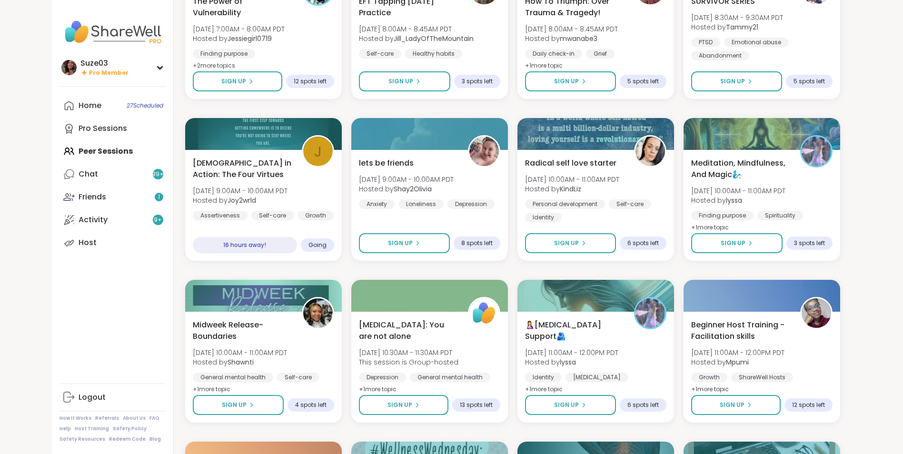
scroll to position [1654, 0]
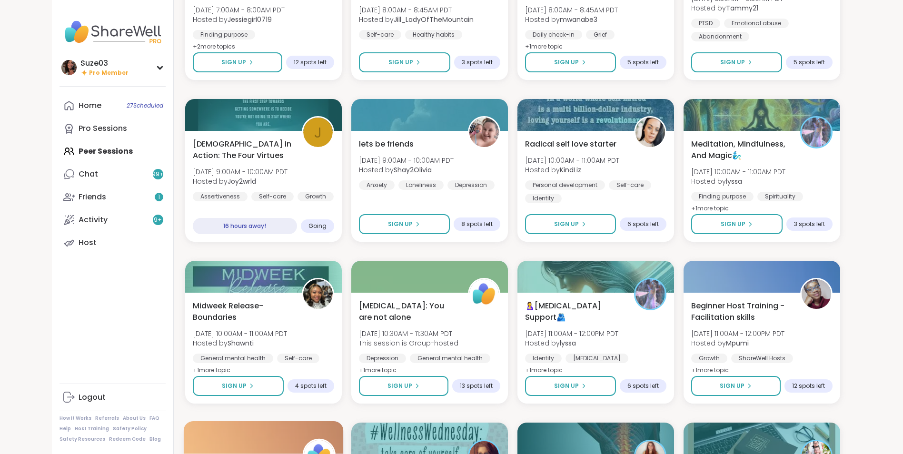
click at [237, 449] on div at bounding box center [263, 437] width 160 height 32
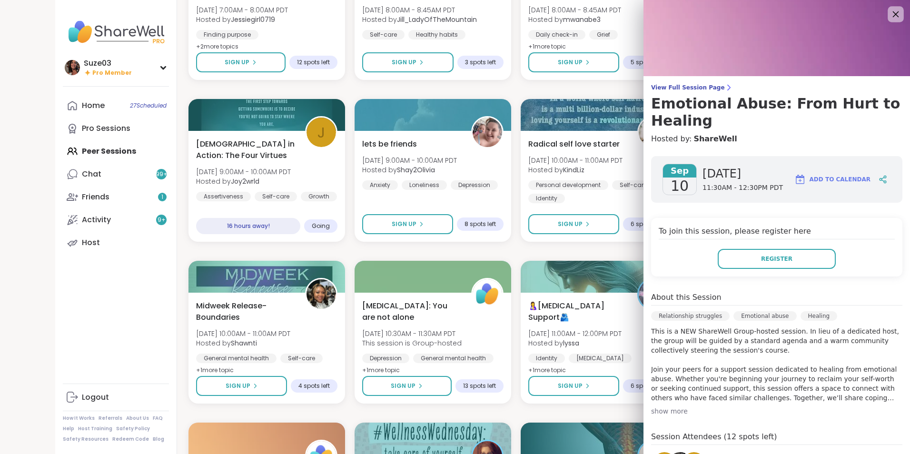
click at [893, 12] on icon at bounding box center [896, 14] width 6 height 6
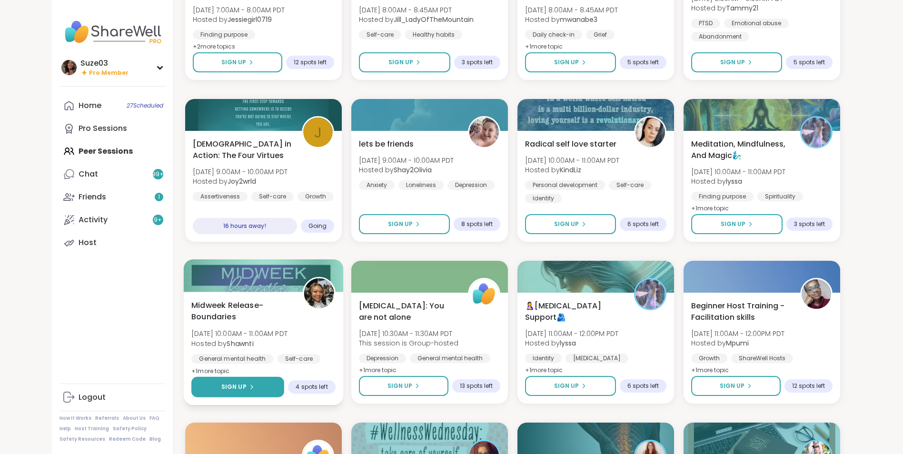
click at [253, 387] on icon at bounding box center [251, 387] width 6 height 6
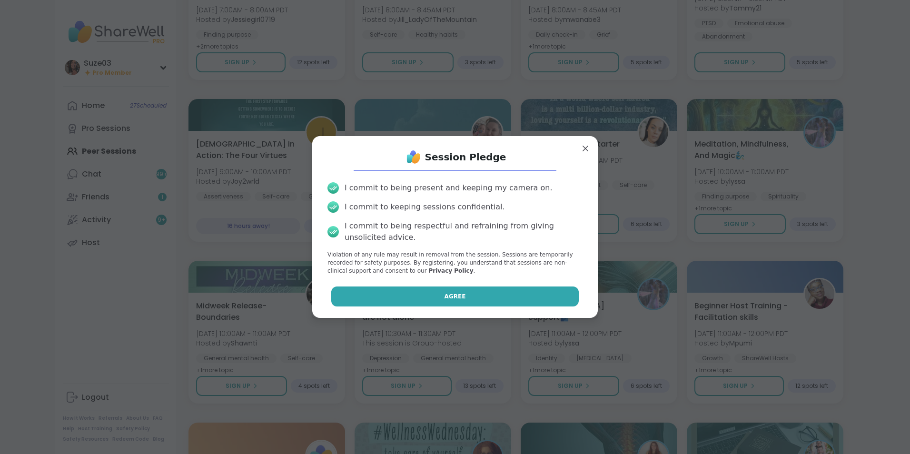
click at [474, 295] on button "Agree" at bounding box center [455, 297] width 248 height 20
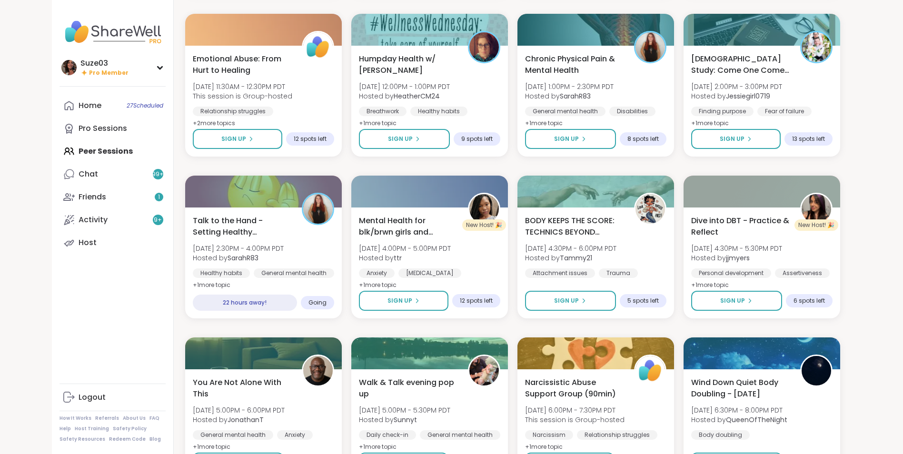
scroll to position [2067, 0]
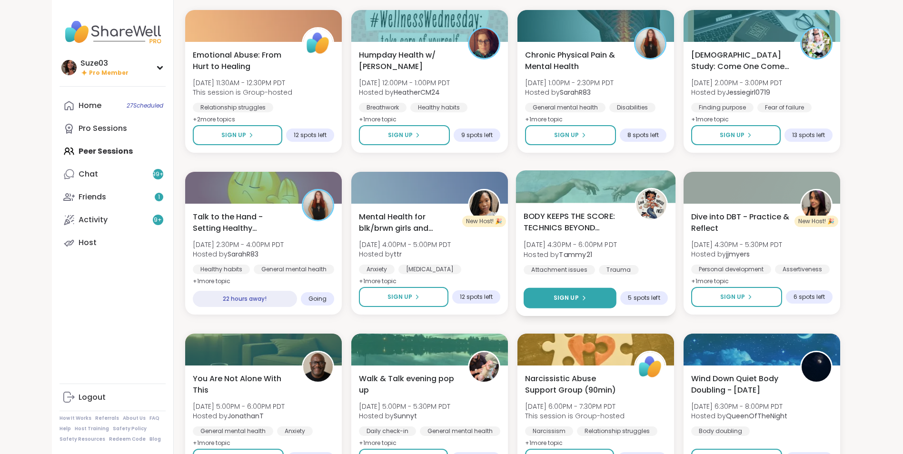
click at [587, 297] on button "Sign Up" at bounding box center [570, 298] width 93 height 20
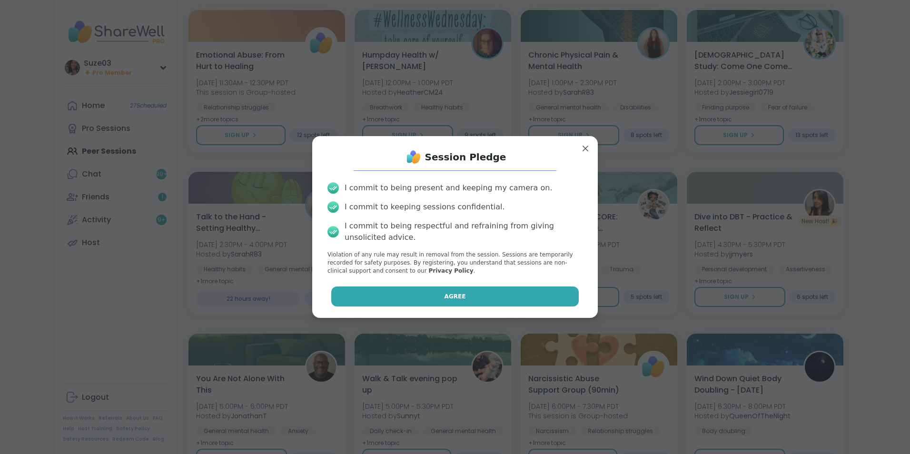
click at [515, 294] on button "Agree" at bounding box center [455, 297] width 248 height 20
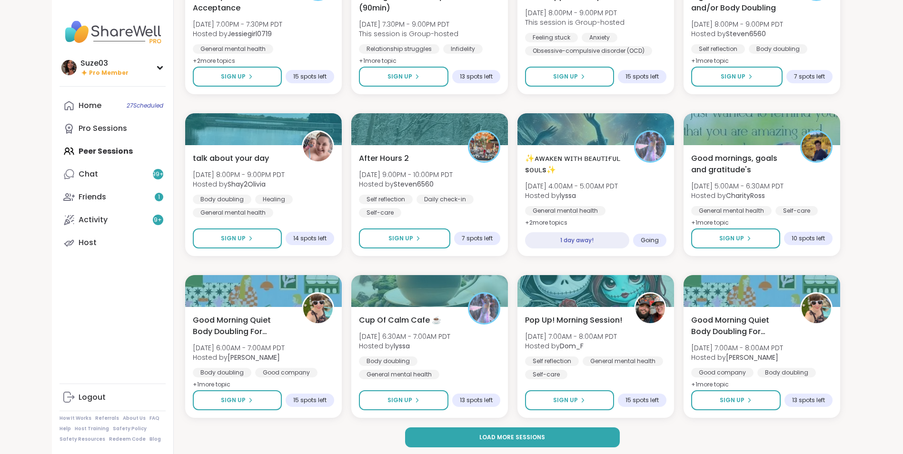
scroll to position [2614, 0]
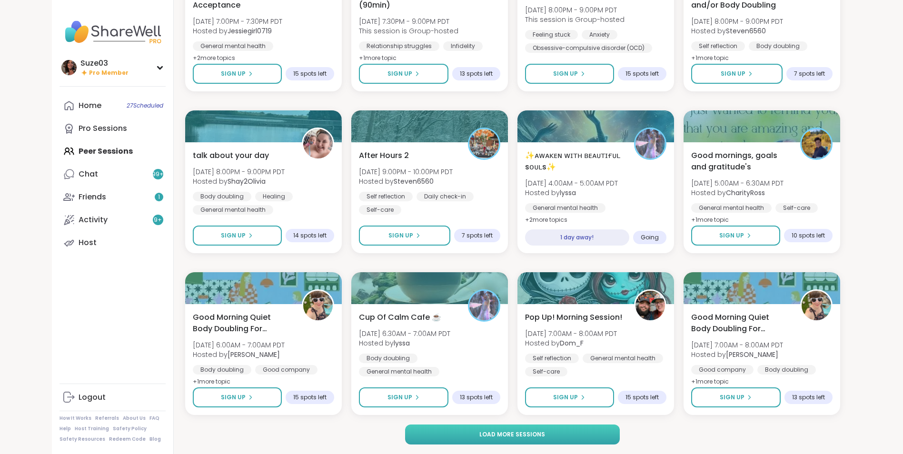
click at [577, 432] on button "Load more sessions" at bounding box center [512, 435] width 215 height 20
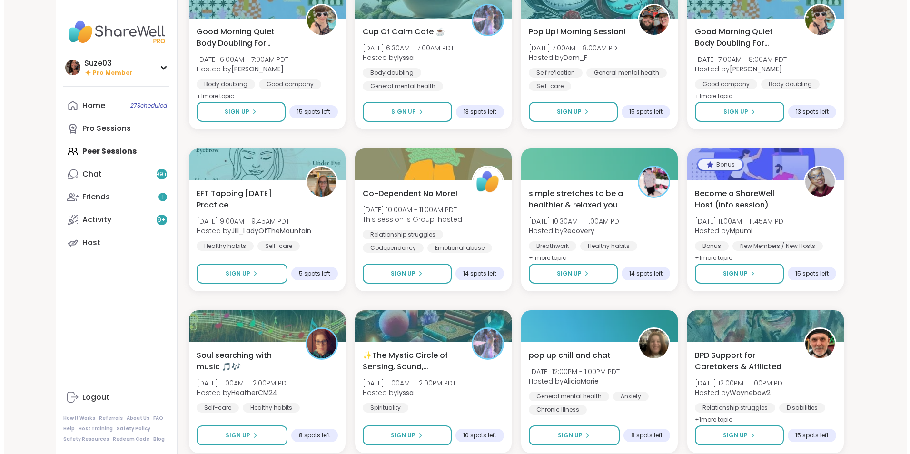
scroll to position [2918, 0]
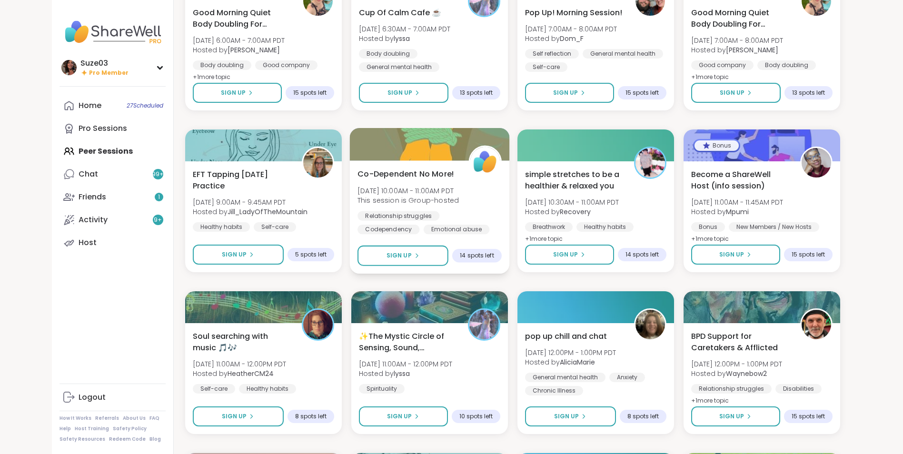
click at [427, 169] on span "Co-Dependent No More!" at bounding box center [405, 173] width 97 height 11
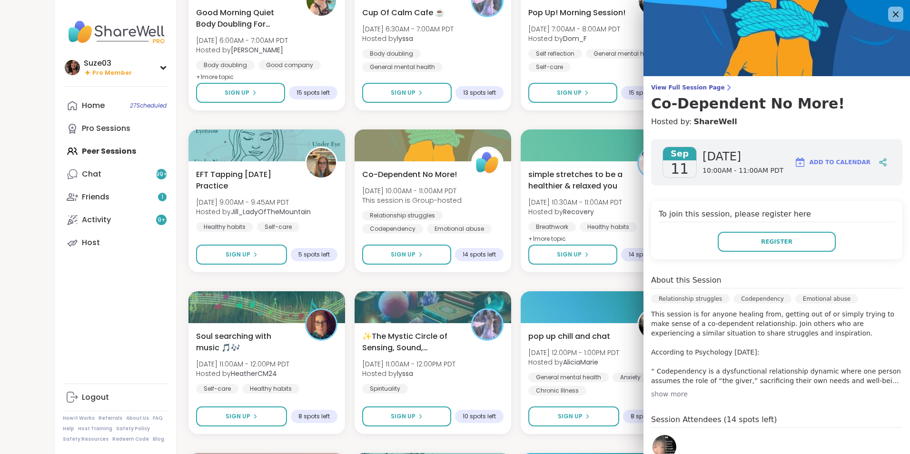
click at [665, 393] on div "show more" at bounding box center [776, 394] width 251 height 10
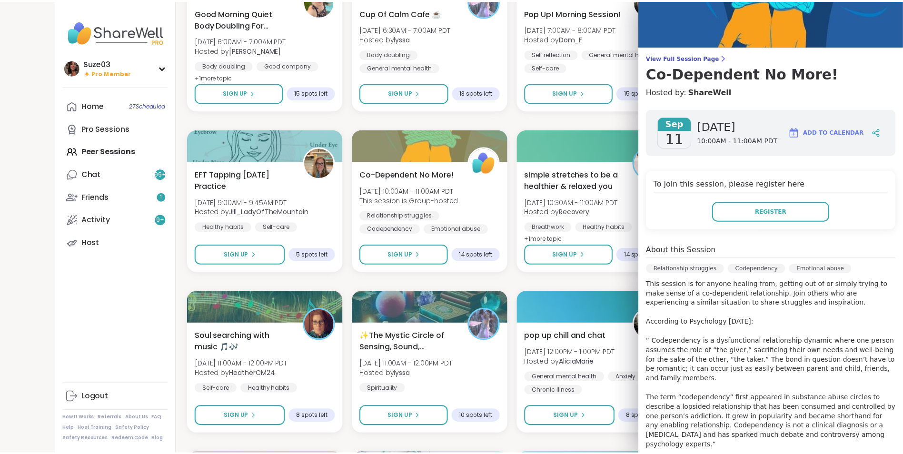
scroll to position [0, 0]
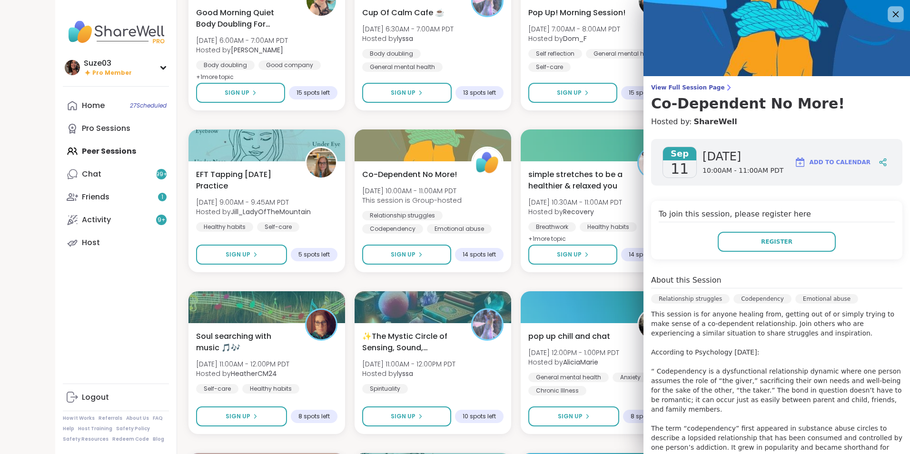
click at [890, 15] on icon at bounding box center [896, 14] width 12 height 12
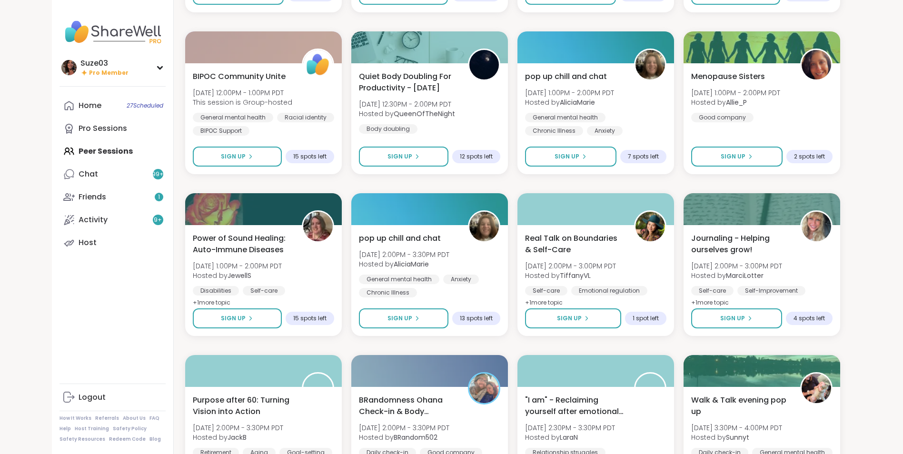
scroll to position [3359, 0]
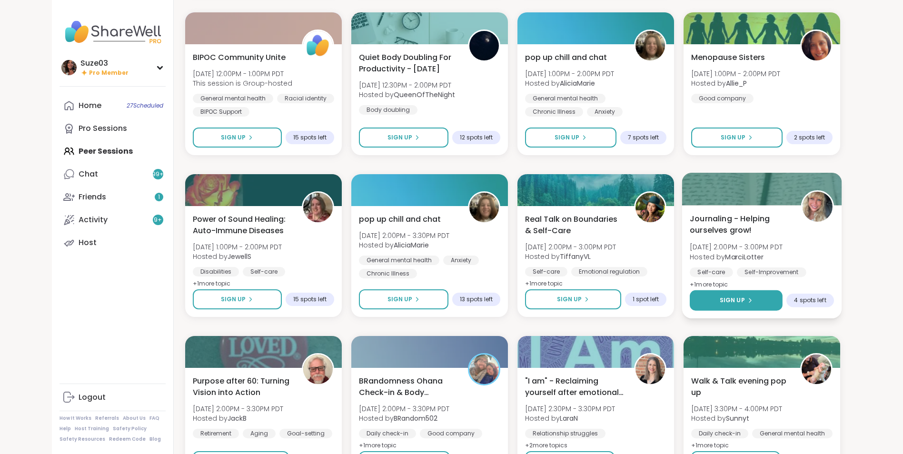
click at [755, 302] on button "Sign Up" at bounding box center [736, 300] width 93 height 20
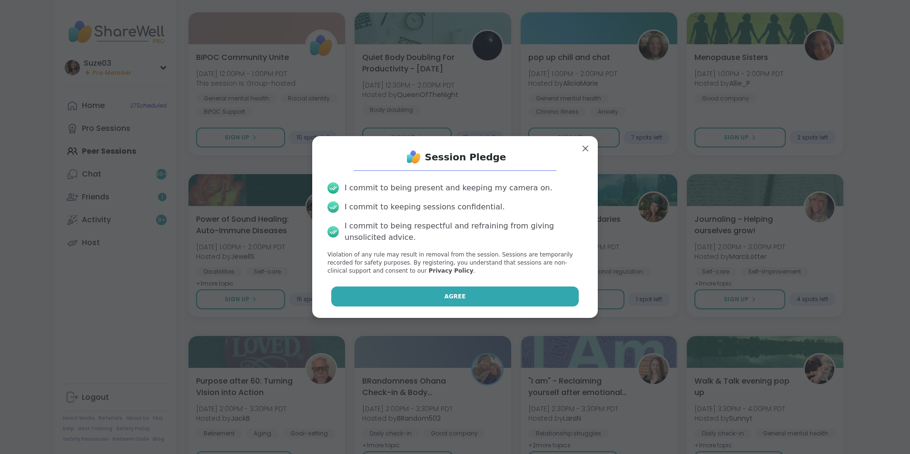
click at [549, 291] on button "Agree" at bounding box center [455, 297] width 248 height 20
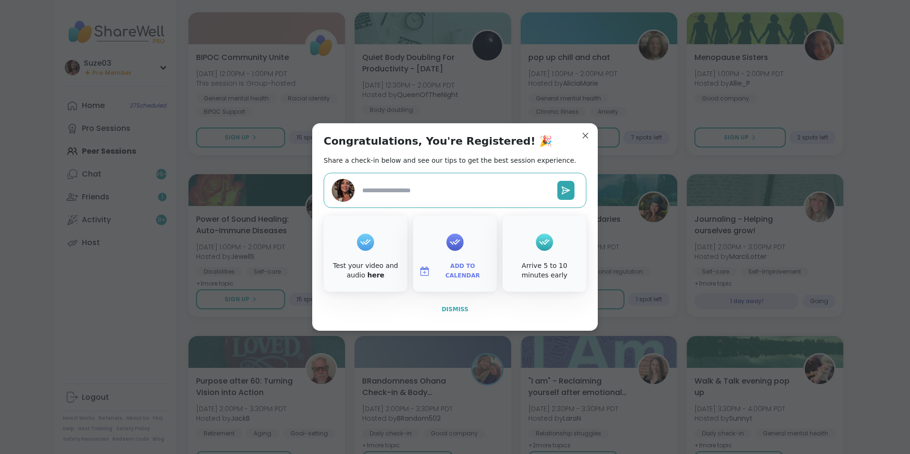
click at [457, 308] on span "Dismiss" at bounding box center [455, 309] width 27 height 7
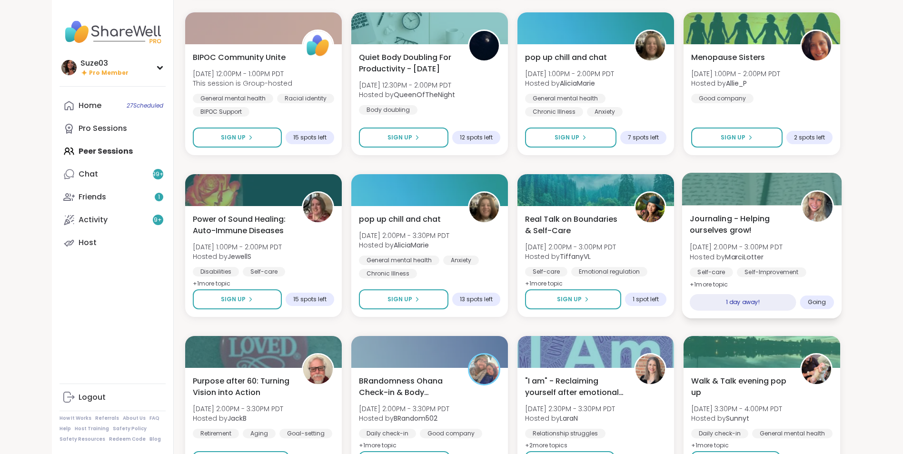
click at [822, 298] on span "Going" at bounding box center [816, 302] width 19 height 8
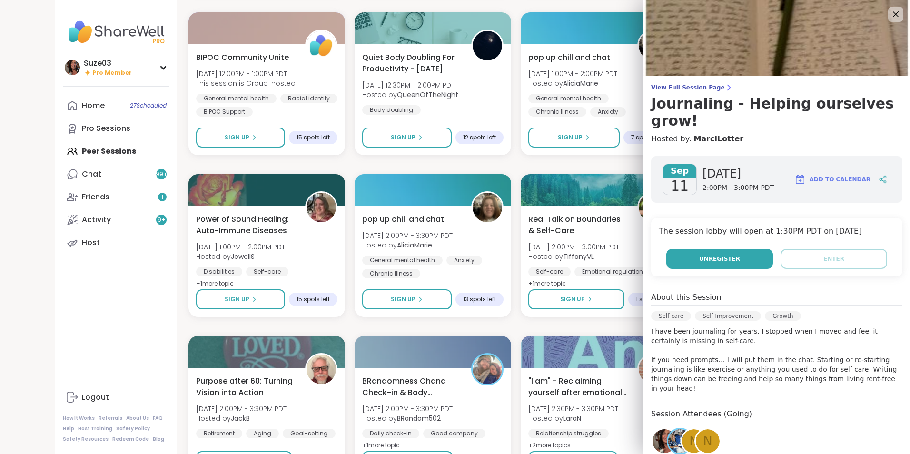
click at [739, 249] on button "Unregister" at bounding box center [719, 259] width 107 height 20
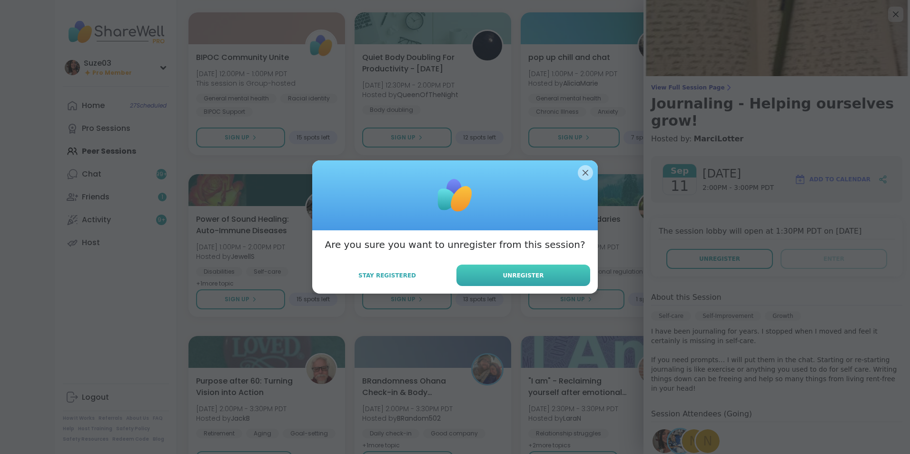
click at [555, 275] on button "Unregister" at bounding box center [524, 275] width 134 height 21
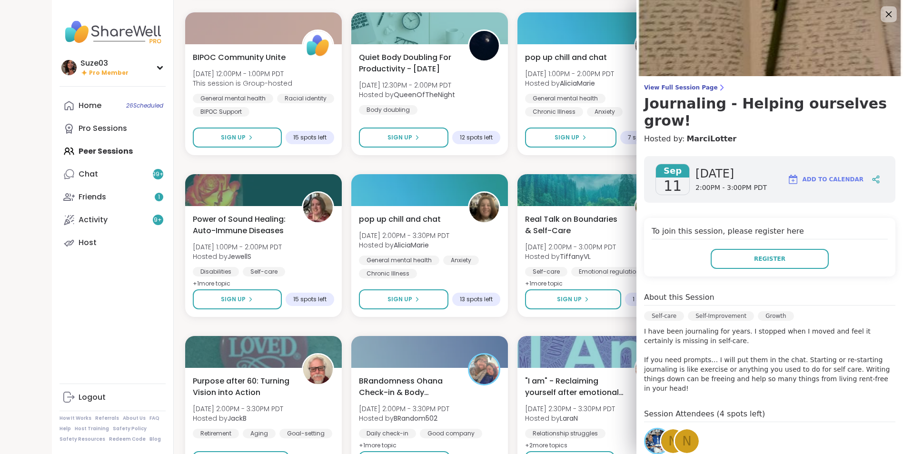
click at [886, 15] on icon at bounding box center [889, 14] width 6 height 6
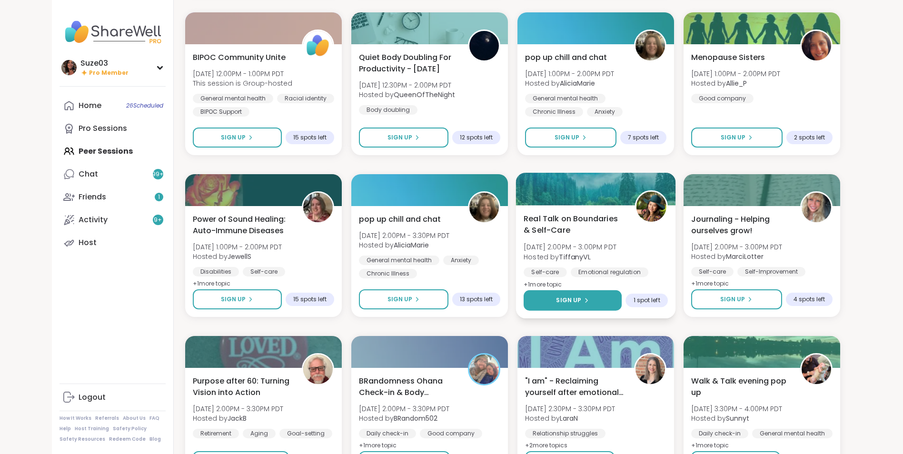
click at [583, 298] on icon at bounding box center [586, 301] width 6 height 6
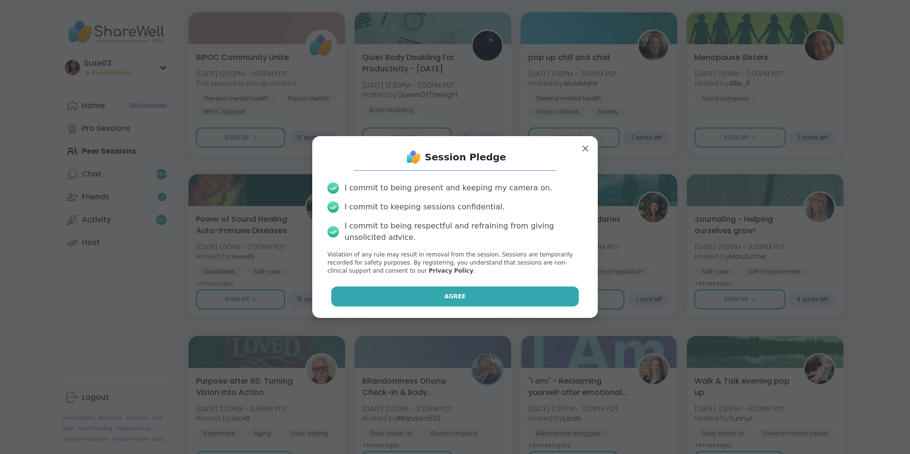
click at [534, 294] on button "Agree" at bounding box center [455, 297] width 248 height 20
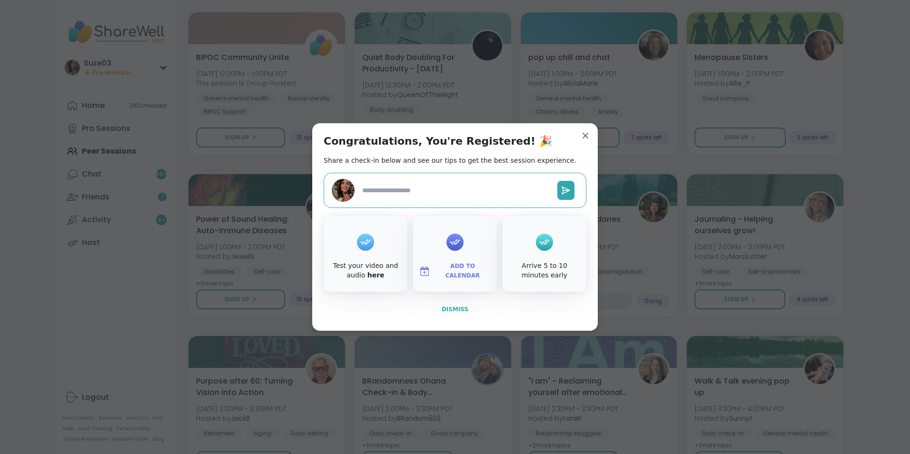
type textarea "*"
click at [457, 308] on span "Dismiss" at bounding box center [455, 309] width 27 height 7
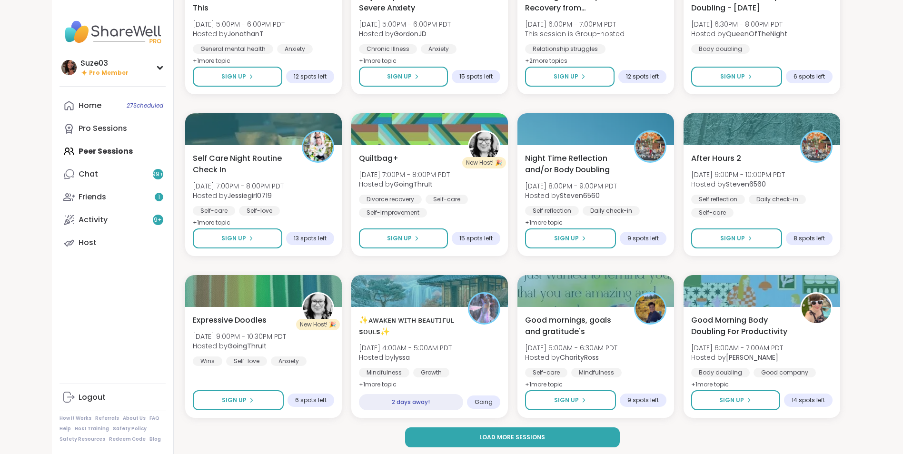
scroll to position [4070, 0]
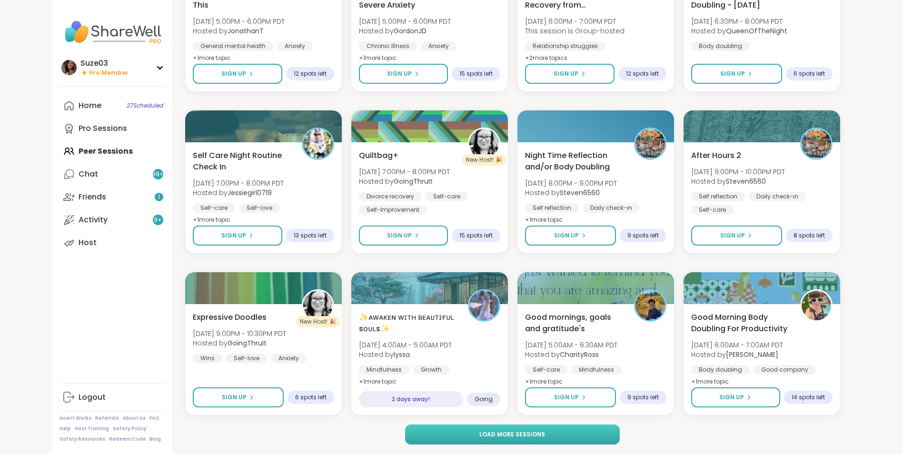
click at [584, 431] on button "Load more sessions" at bounding box center [512, 435] width 215 height 20
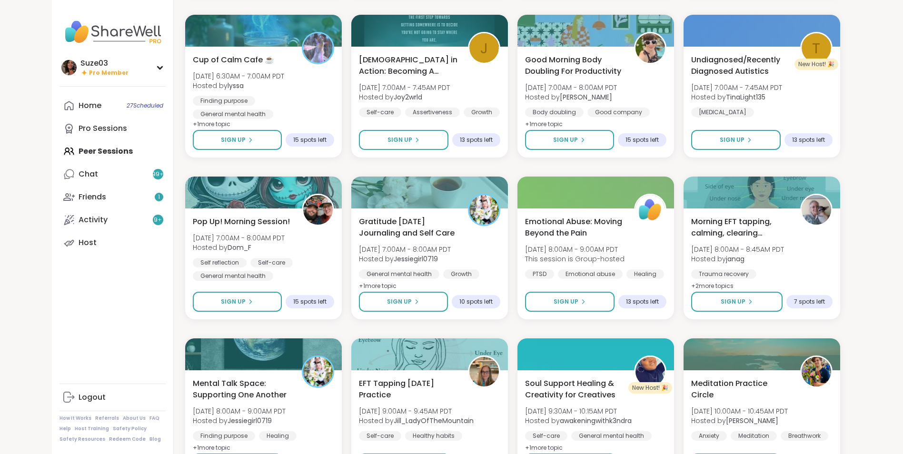
scroll to position [4496, 0]
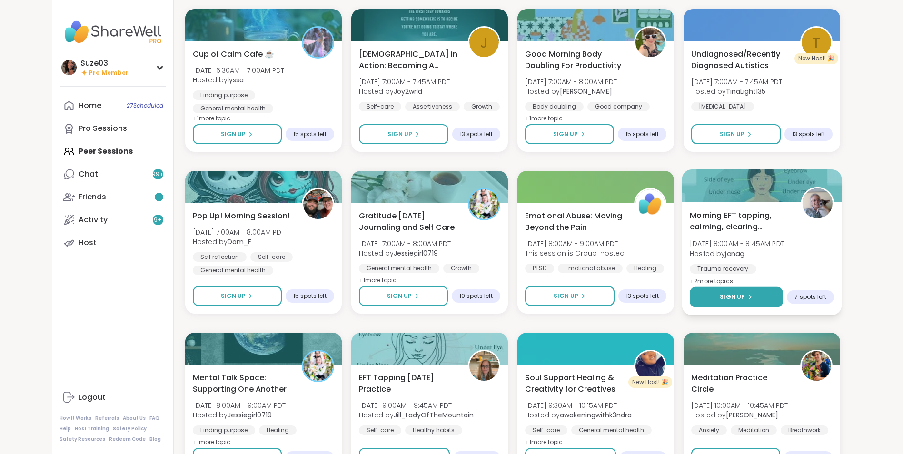
click at [740, 295] on span "Sign Up" at bounding box center [732, 297] width 25 height 9
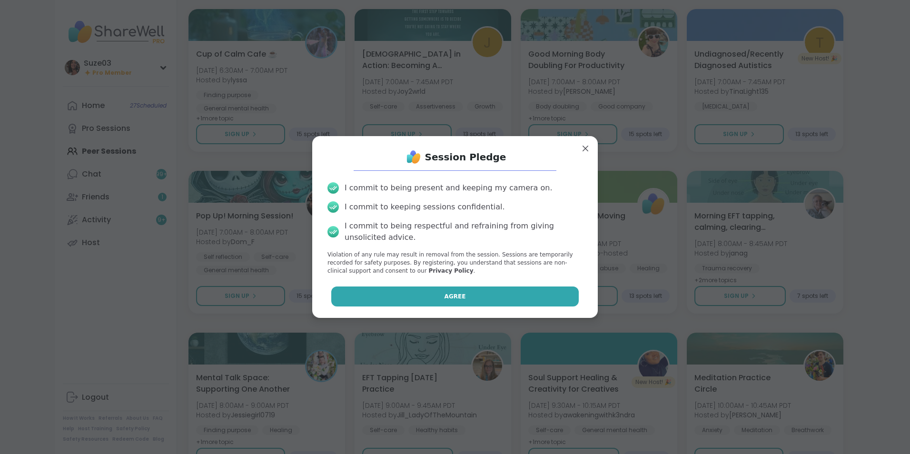
click at [468, 296] on button "Agree" at bounding box center [455, 297] width 248 height 20
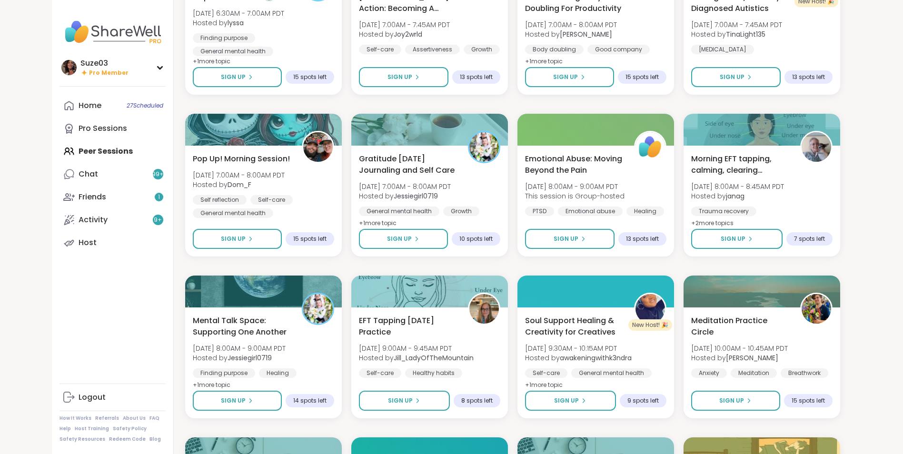
scroll to position [4572, 0]
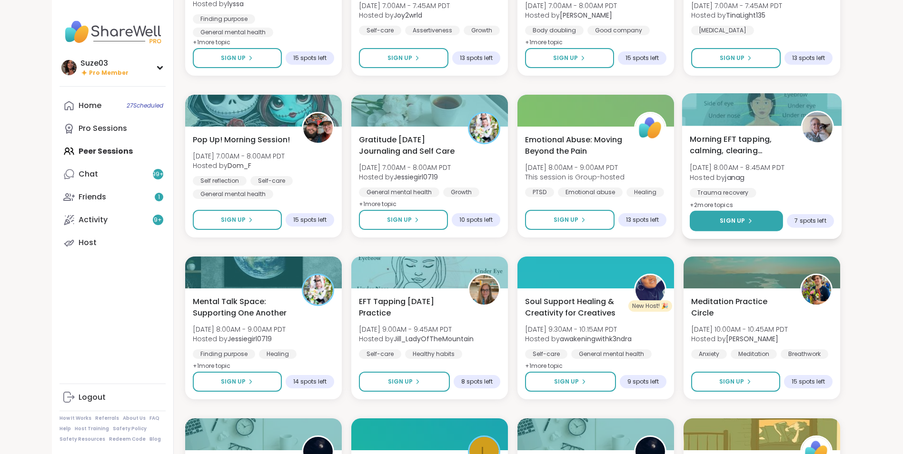
click at [740, 221] on span "Sign Up" at bounding box center [732, 221] width 25 height 9
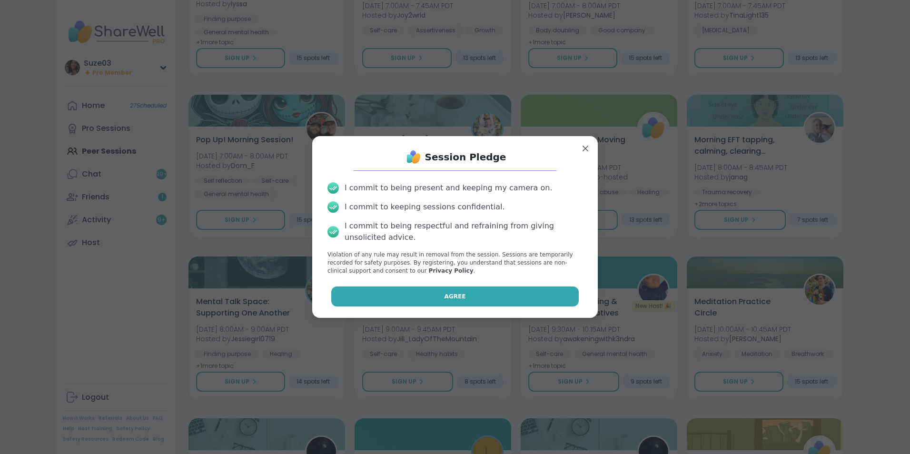
click at [485, 296] on button "Agree" at bounding box center [455, 297] width 248 height 20
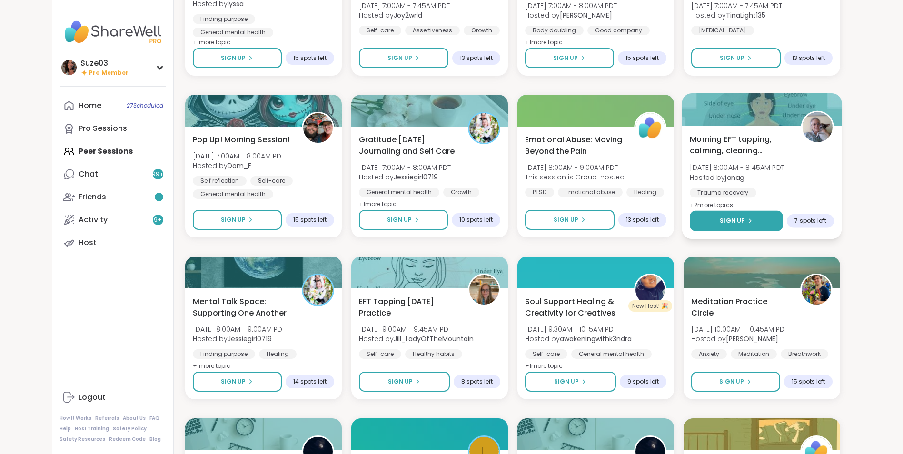
click at [727, 215] on button "Sign Up" at bounding box center [736, 221] width 93 height 20
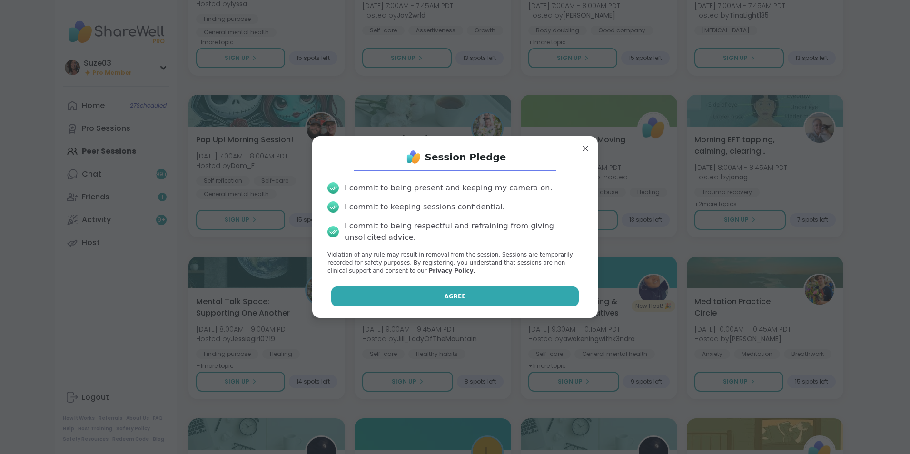
click at [487, 294] on button "Agree" at bounding box center [455, 297] width 248 height 20
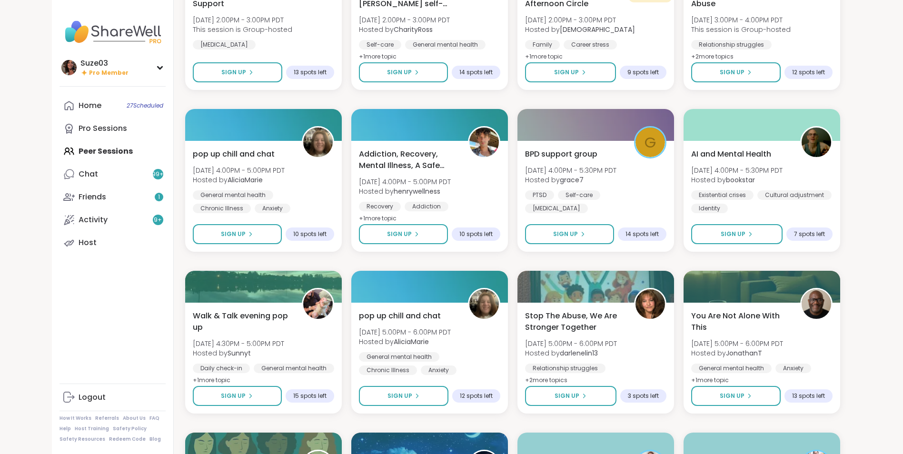
scroll to position [5207, 0]
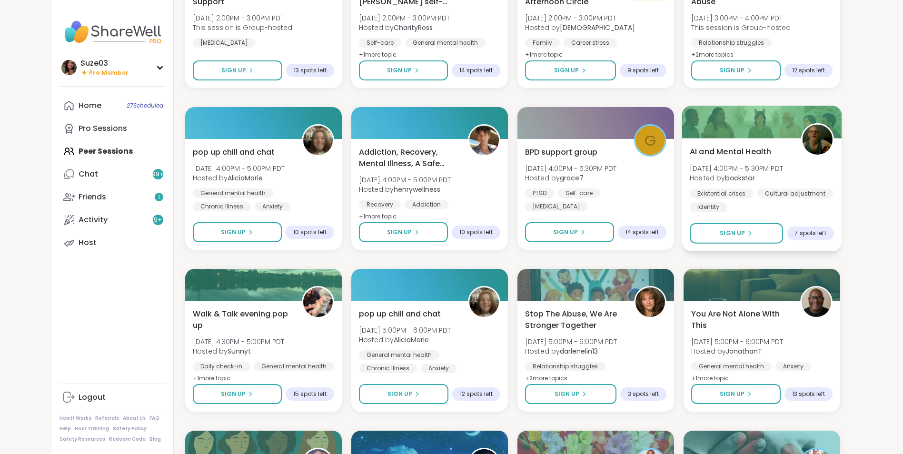
click at [733, 149] on span "AI and Mental Health" at bounding box center [730, 151] width 81 height 11
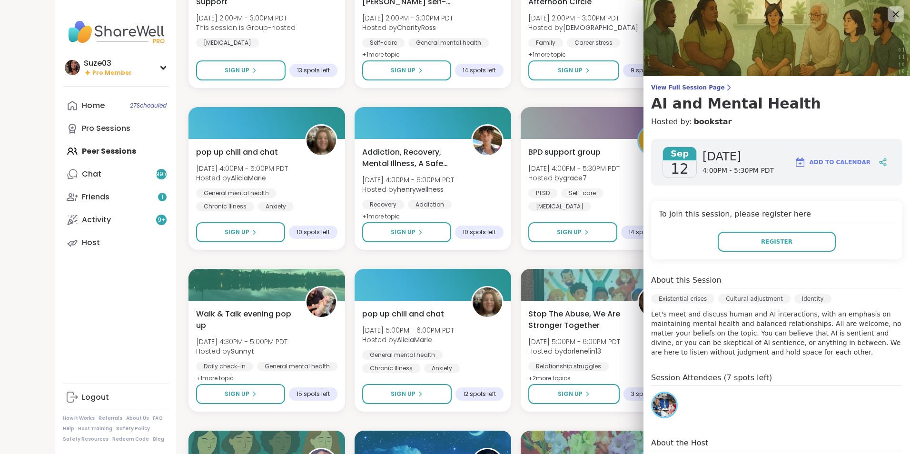
click at [890, 17] on icon at bounding box center [896, 14] width 12 height 12
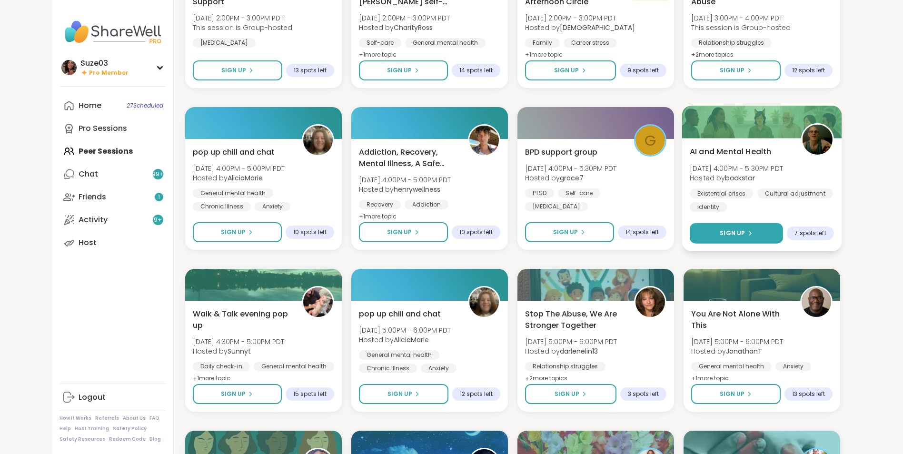
click at [740, 228] on button "Sign Up" at bounding box center [736, 233] width 93 height 20
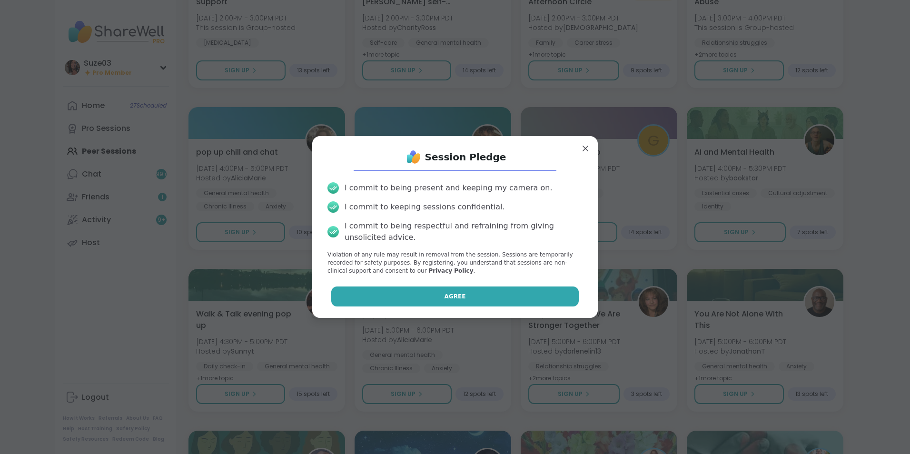
click at [487, 299] on button "Agree" at bounding box center [455, 297] width 248 height 20
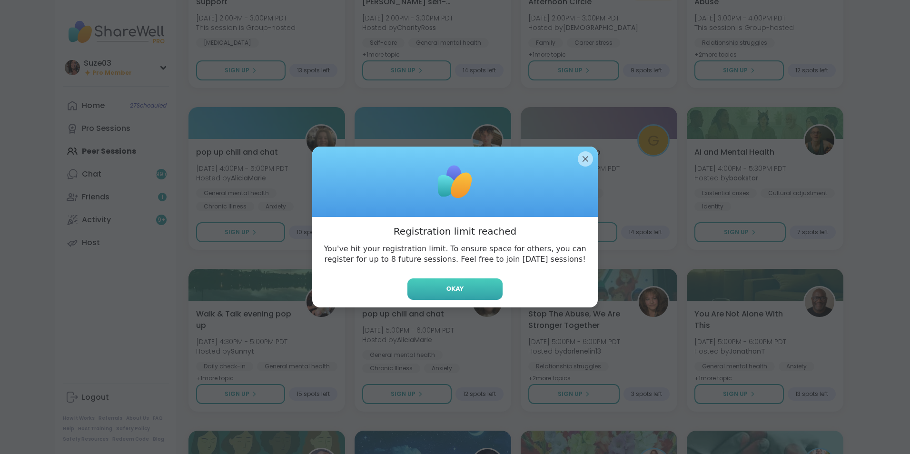
click at [465, 288] on button "Okay" at bounding box center [454, 288] width 95 height 21
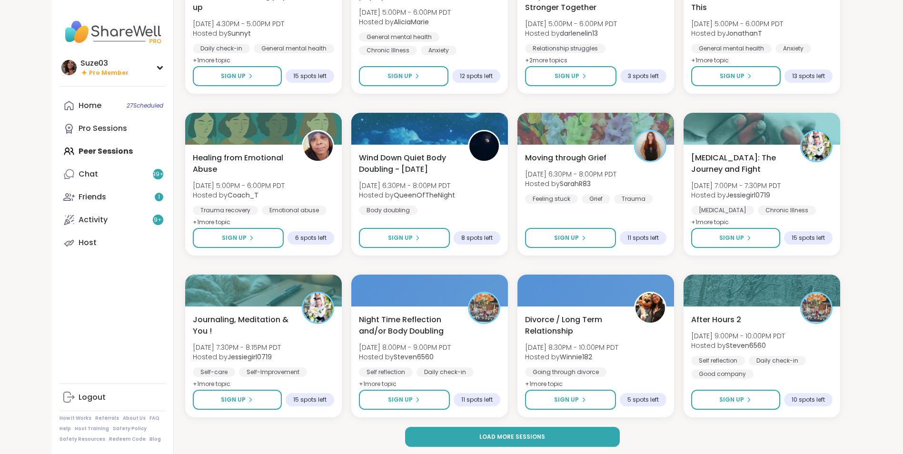
scroll to position [5527, 0]
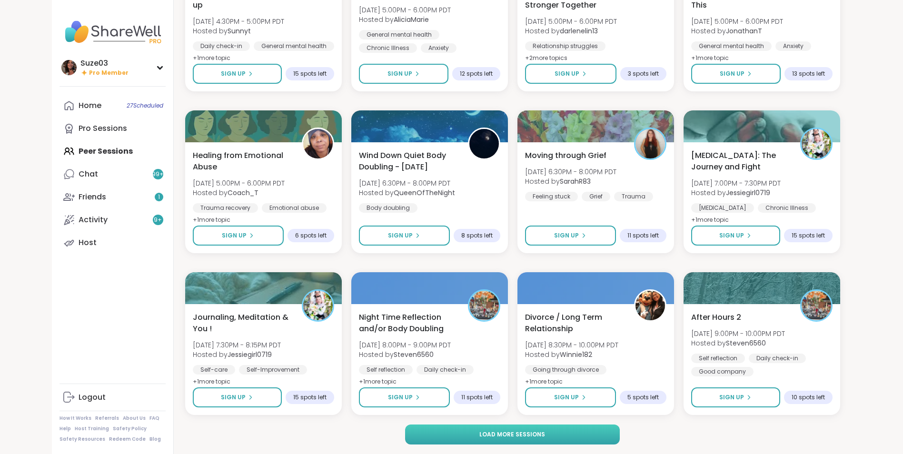
click at [516, 434] on span "Load more sessions" at bounding box center [512, 434] width 66 height 9
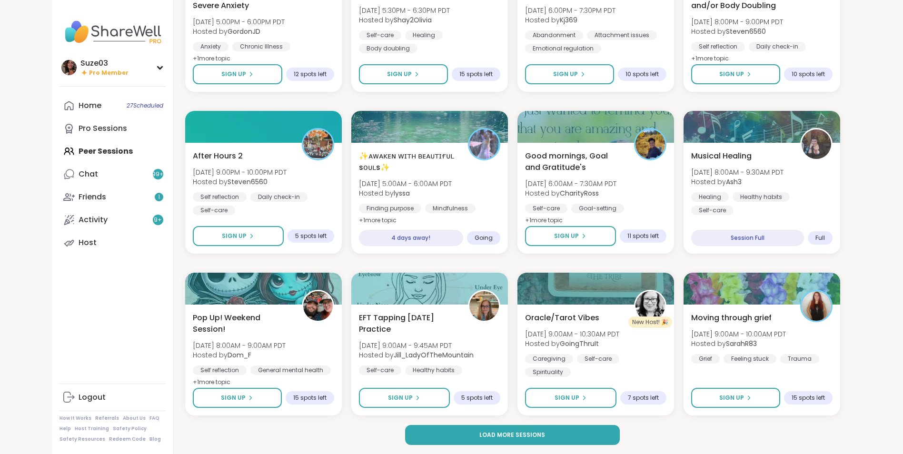
scroll to position [6984, 0]
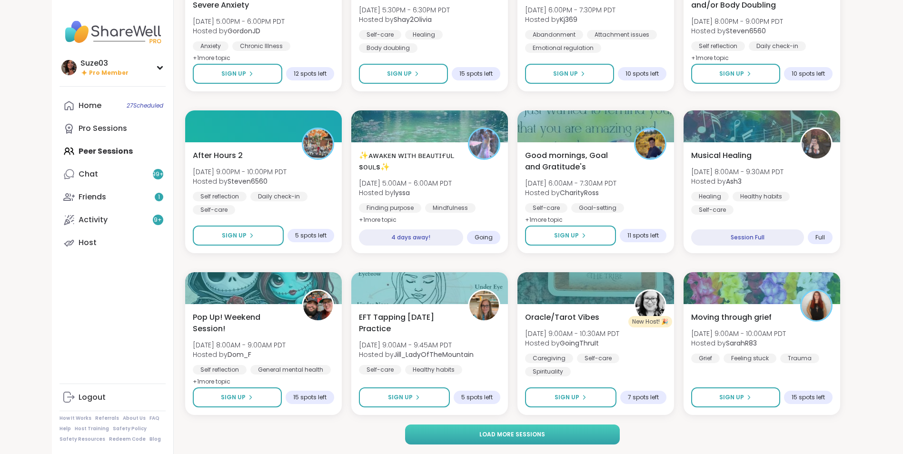
click at [522, 435] on span "Load more sessions" at bounding box center [512, 434] width 66 height 9
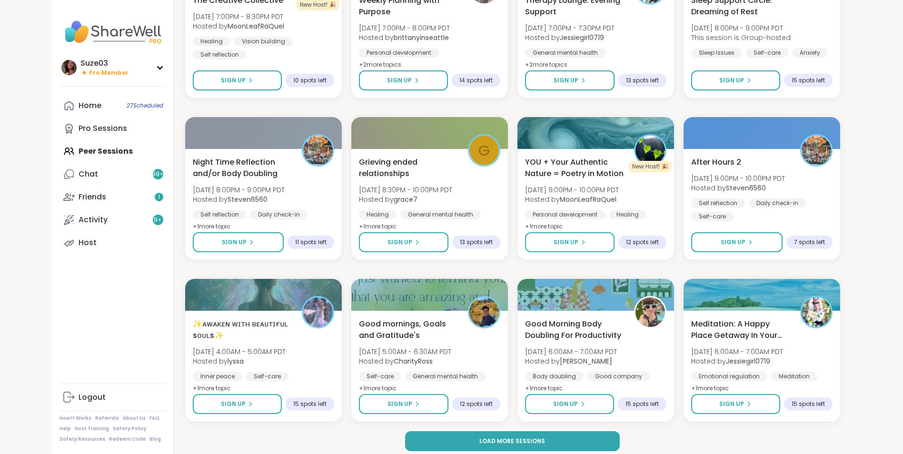
scroll to position [8438, 0]
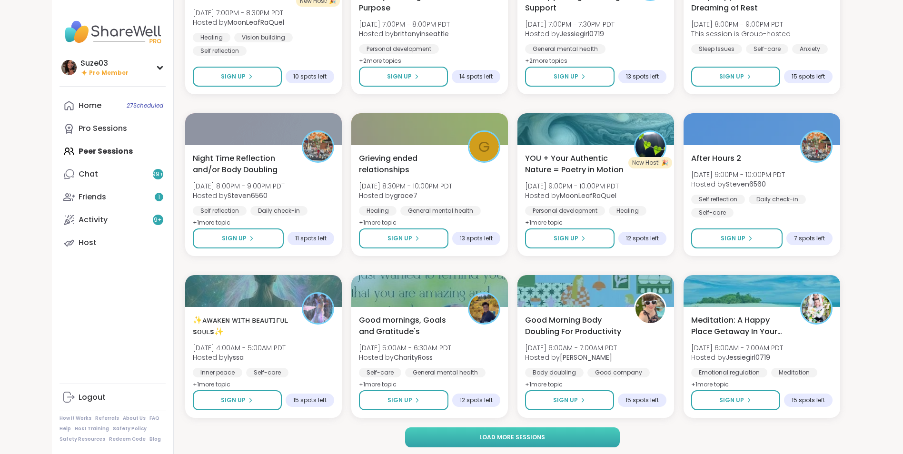
click at [559, 438] on button "Load more sessions" at bounding box center [512, 437] width 215 height 20
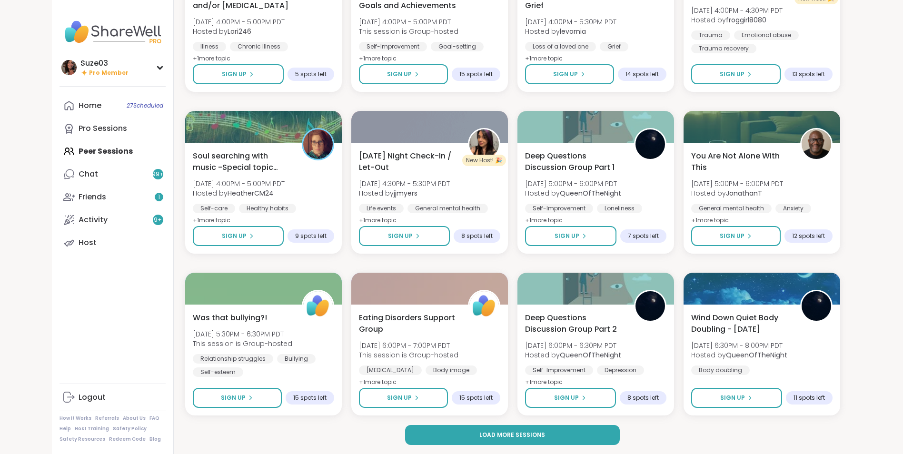
scroll to position [9897, 0]
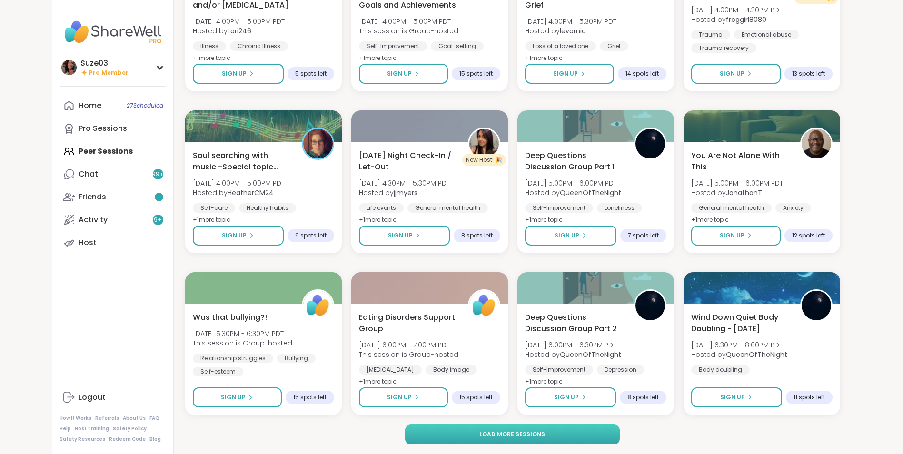
click at [531, 435] on span "Load more sessions" at bounding box center [512, 434] width 66 height 9
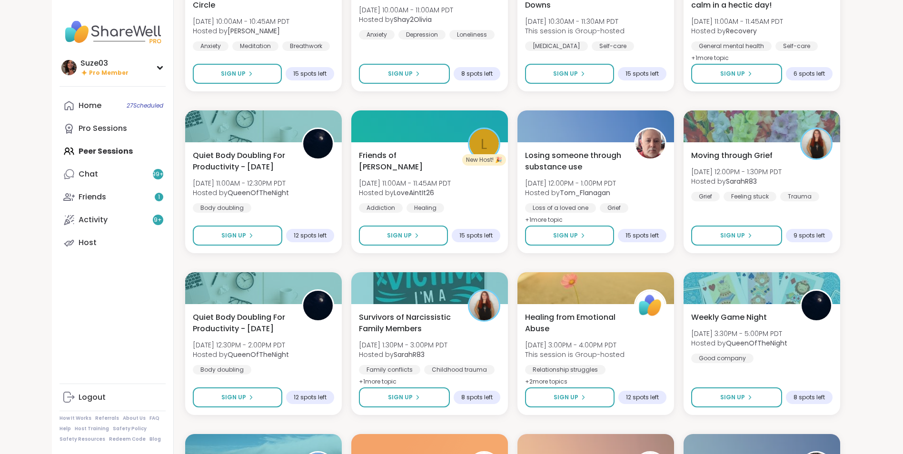
scroll to position [11211, 0]
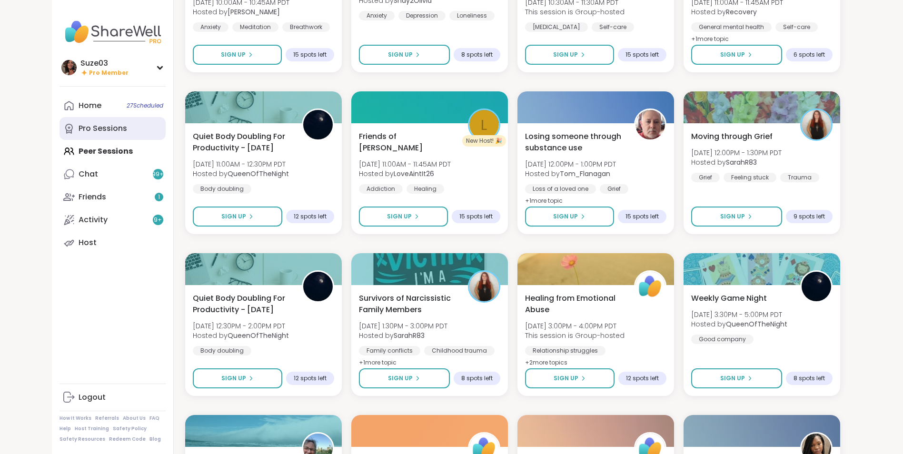
click at [117, 128] on div "Pro Sessions" at bounding box center [103, 128] width 49 height 10
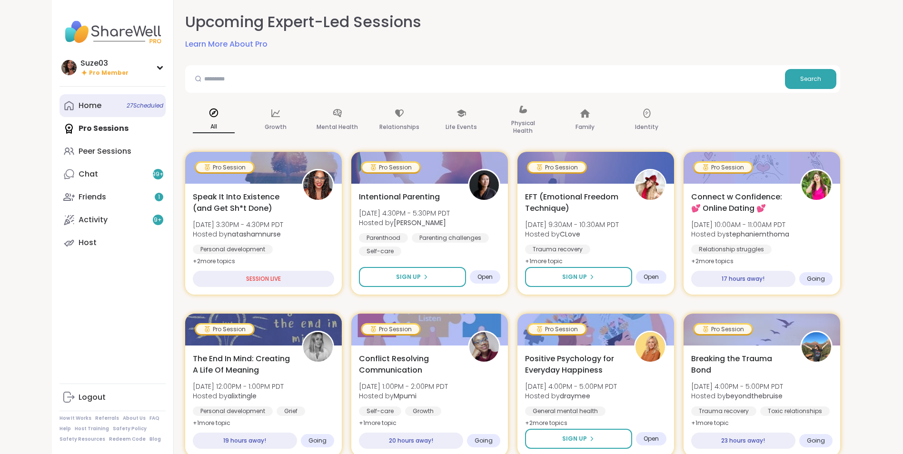
click at [115, 105] on link "Home 27 Scheduled" at bounding box center [113, 105] width 106 height 23
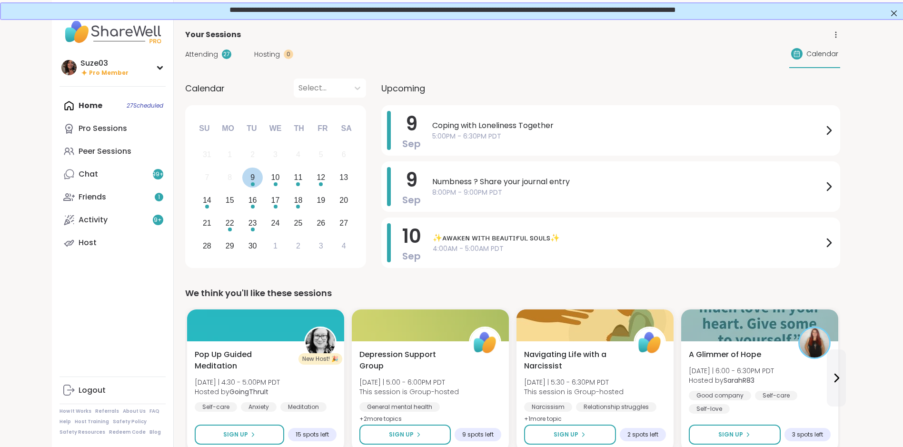
click at [251, 178] on div "9" at bounding box center [252, 177] width 4 height 13
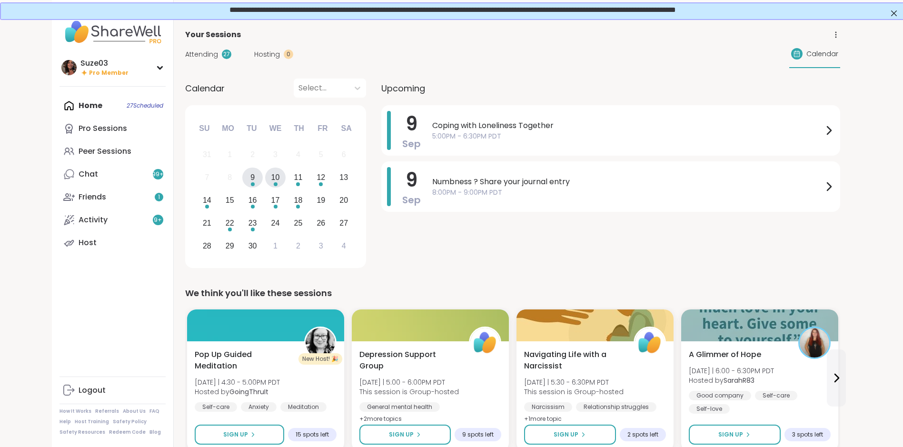
click at [279, 177] on div "10" at bounding box center [275, 177] width 9 height 13
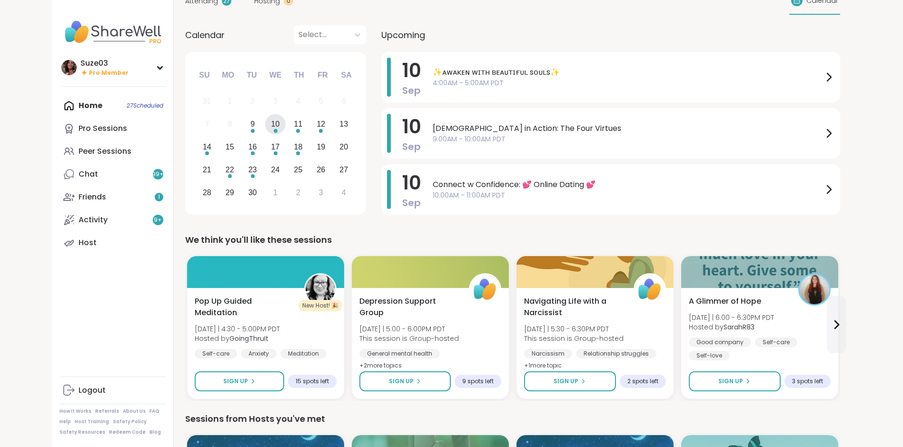
scroll to position [57, 0]
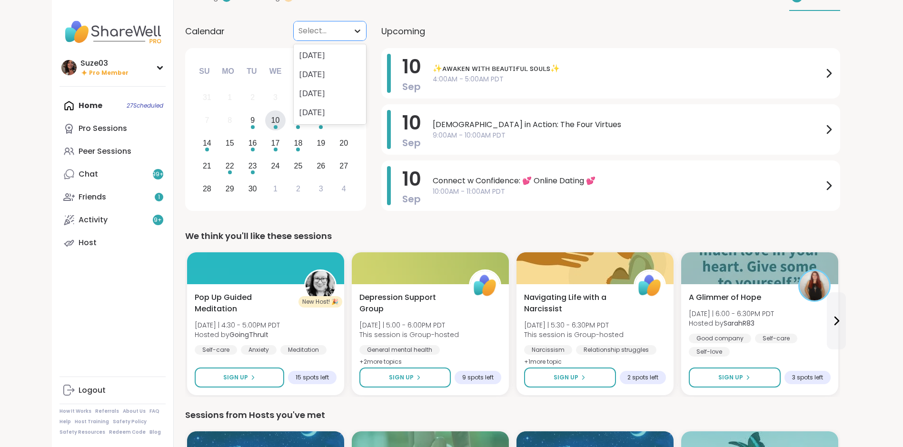
click at [357, 30] on icon at bounding box center [358, 31] width 10 height 10
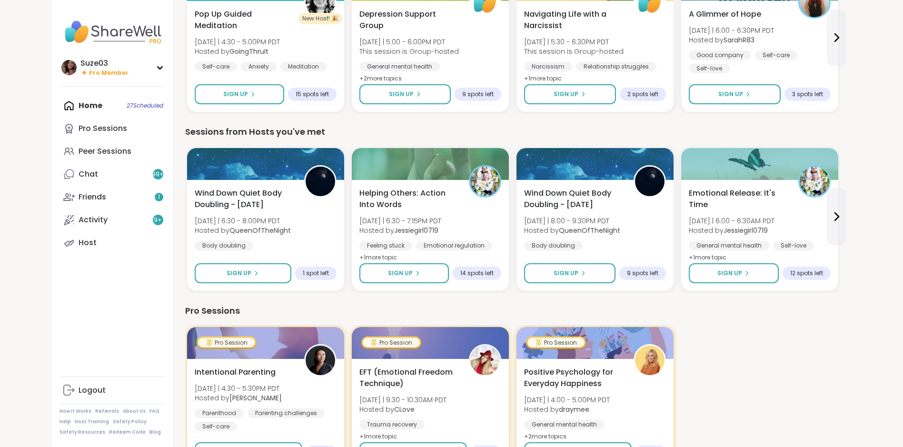
scroll to position [0, 0]
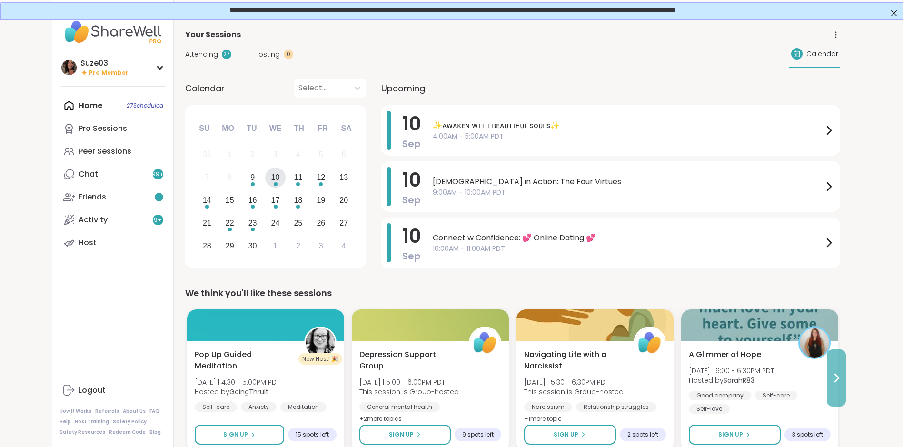
click at [839, 377] on icon at bounding box center [837, 378] width 4 height 8
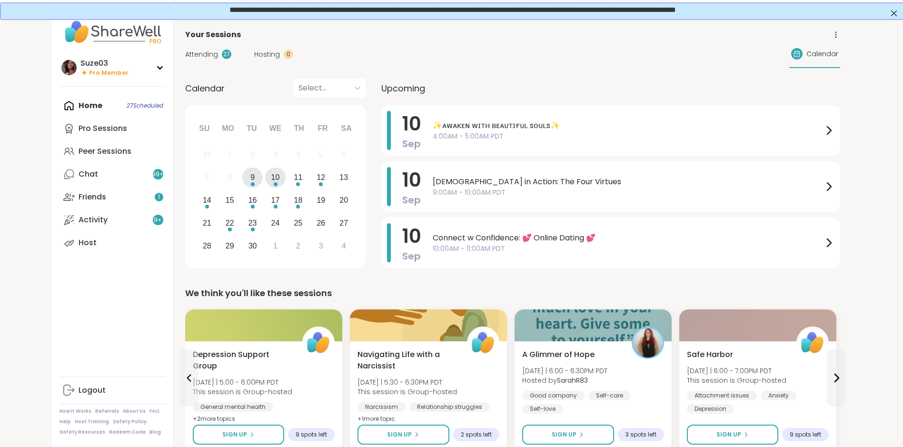
click at [252, 177] on div "9" at bounding box center [252, 177] width 4 height 13
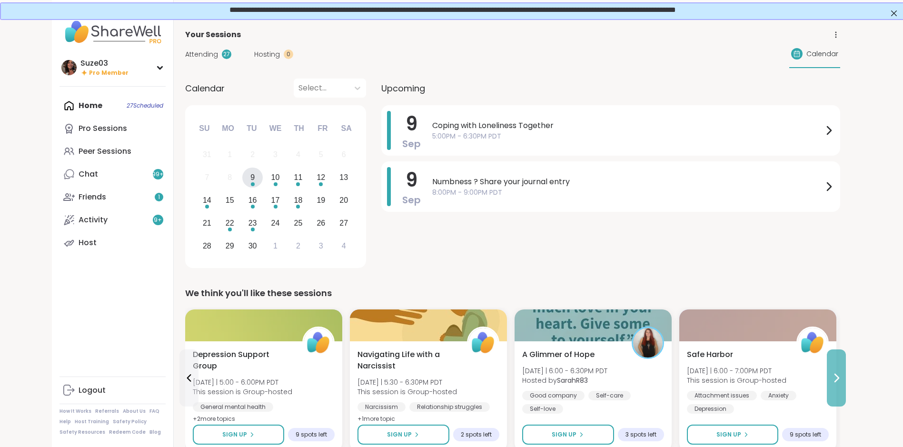
click at [839, 376] on icon at bounding box center [836, 377] width 11 height 11
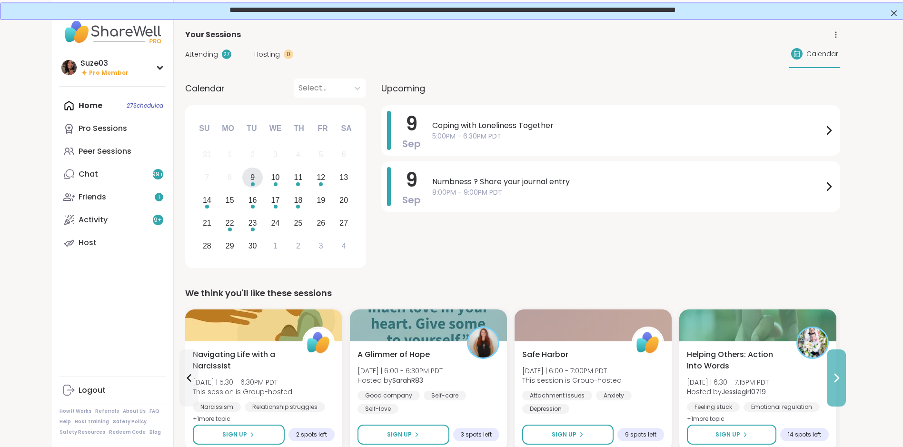
click at [839, 376] on icon at bounding box center [836, 377] width 11 height 11
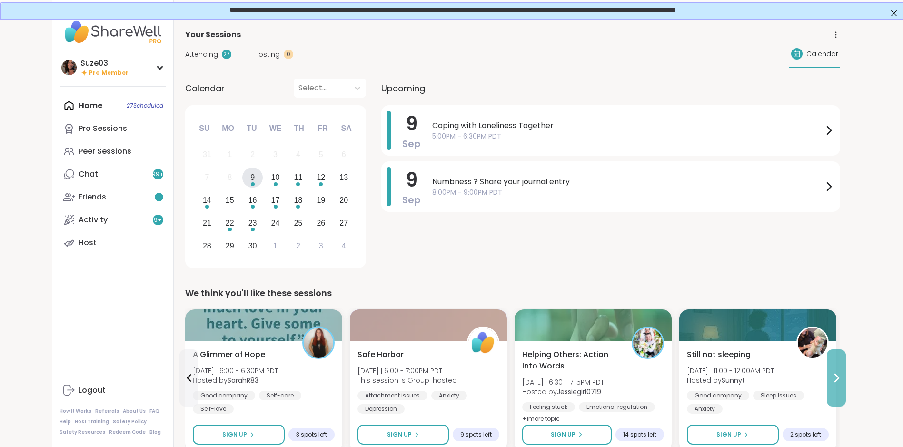
click at [839, 376] on icon at bounding box center [836, 377] width 11 height 11
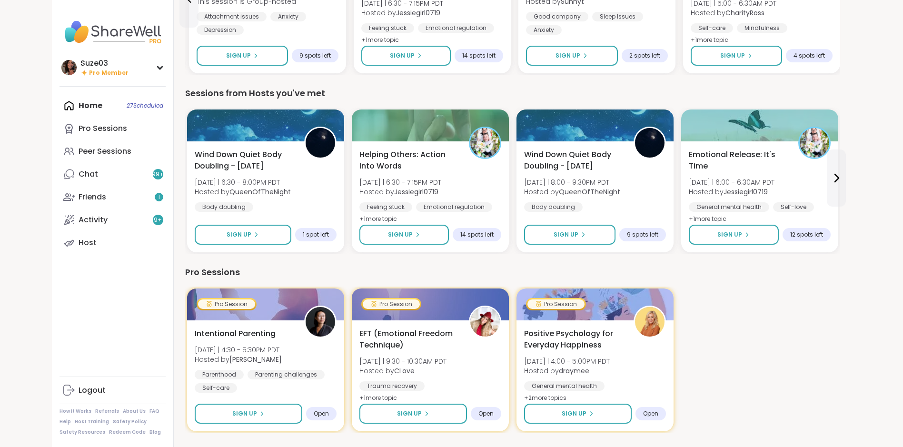
scroll to position [387, 0]
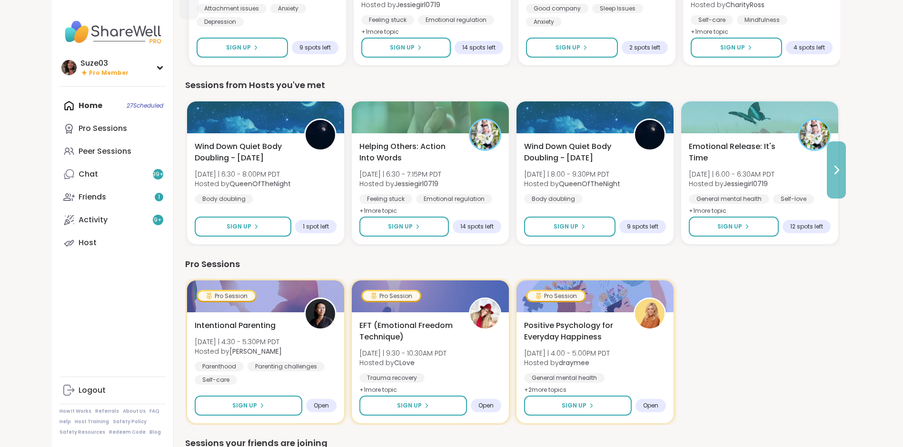
click at [843, 167] on button at bounding box center [836, 169] width 19 height 57
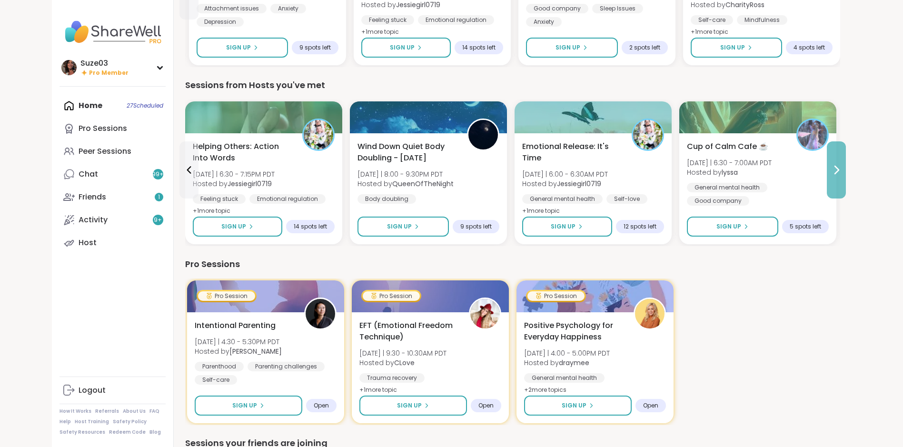
click at [843, 167] on button at bounding box center [836, 169] width 19 height 57
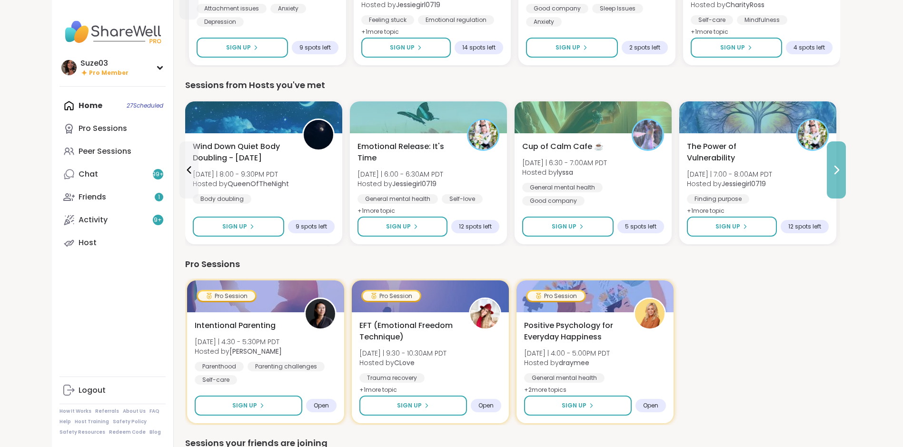
click at [843, 167] on button at bounding box center [836, 169] width 19 height 57
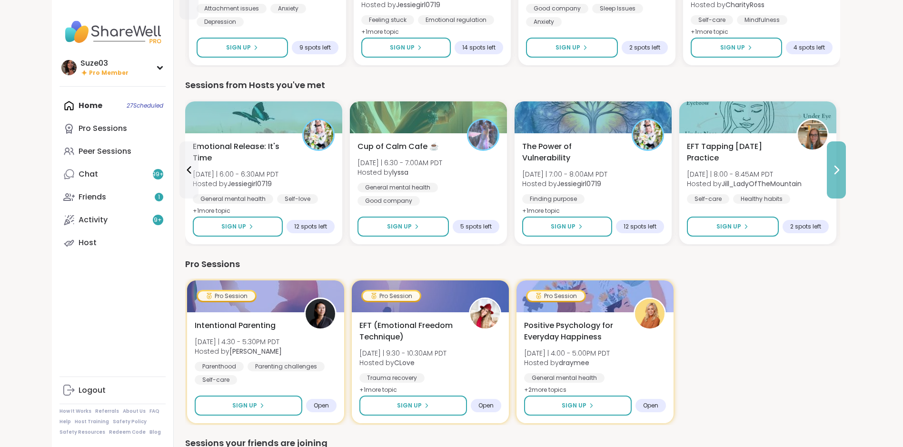
click at [843, 167] on button at bounding box center [836, 169] width 19 height 57
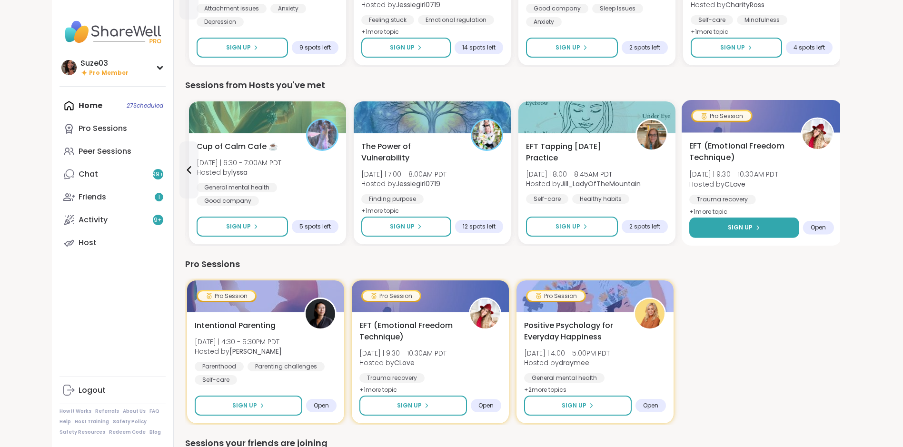
click at [770, 219] on button "Sign Up" at bounding box center [744, 228] width 110 height 20
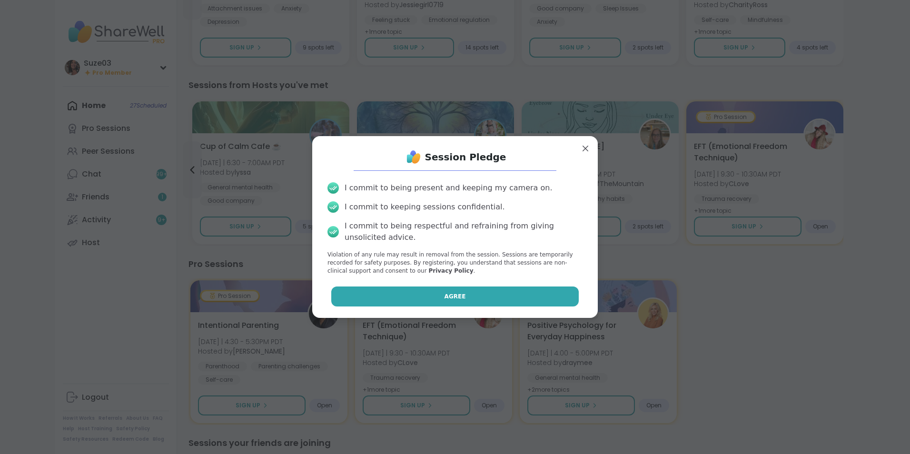
click at [489, 295] on button "Agree" at bounding box center [455, 297] width 248 height 20
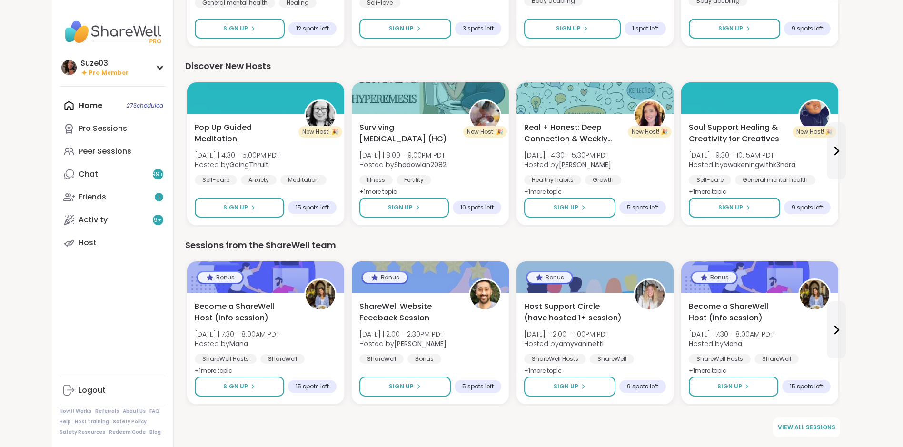
scroll to position [731, 0]
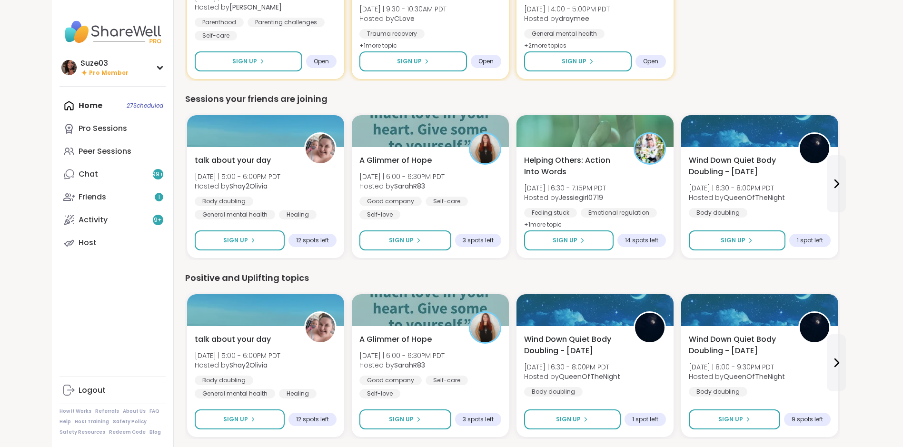
click at [901, 55] on div "Suze03 Pro Member Suze03 Pro Member Profile Membership Settings Help Home 27 Sc…" at bounding box center [451, 61] width 903 height 1551
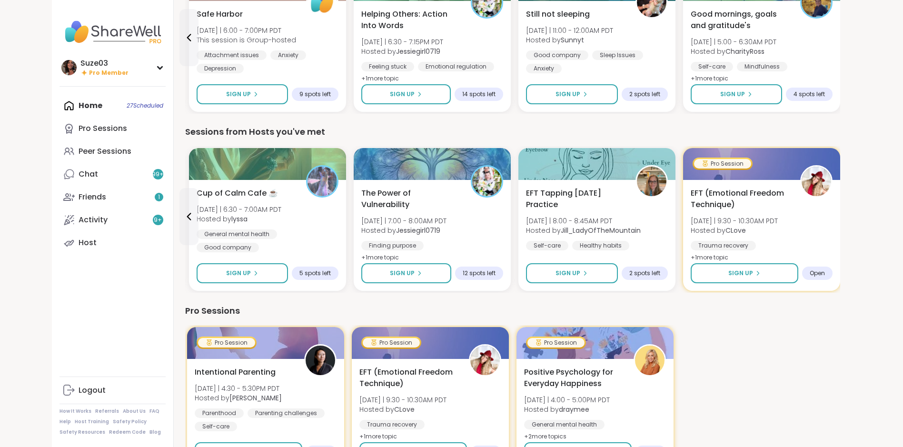
scroll to position [0, 0]
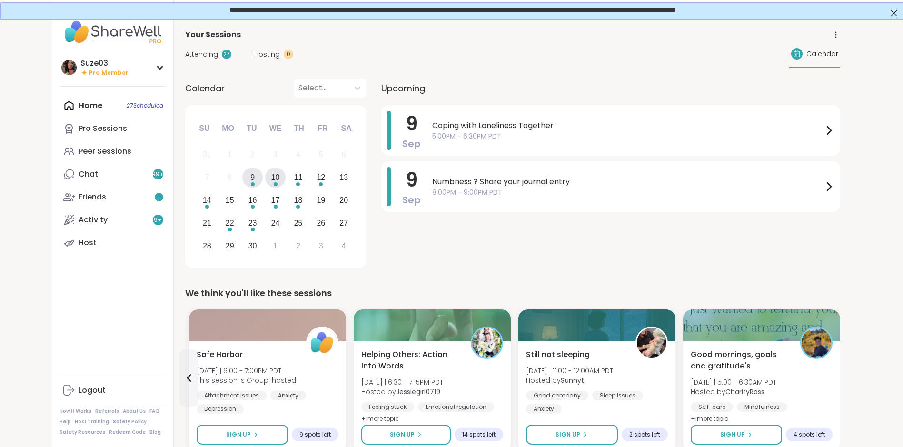
click at [272, 180] on div "10" at bounding box center [275, 177] width 9 height 13
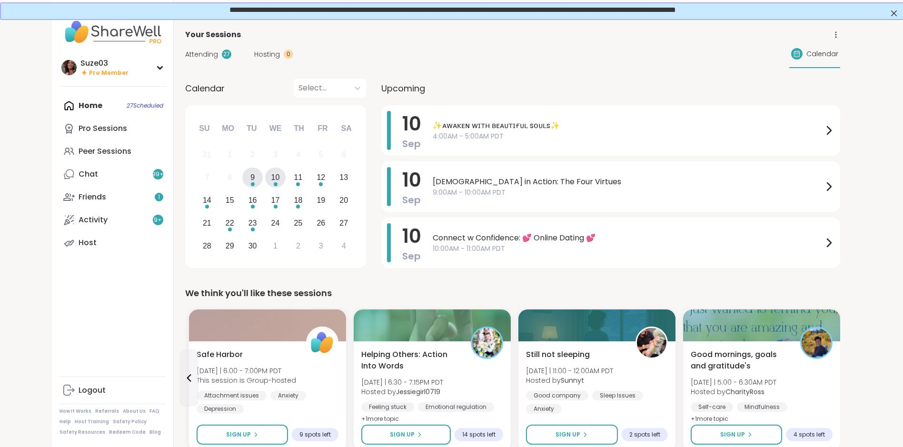
click at [252, 175] on div "9" at bounding box center [252, 177] width 4 height 13
